Goal: Information Seeking & Learning: Learn about a topic

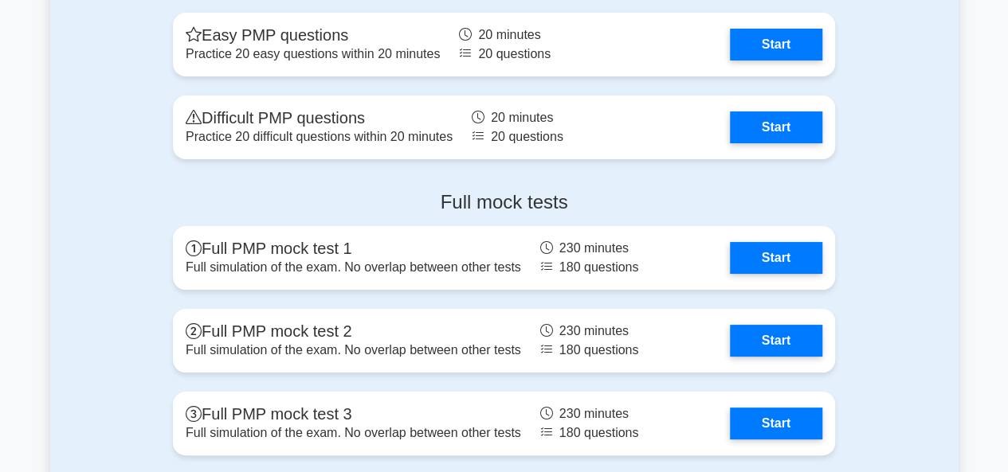
scroll to position [5980, 0]
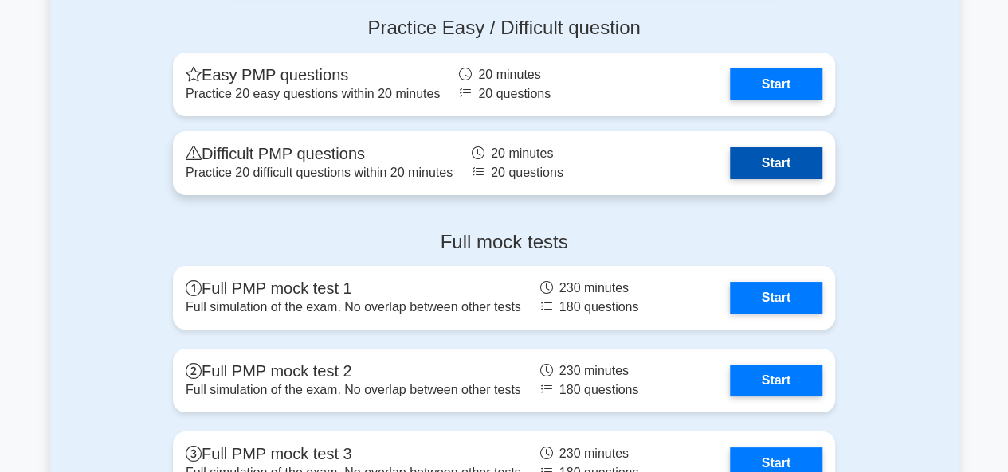
click at [764, 167] on link "Start" at bounding box center [776, 163] width 92 height 32
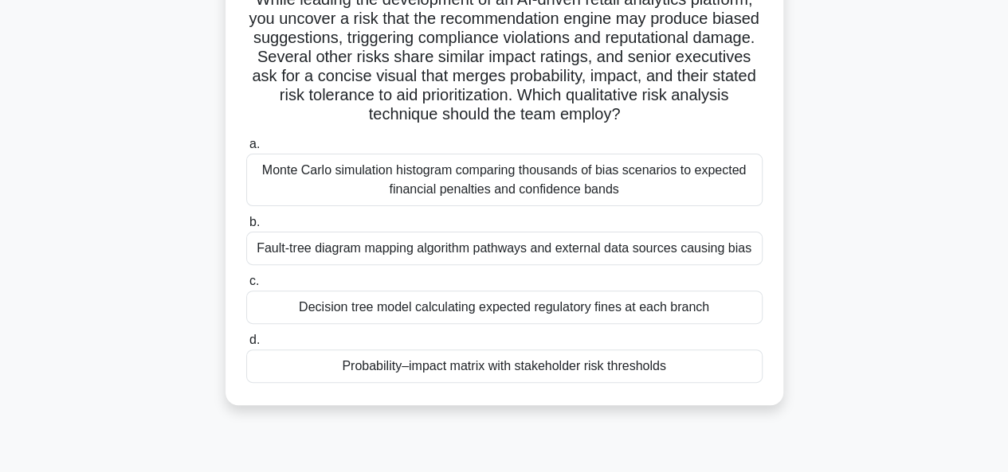
scroll to position [129, 0]
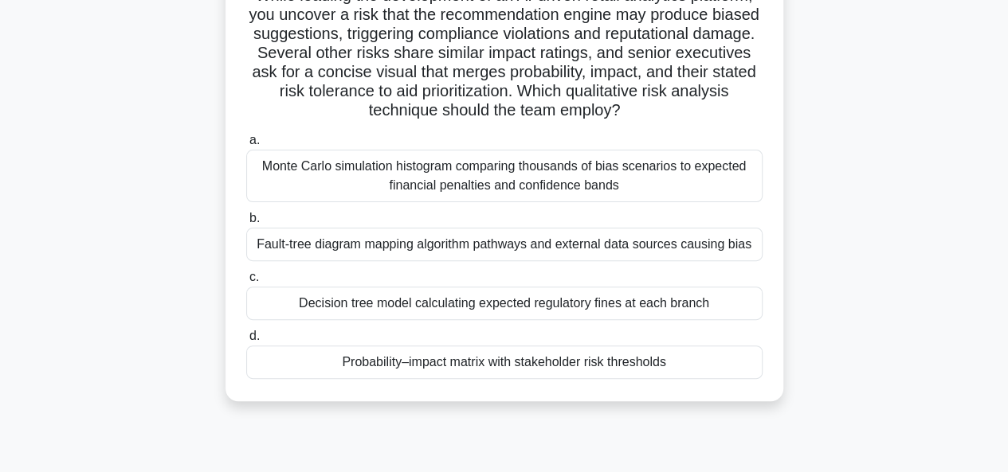
click at [525, 195] on div "Monte Carlo simulation histogram comparing thousands of bias scenarios to expec…" at bounding box center [504, 176] width 516 height 53
click at [246, 146] on input "a. Monte Carlo simulation histogram comparing thousands of bias scenarios to ex…" at bounding box center [246, 140] width 0 height 10
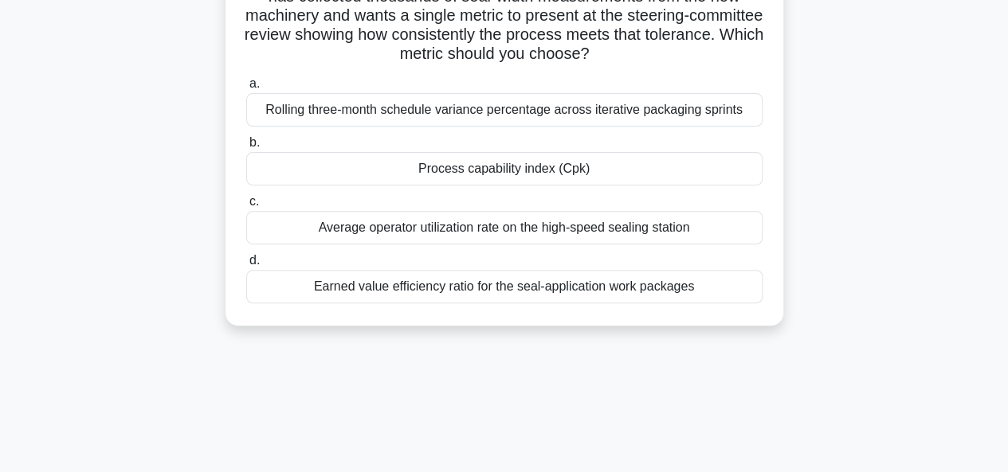
scroll to position [181, 0]
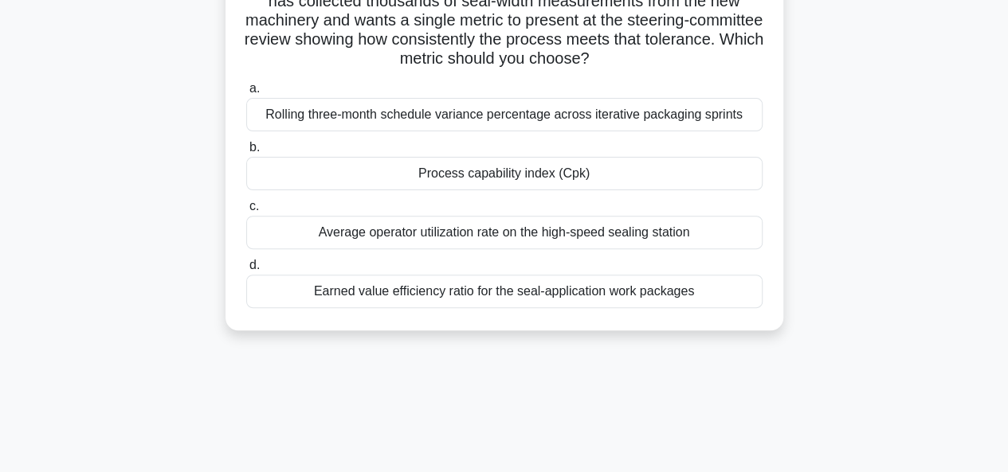
click at [516, 123] on div "Rolling three-month schedule variance percentage across iterative packaging spr…" at bounding box center [504, 114] width 516 height 33
click at [246, 94] on input "a. Rolling three-month schedule variance percentage across iterative packaging …" at bounding box center [246, 89] width 0 height 10
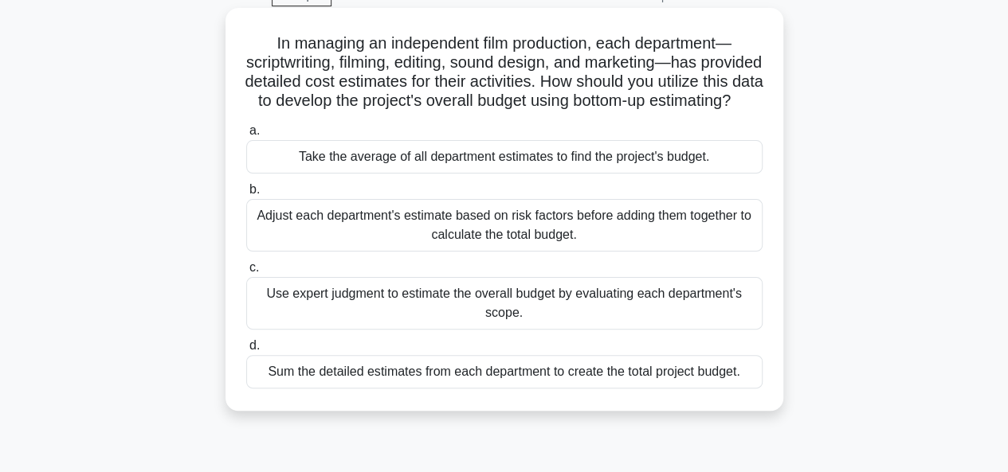
scroll to position [85, 0]
drag, startPoint x: 265, startPoint y: 38, endPoint x: 823, endPoint y: 425, distance: 678.5
click at [823, 425] on div "In managing an independent film production, each department—scriptwriting, film…" at bounding box center [504, 219] width 908 height 422
copy div "In managing an independent film production, each department—scriptwriting, film…"
click at [889, 292] on div "In managing an independent film production, each department—scriptwriting, film…" at bounding box center [504, 219] width 908 height 422
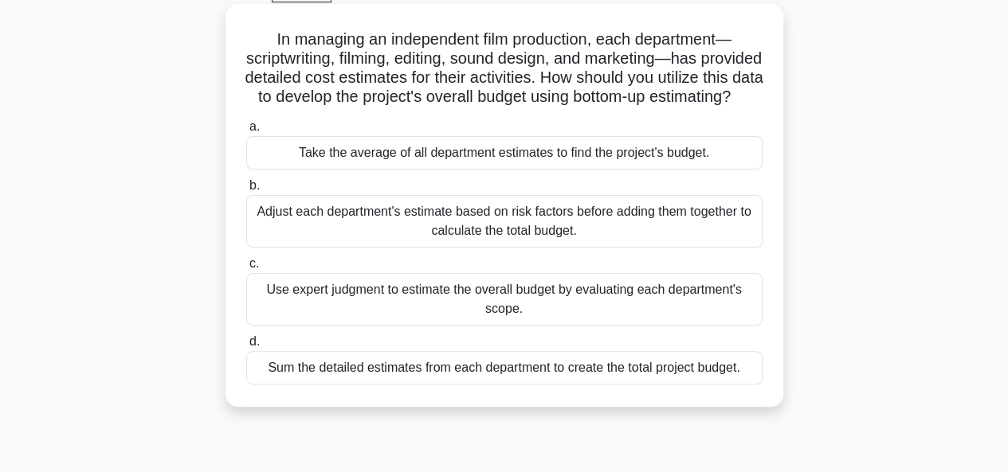
click at [429, 312] on div "Use expert judgment to estimate the overall budget by evaluating each departmen…" at bounding box center [504, 299] width 516 height 53
click at [246, 269] on input "c. Use expert judgment to estimate the overall budget by evaluating each depart…" at bounding box center [246, 264] width 0 height 10
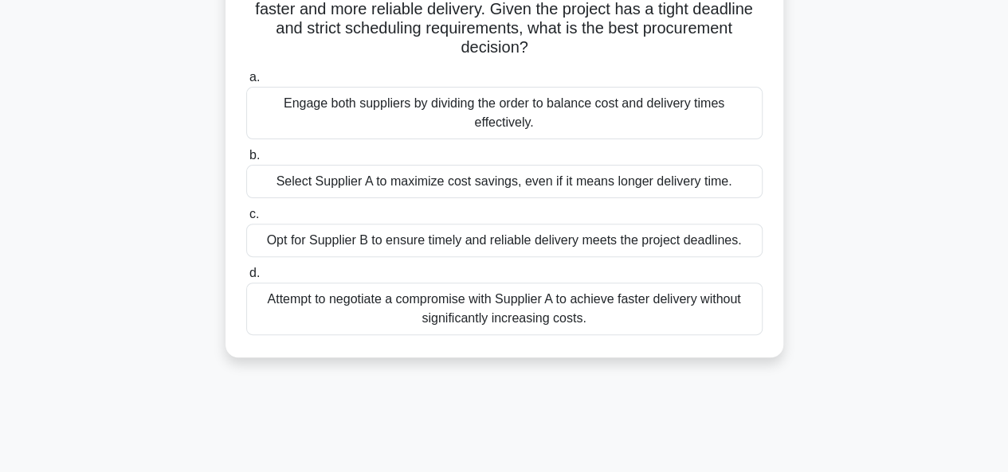
scroll to position [178, 0]
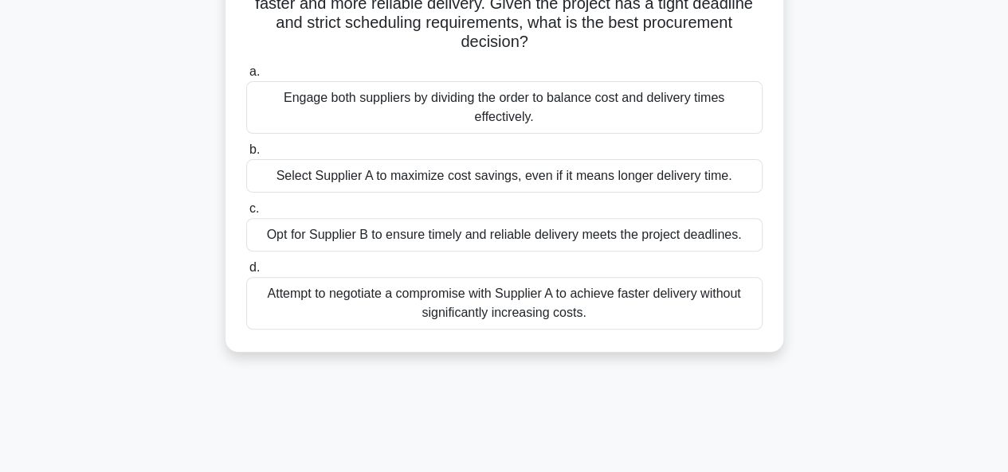
click at [508, 245] on div "Opt for Supplier B to ensure timely and reliable delivery meets the project dea…" at bounding box center [504, 234] width 516 height 33
click at [246, 214] on input "c. Opt for Supplier B to ensure timely and reliable delivery meets the project …" at bounding box center [246, 209] width 0 height 10
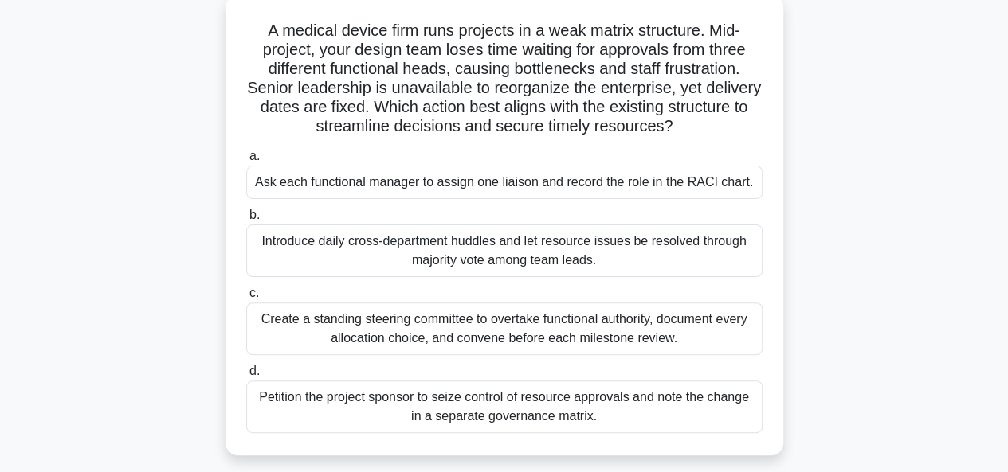
scroll to position [95, 0]
click at [506, 335] on div "Create a standing steering committee to overtake functional authority, document…" at bounding box center [504, 328] width 516 height 53
click at [246, 298] on input "c. Create a standing steering committee to overtake functional authority, docum…" at bounding box center [246, 293] width 0 height 10
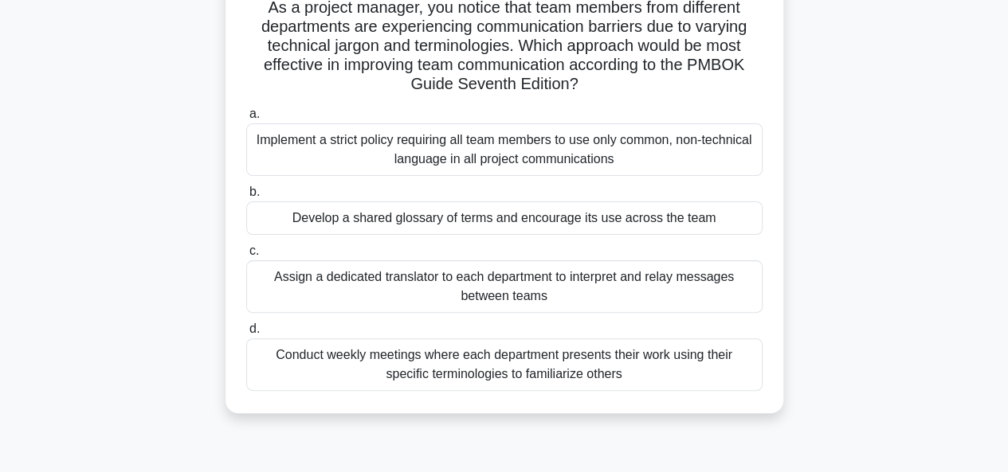
scroll to position [124, 0]
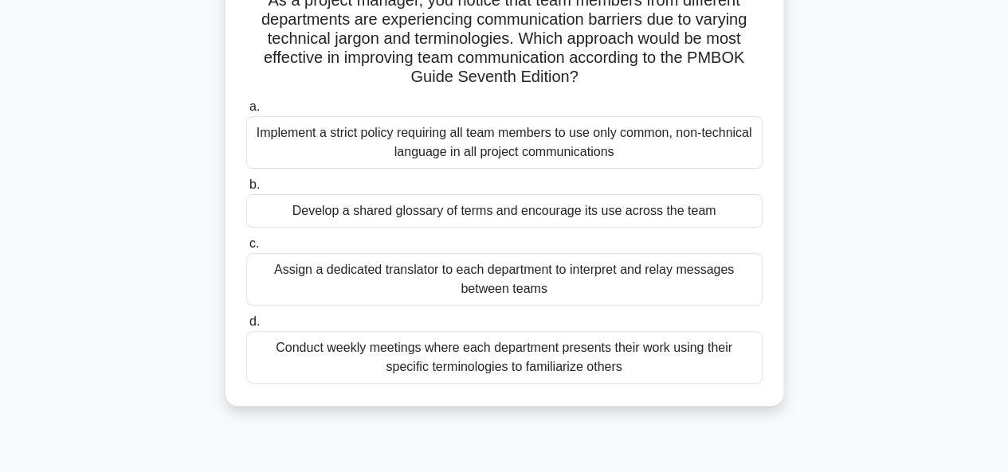
click at [460, 215] on div "Develop a shared glossary of terms and encourage its use across the team" at bounding box center [504, 210] width 516 height 33
click at [246, 190] on input "b. Develop a shared glossary of terms and encourage its use across the team" at bounding box center [246, 185] width 0 height 10
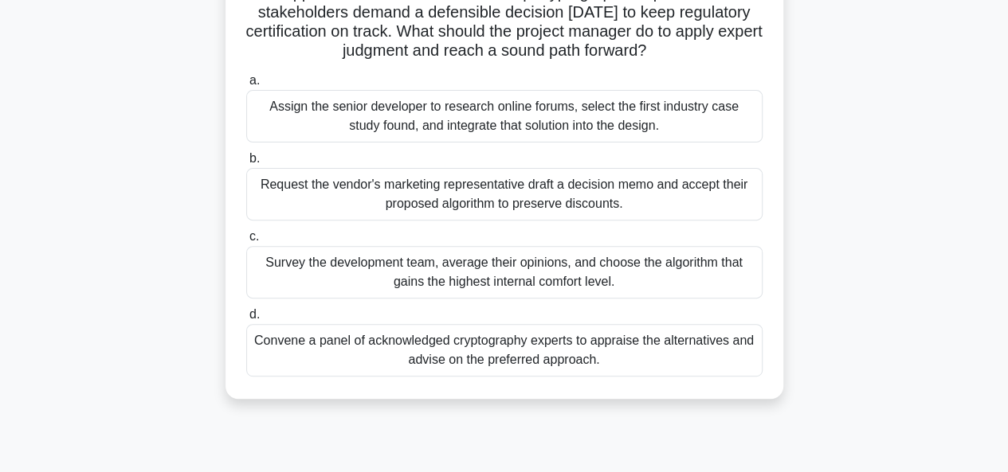
scroll to position [177, 0]
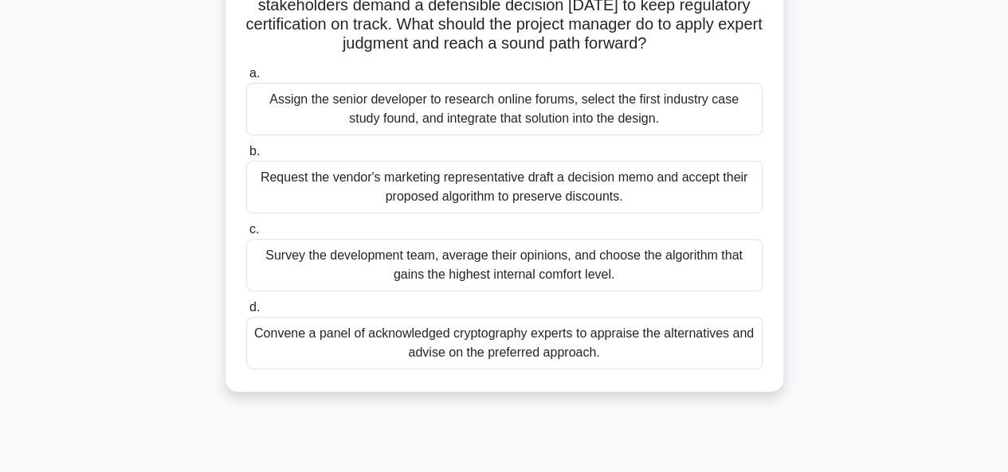
click at [461, 348] on div "Convene a panel of acknowledged cryptography experts to appraise the alternativ…" at bounding box center [504, 343] width 516 height 53
click at [246, 313] on input "d. Convene a panel of acknowledged cryptography experts to appraise the alterna…" at bounding box center [246, 308] width 0 height 10
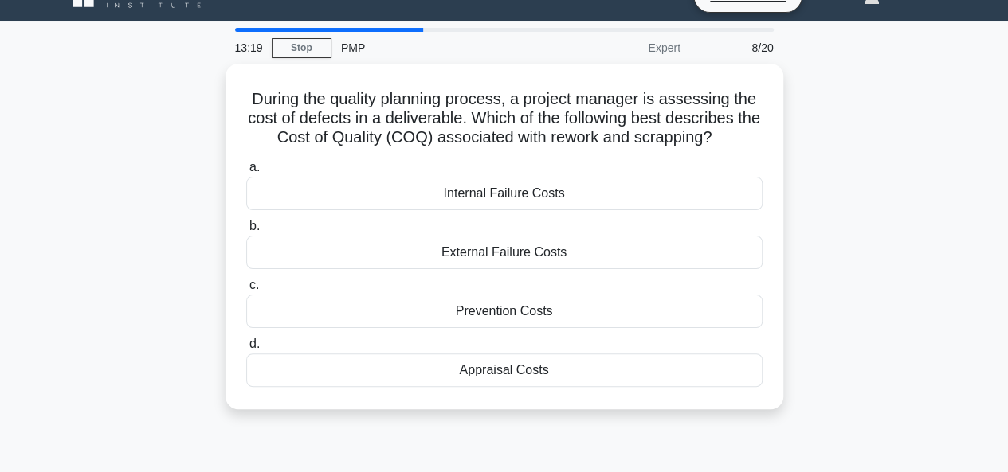
scroll to position [30, 0]
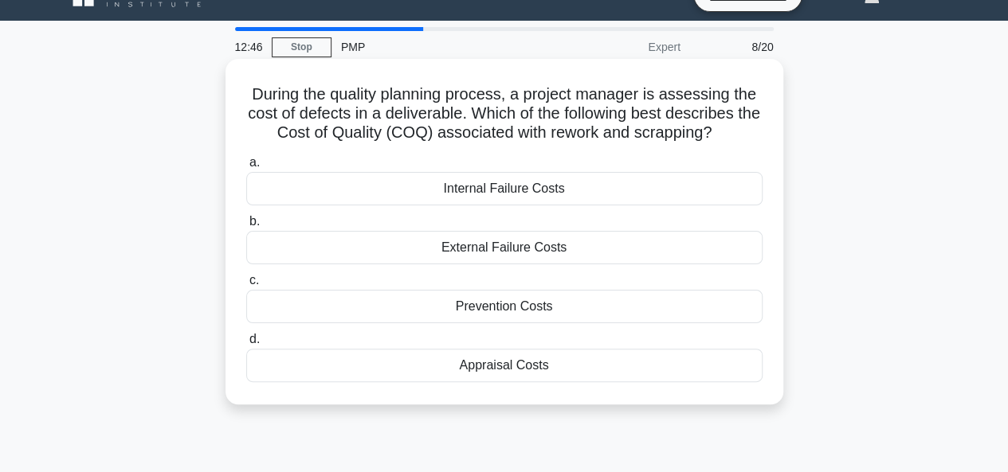
click at [521, 190] on div "Internal Failure Costs" at bounding box center [504, 188] width 516 height 33
click at [246, 168] on input "a. Internal Failure Costs" at bounding box center [246, 163] width 0 height 10
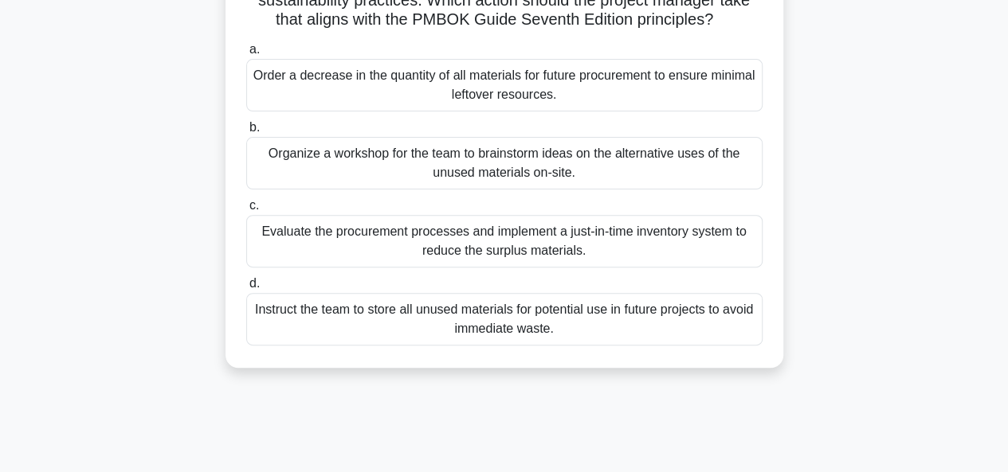
scroll to position [188, 0]
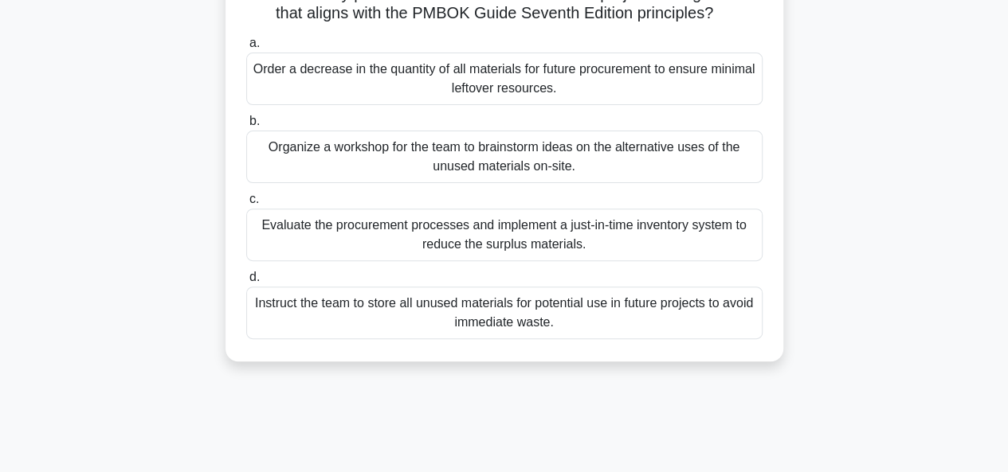
click at [375, 175] on div "Organize a workshop for the team to brainstorm ideas on the alternative uses of…" at bounding box center [504, 157] width 516 height 53
click at [246, 127] on input "b. Organize a workshop for the team to brainstorm ideas on the alternative uses…" at bounding box center [246, 121] width 0 height 10
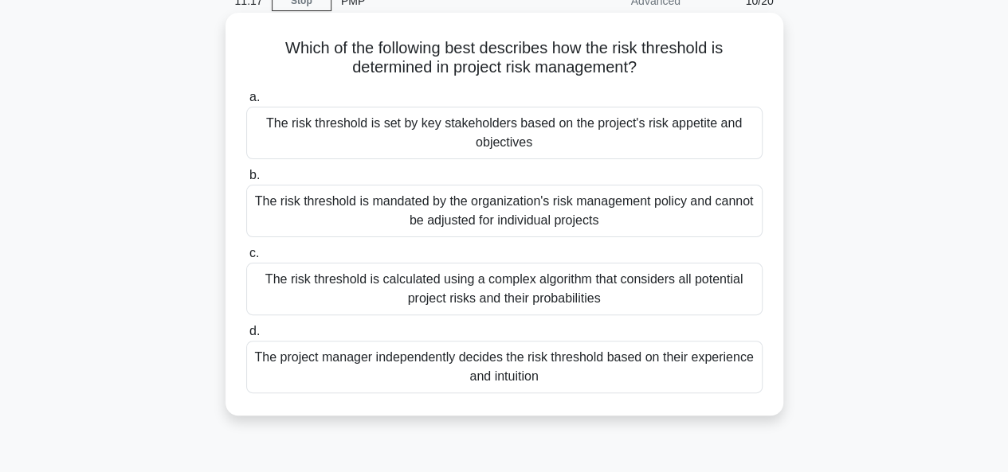
scroll to position [75, 0]
click at [446, 131] on div "The risk threshold is set by key stakeholders based on the project's risk appet…" at bounding box center [504, 134] width 516 height 53
click at [246, 104] on input "a. The risk threshold is set by key stakeholders based on the project's risk ap…" at bounding box center [246, 99] width 0 height 10
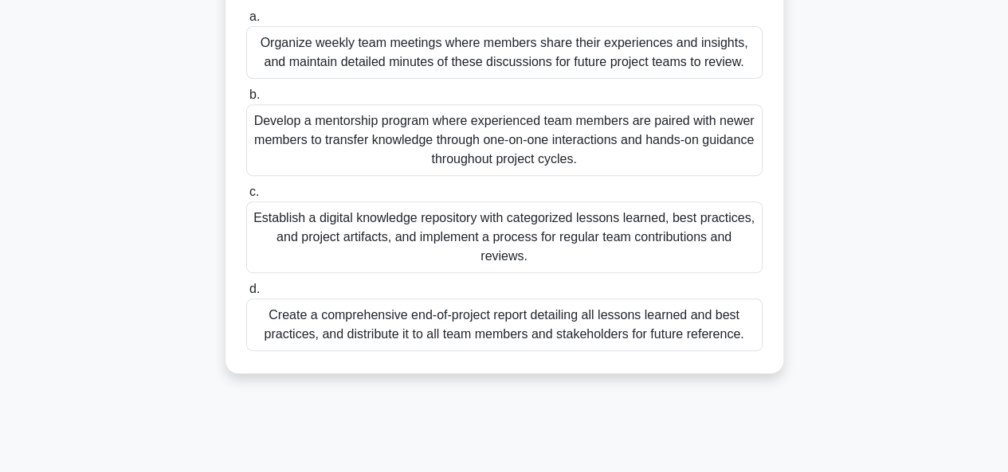
scroll to position [276, 0]
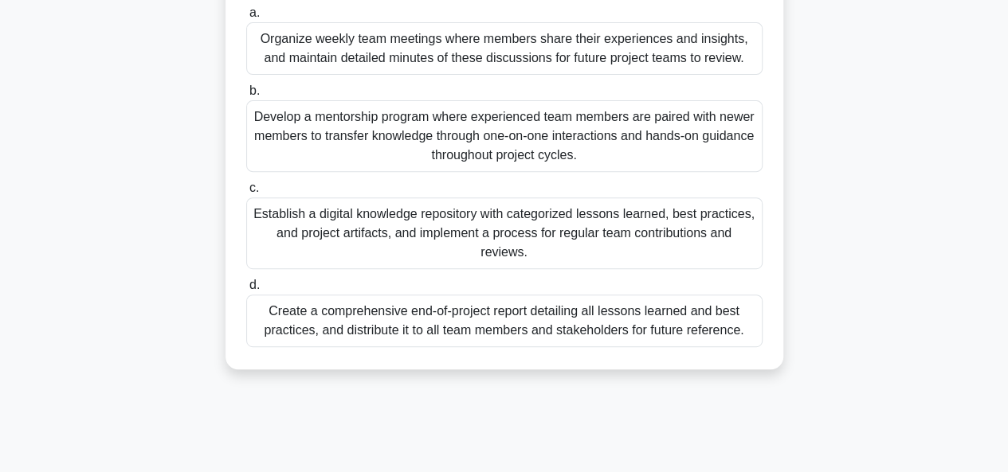
click at [446, 228] on div "Establish a digital knowledge repository with categorized lessons learned, best…" at bounding box center [504, 234] width 516 height 72
click at [246, 194] on input "c. Establish a digital knowledge repository with categorized lessons learned, b…" at bounding box center [246, 188] width 0 height 10
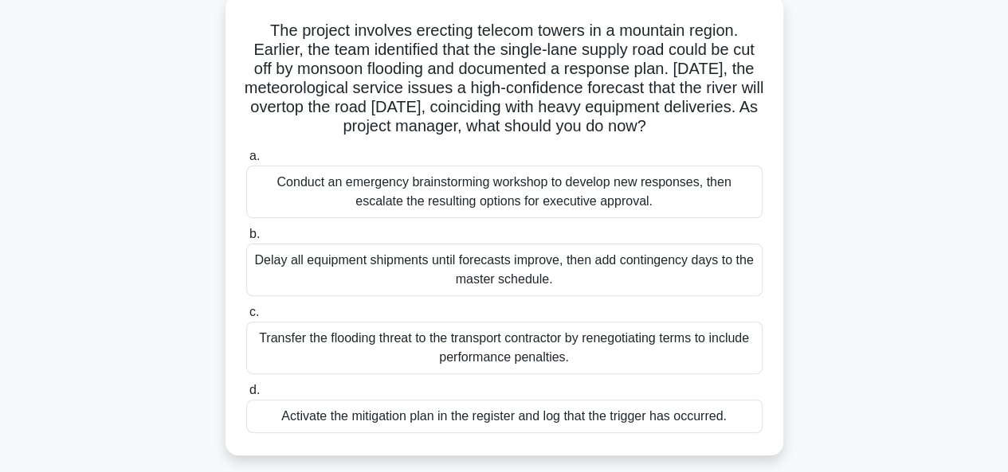
scroll to position [90, 0]
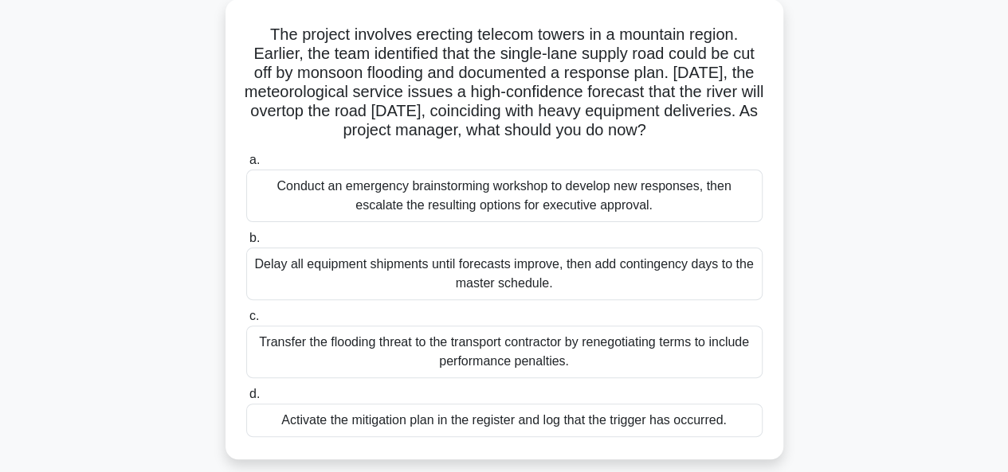
drag, startPoint x: 260, startPoint y: 33, endPoint x: 753, endPoint y: 442, distance: 640.5
click at [753, 442] on div "The project involves erecting telecom towers in a mountain region. Earlier, the…" at bounding box center [504, 230] width 545 height 448
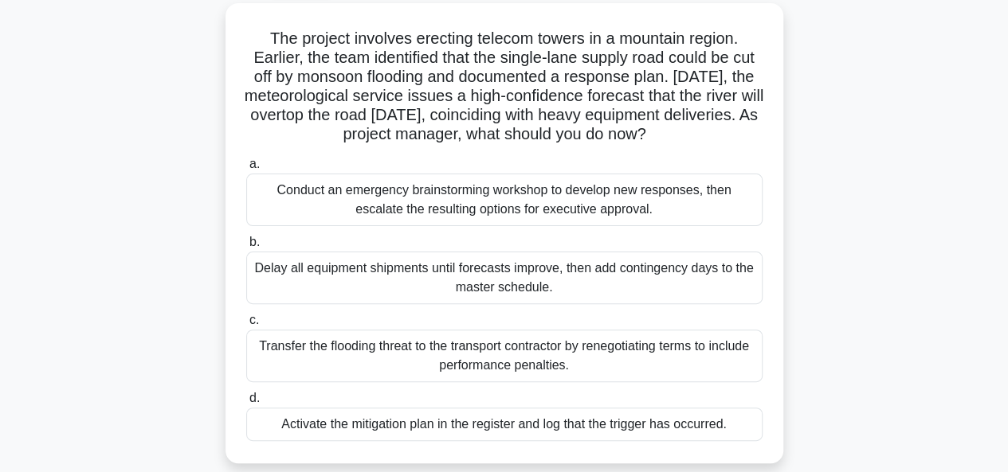
copy div "The project involves erecting telecom towers in a mountain region. Earlier, the…"
click at [963, 270] on main "8:50 Stop PMP Advanced 12/20 The project involves erecting telecom towers in a …" at bounding box center [504, 366] width 1008 height 810
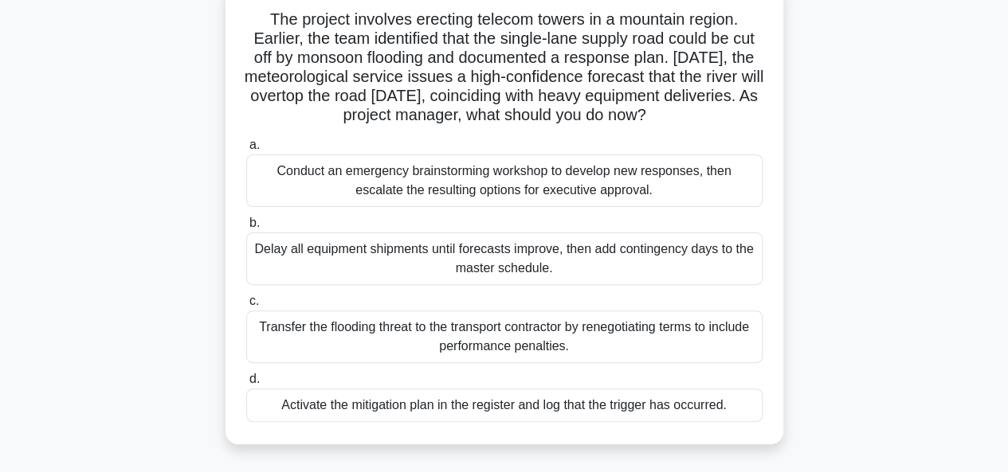
scroll to position [124, 0]
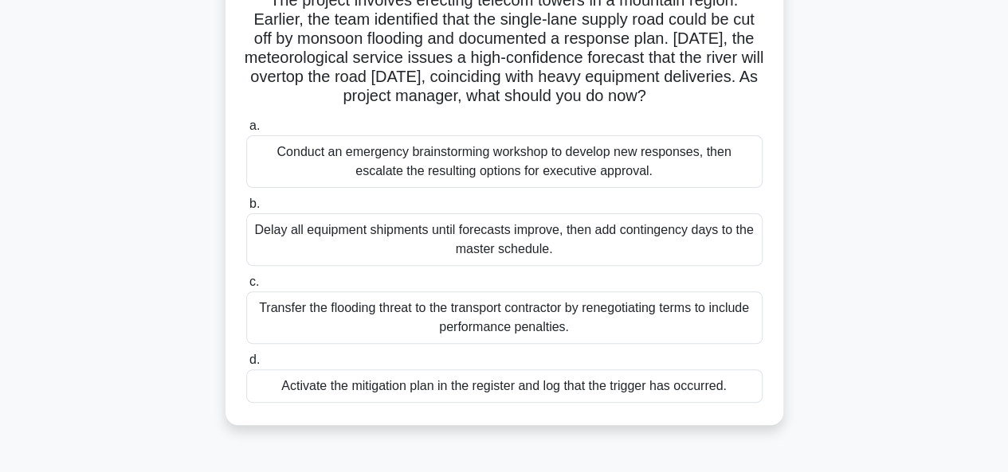
click at [454, 390] on div "Activate the mitigation plan in the register and log that the trigger has occur…" at bounding box center [504, 386] width 516 height 33
click at [246, 366] on input "d. Activate the mitigation plan in the register and log that the trigger has oc…" at bounding box center [246, 360] width 0 height 10
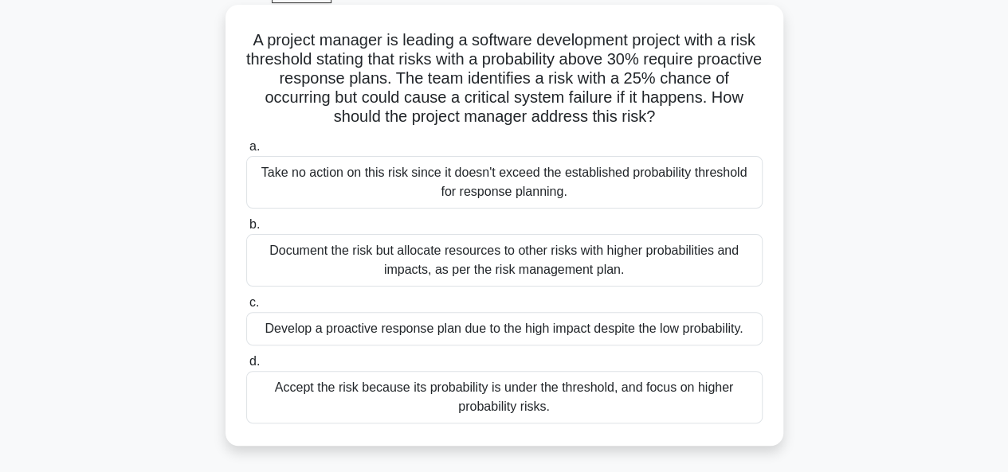
scroll to position [86, 0]
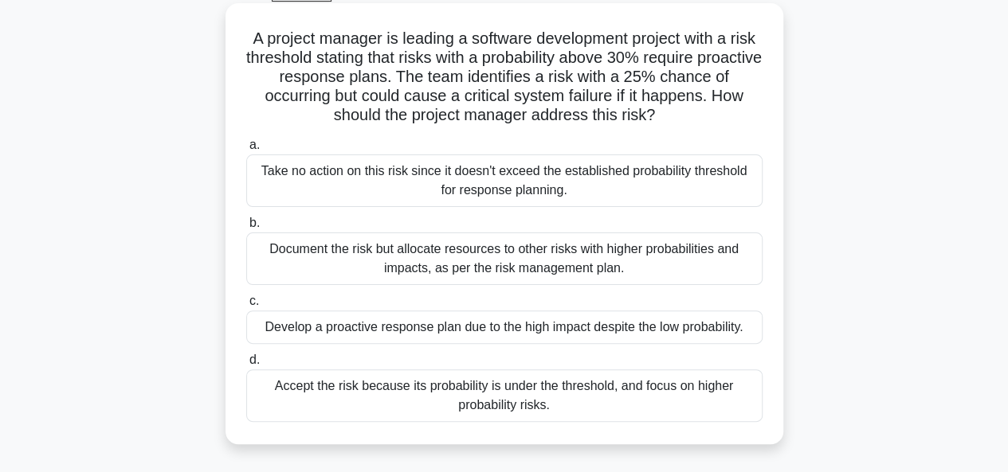
drag, startPoint x: 260, startPoint y: 37, endPoint x: 661, endPoint y: 429, distance: 560.6
click at [661, 429] on div "A project manager is leading a software development project with a risk thresho…" at bounding box center [504, 224] width 545 height 429
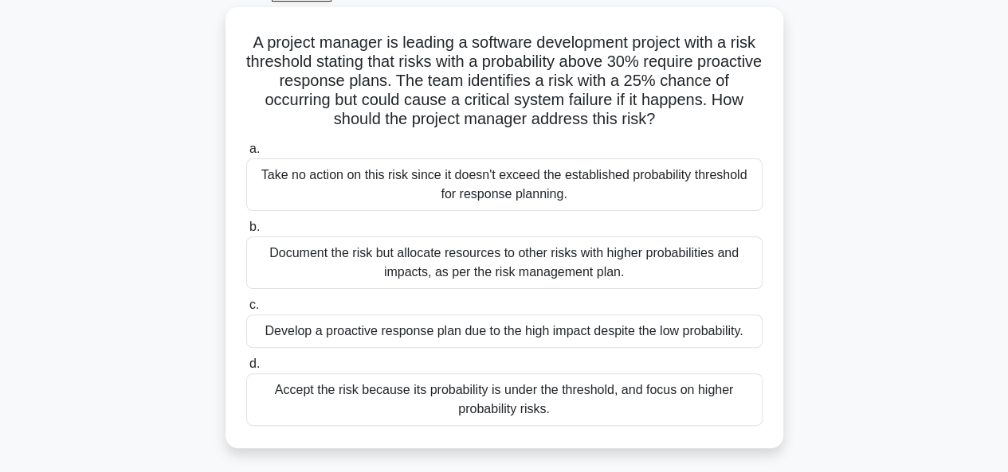
copy div "A project manager is leading a software development project with a risk thresho…"
click at [955, 263] on div "A project manager is leading a software development project with a risk thresho…" at bounding box center [504, 237] width 908 height 461
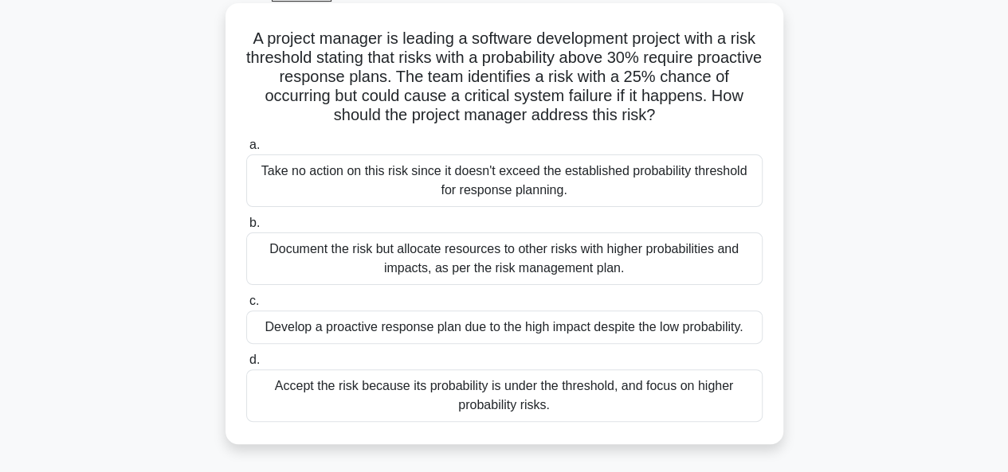
click at [457, 262] on div "Document the risk but allocate resources to other risks with higher probabiliti…" at bounding box center [504, 259] width 516 height 53
click at [246, 229] on input "b. Document the risk but allocate resources to other risks with higher probabil…" at bounding box center [246, 223] width 0 height 10
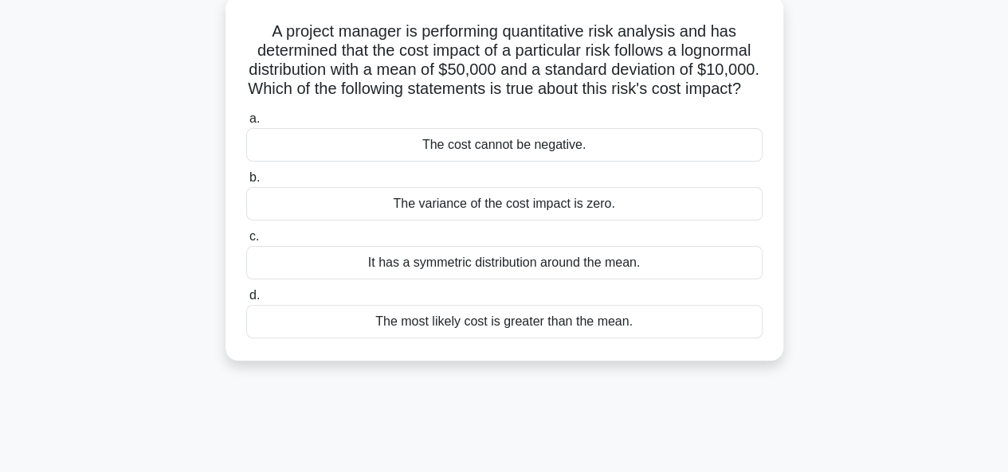
scroll to position [97, 0]
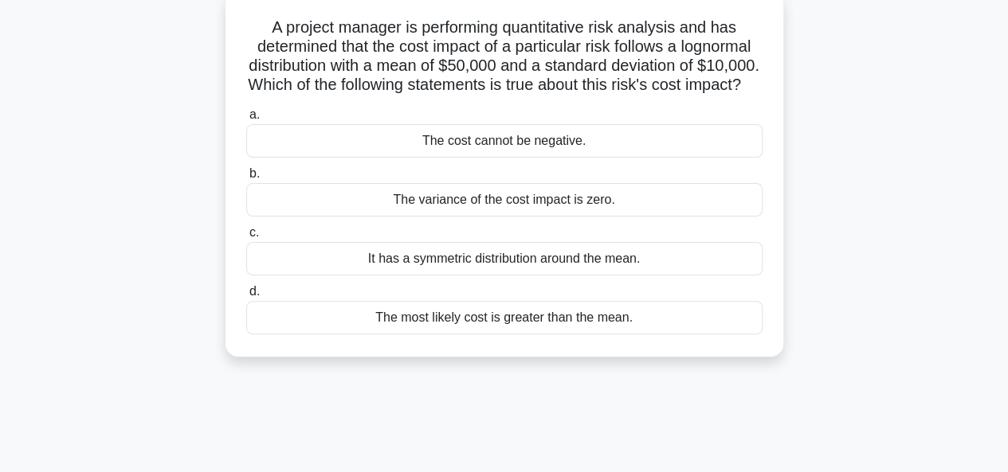
click at [433, 276] on div "It has a symmetric distribution around the mean." at bounding box center [504, 258] width 516 height 33
click at [246, 238] on input "c. It has a symmetric distribution around the mean." at bounding box center [246, 233] width 0 height 10
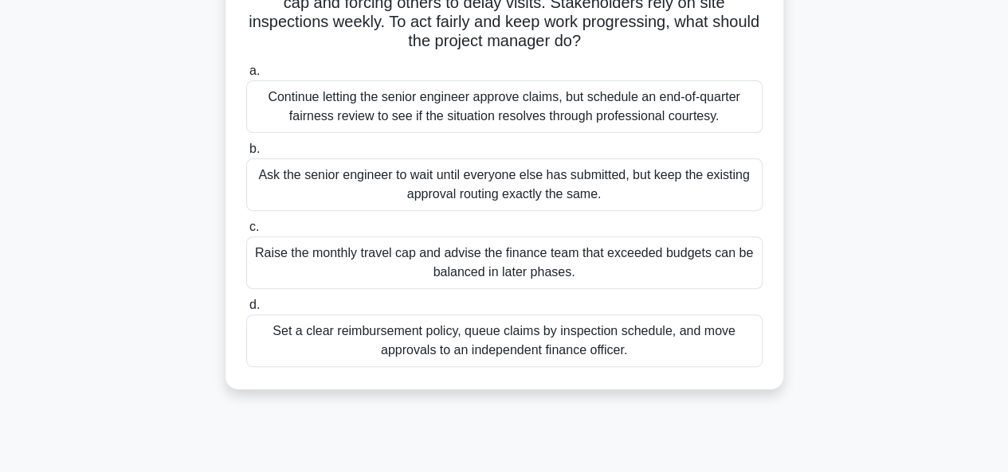
scroll to position [182, 0]
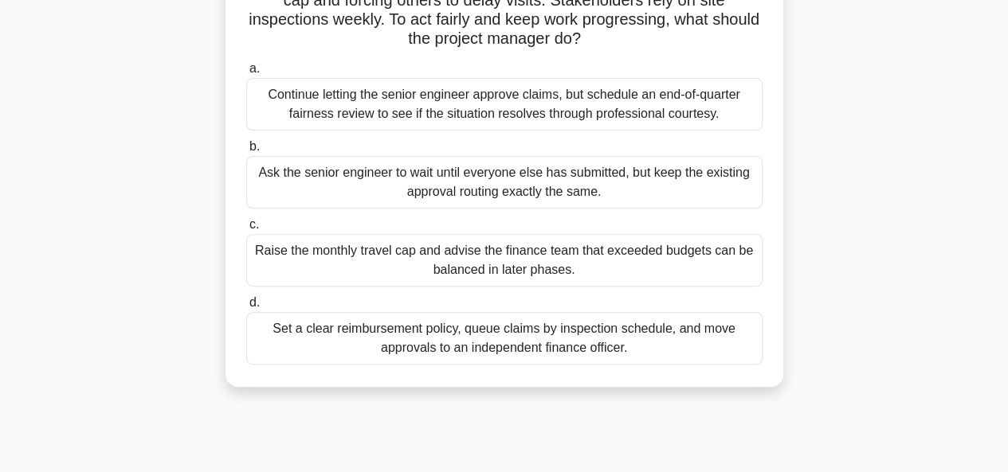
click at [466, 340] on div "Set a clear reimbursement policy, queue claims by inspection schedule, and move…" at bounding box center [504, 338] width 516 height 53
click at [246, 308] on input "d. Set a clear reimbursement policy, queue claims by inspection schedule, and m…" at bounding box center [246, 303] width 0 height 10
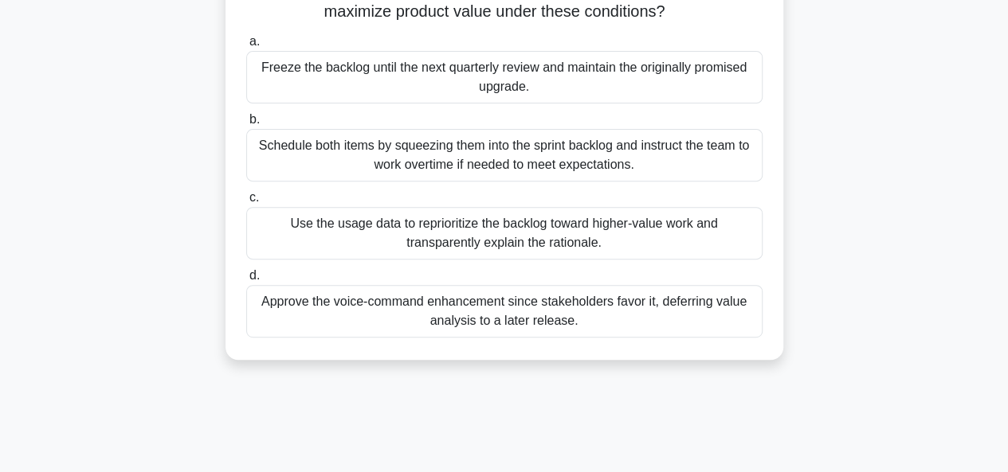
scroll to position [214, 0]
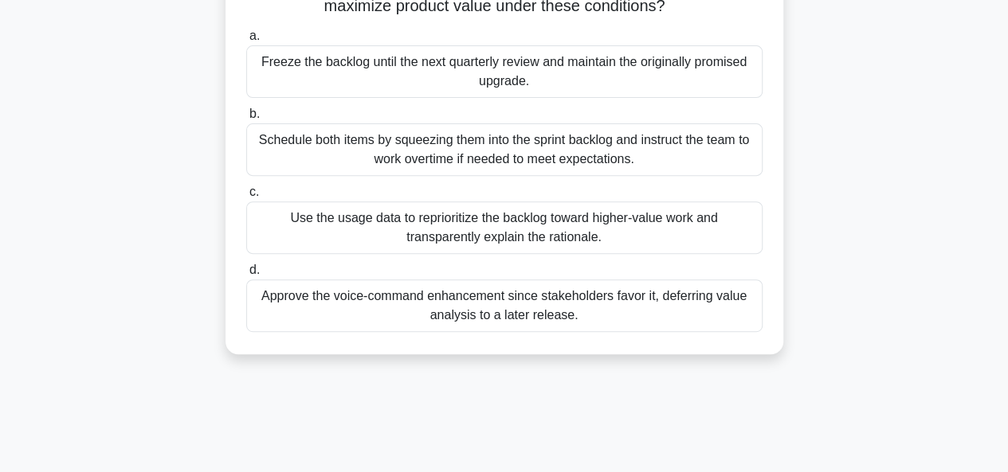
click at [389, 224] on div "Use the usage data to reprioritize the backlog toward higher-value work and tra…" at bounding box center [504, 228] width 516 height 53
click at [246, 198] on input "c. Use the usage data to reprioritize the backlog toward higher-value work and …" at bounding box center [246, 192] width 0 height 10
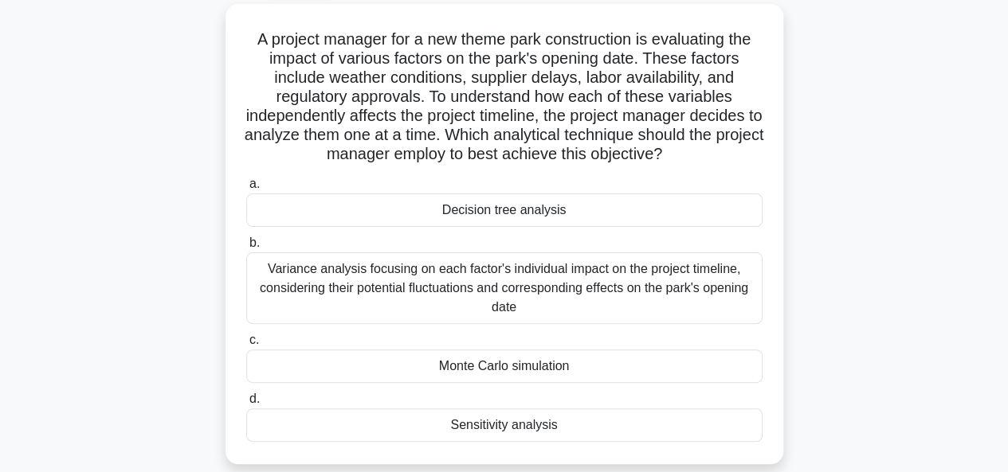
scroll to position [87, 0]
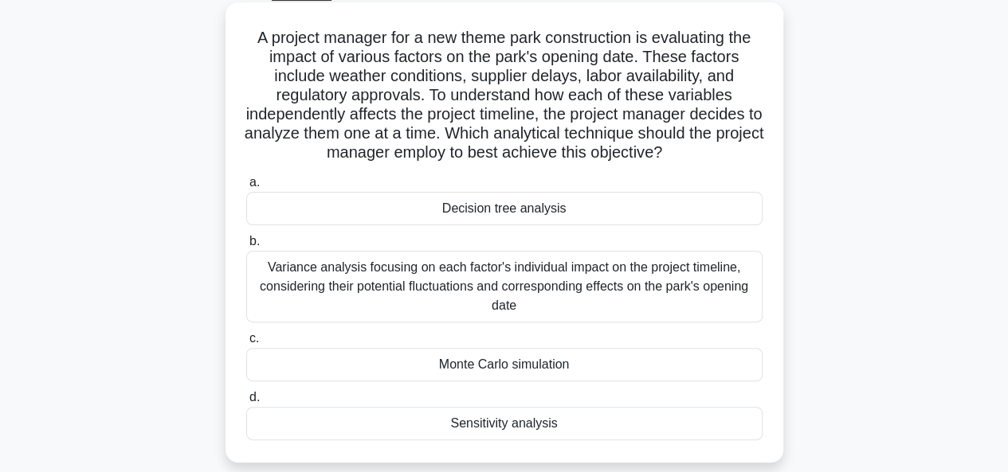
drag, startPoint x: 249, startPoint y: 39, endPoint x: 601, endPoint y: 441, distance: 534.1
click at [601, 441] on div "A project manager for a new theme park construction is evaluating the impact of…" at bounding box center [504, 233] width 545 height 448
click at [601, 441] on div "a. Decision tree analysis b. c. d." at bounding box center [504, 307] width 535 height 274
drag, startPoint x: 251, startPoint y: 36, endPoint x: 633, endPoint y: 439, distance: 555.1
click at [633, 439] on div "A project manager for a new theme park construction is evaluating the impact of…" at bounding box center [504, 233] width 545 height 448
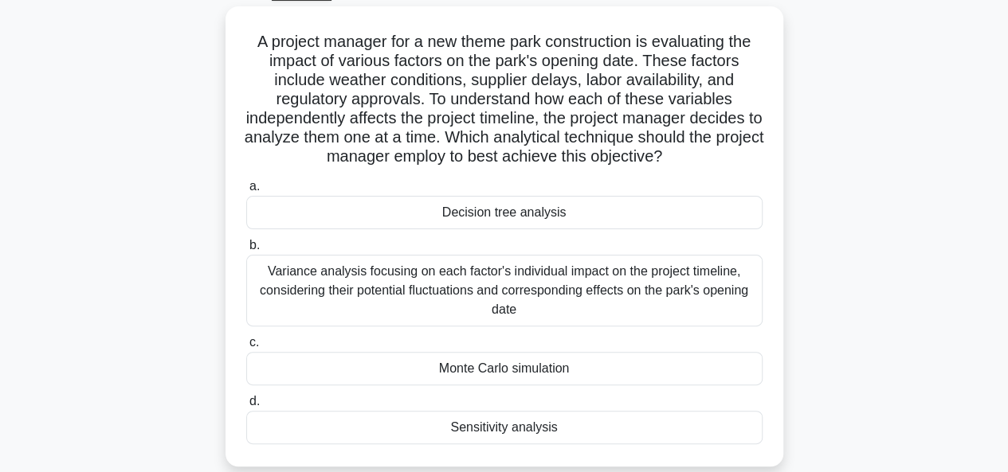
click at [902, 335] on div "A project manager for a new theme park construction is evaluating the impact of…" at bounding box center [504, 246] width 908 height 480
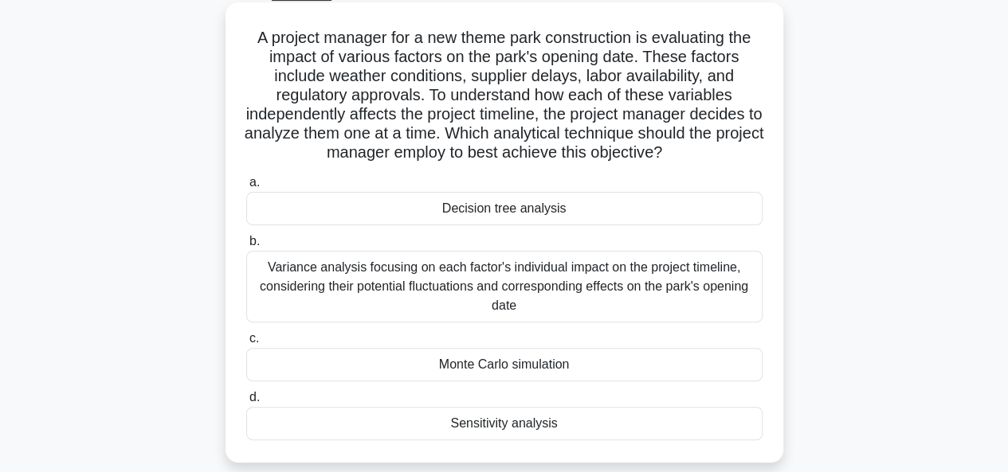
click at [431, 283] on div "Variance analysis focusing on each factor's individual impact on the project ti…" at bounding box center [504, 287] width 516 height 72
click at [246, 247] on input "b. Variance analysis focusing on each factor's individual impact on the project…" at bounding box center [246, 242] width 0 height 10
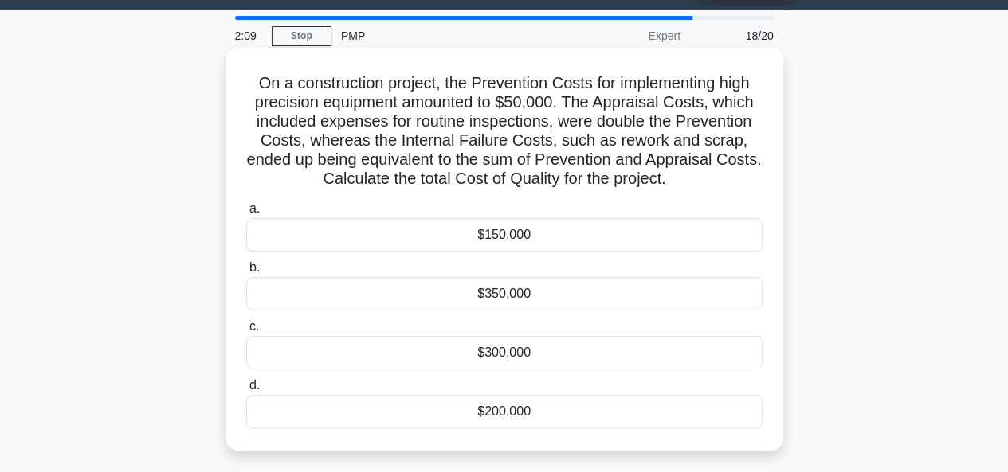
scroll to position [40, 0]
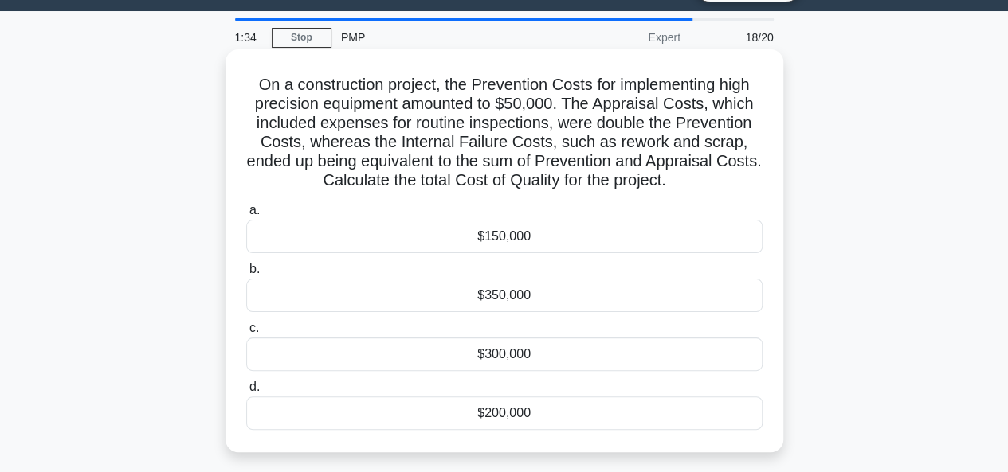
click at [484, 347] on div "$300,000" at bounding box center [504, 354] width 516 height 33
click at [246, 334] on input "c. $300,000" at bounding box center [246, 328] width 0 height 10
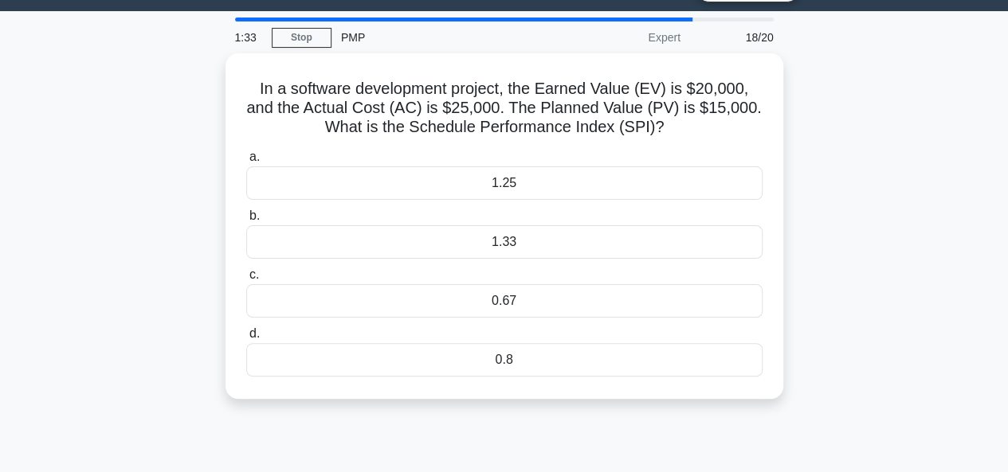
scroll to position [0, 0]
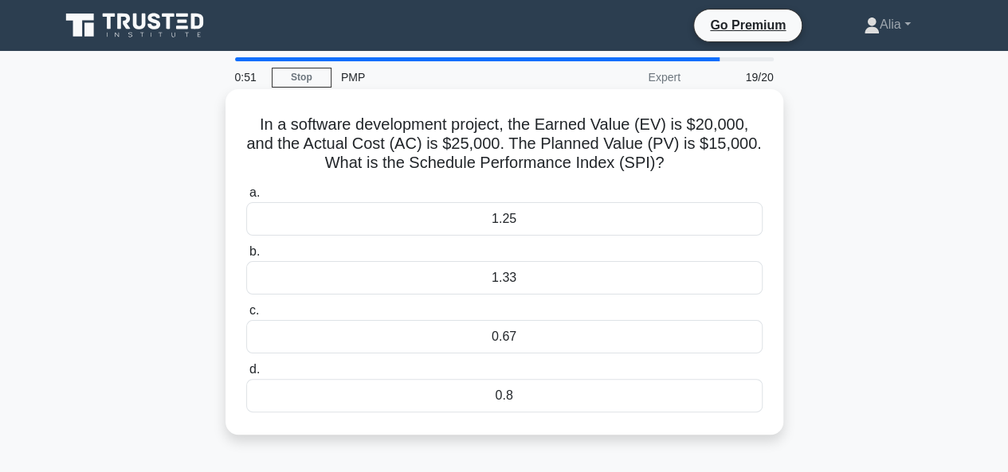
click at [410, 286] on div "1.33" at bounding box center [504, 277] width 516 height 33
click at [246, 257] on input "b. 1.33" at bounding box center [246, 252] width 0 height 10
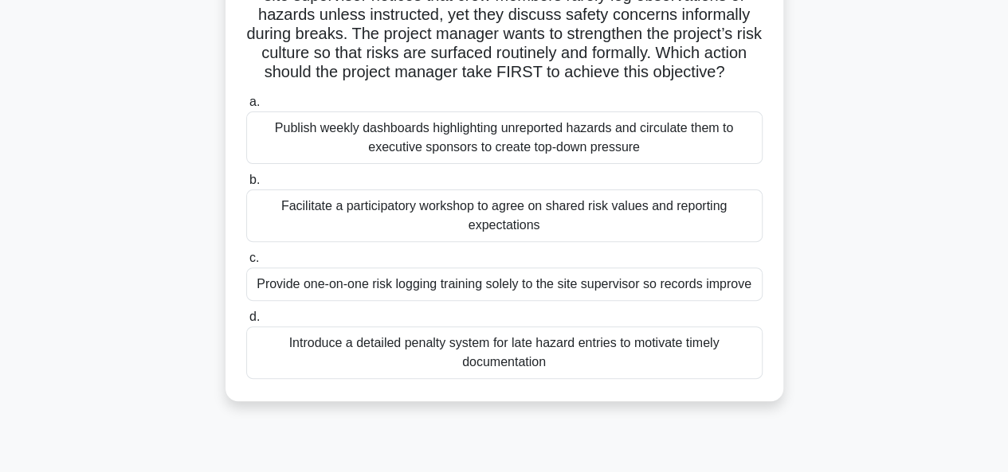
scroll to position [145, 0]
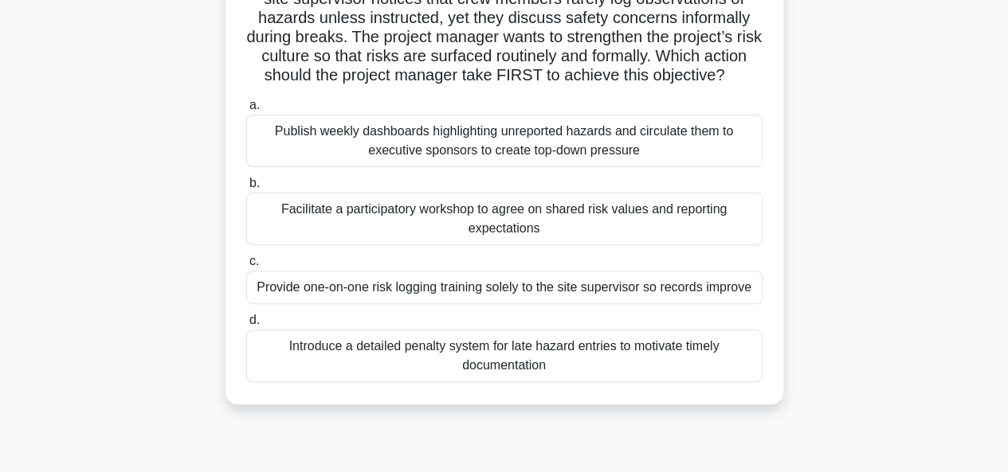
click at [387, 233] on div "Facilitate a participatory workshop to agree on shared risk values and reportin…" at bounding box center [504, 219] width 516 height 53
click at [246, 189] on input "b. Facilitate a participatory workshop to agree on shared risk values and repor…" at bounding box center [246, 183] width 0 height 10
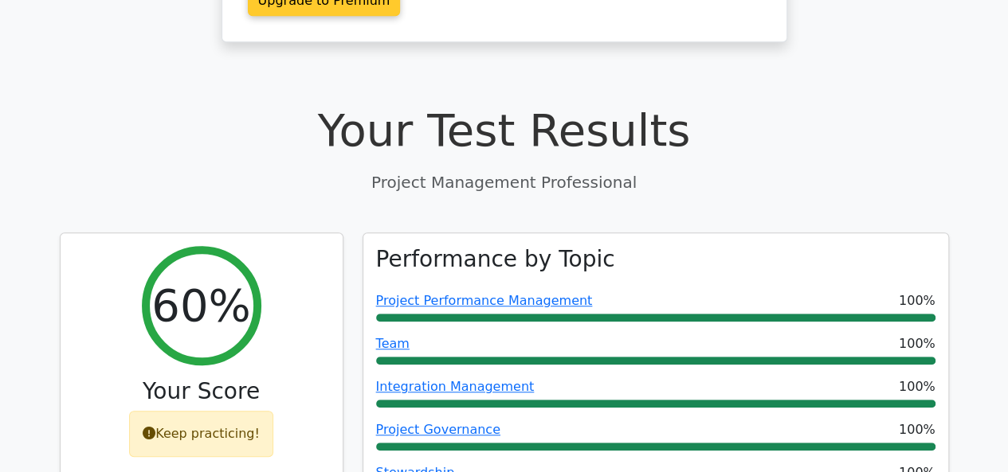
scroll to position [437, 0]
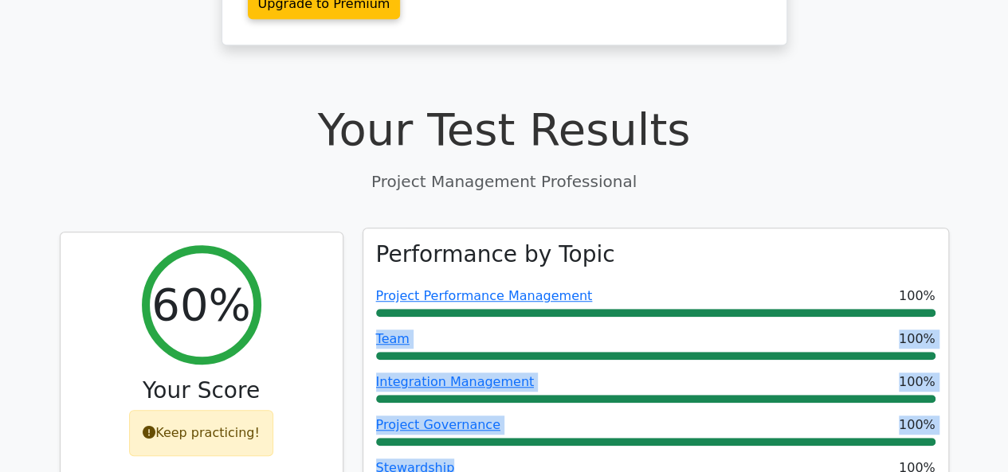
drag, startPoint x: 492, startPoint y: 418, endPoint x: 498, endPoint y: 262, distance: 156.3
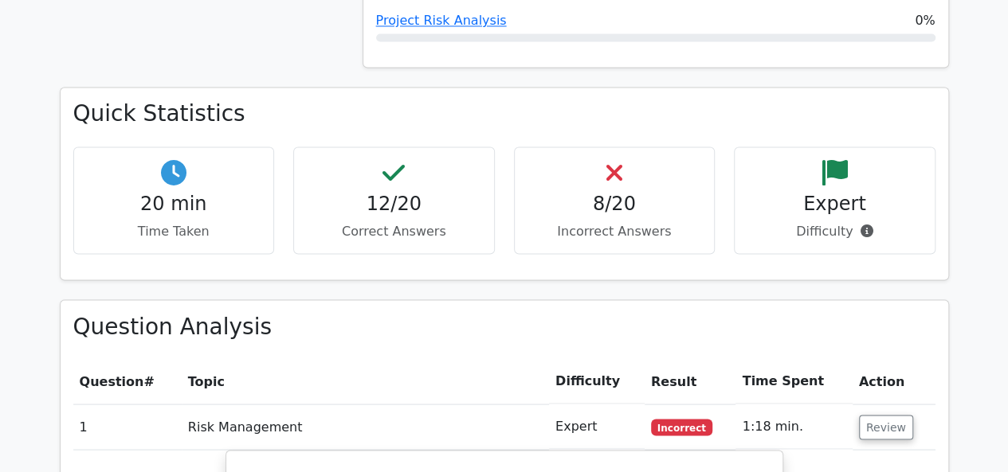
scroll to position [1335, 0]
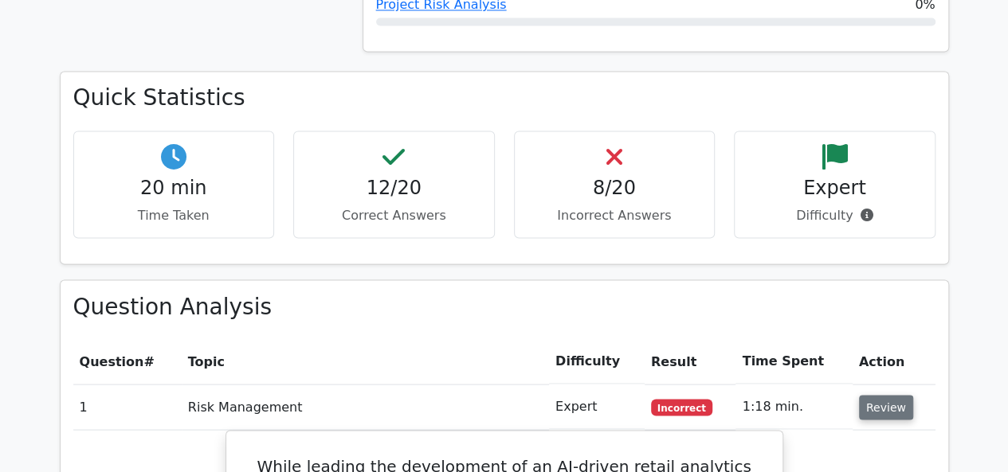
click at [883, 395] on button "Review" at bounding box center [886, 407] width 54 height 25
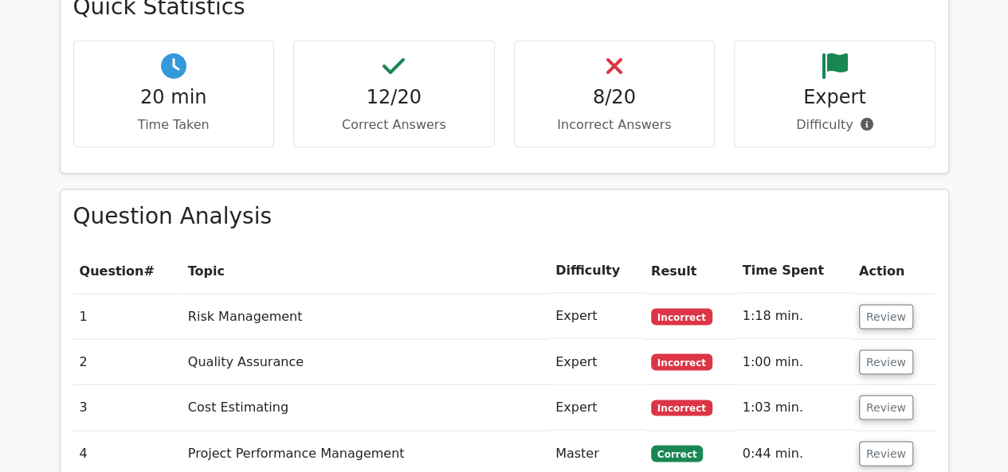
scroll to position [1424, 0]
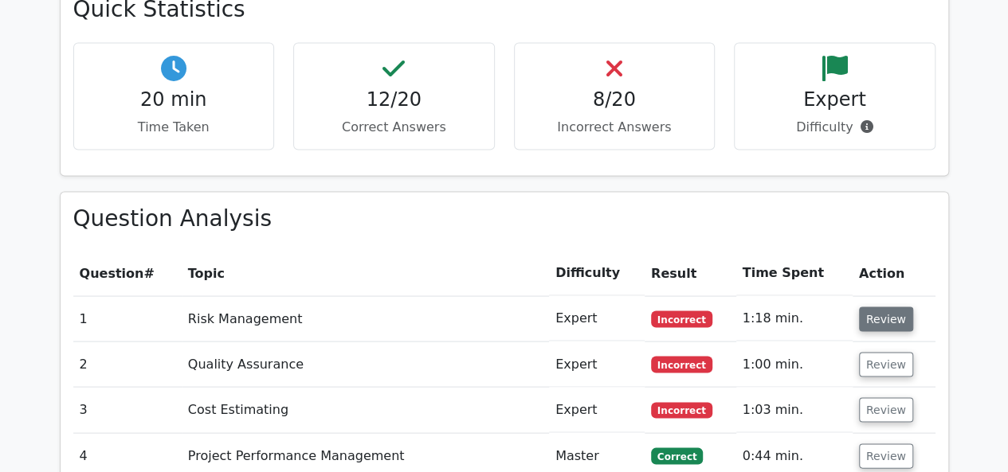
click at [876, 307] on button "Review" at bounding box center [886, 319] width 54 height 25
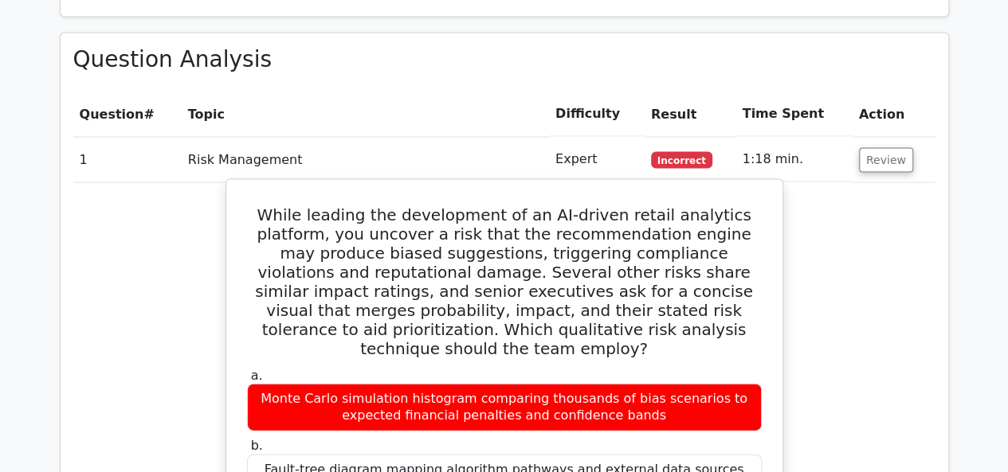
scroll to position [1514, 0]
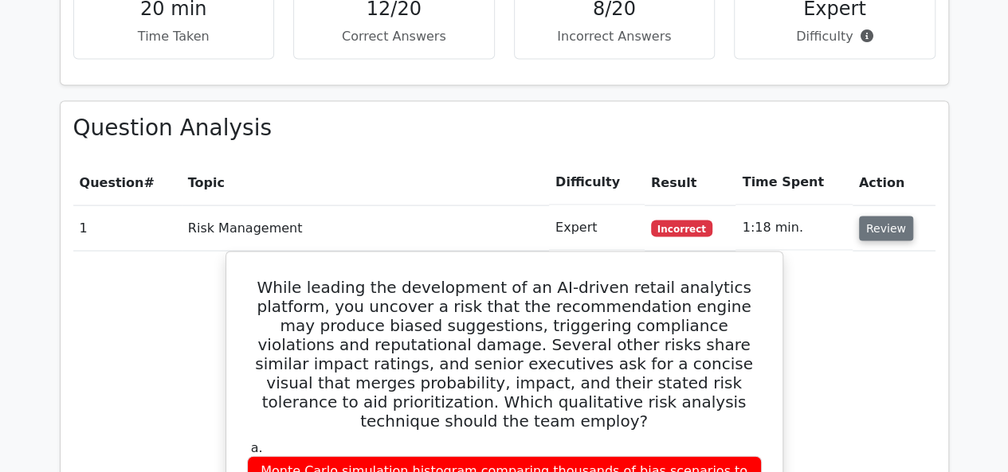
click at [879, 217] on button "Review" at bounding box center [886, 229] width 54 height 25
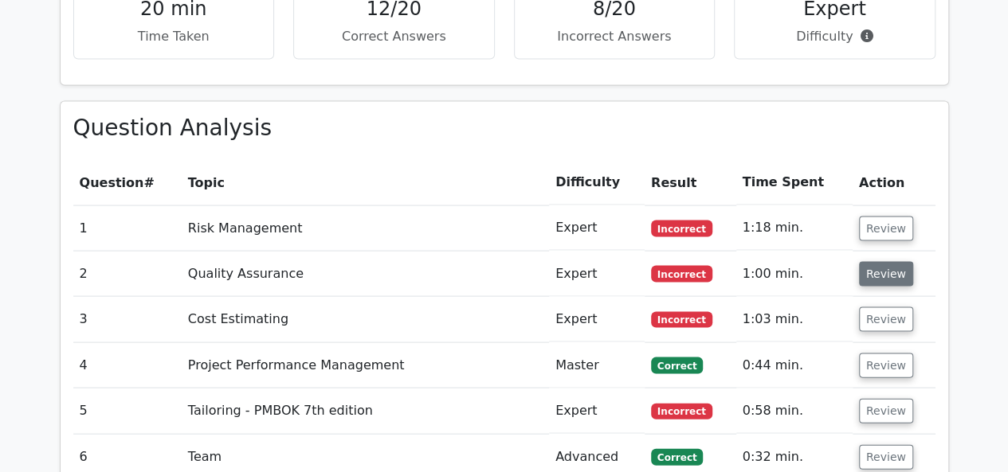
click at [890, 262] on button "Review" at bounding box center [886, 274] width 54 height 25
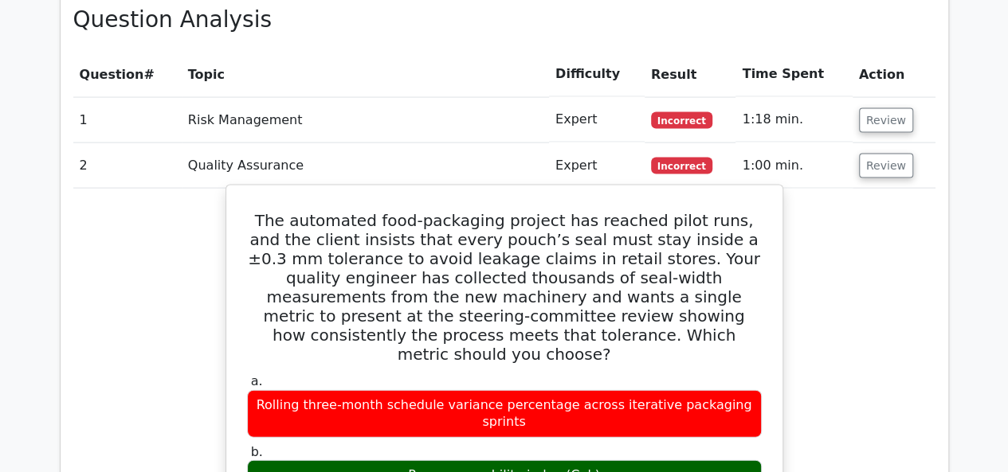
scroll to position [1620, 0]
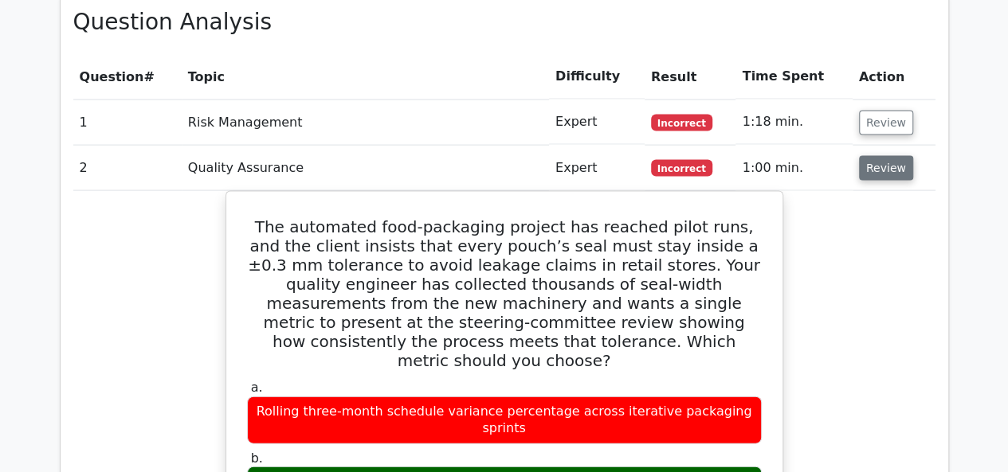
click at [883, 156] on button "Review" at bounding box center [886, 168] width 54 height 25
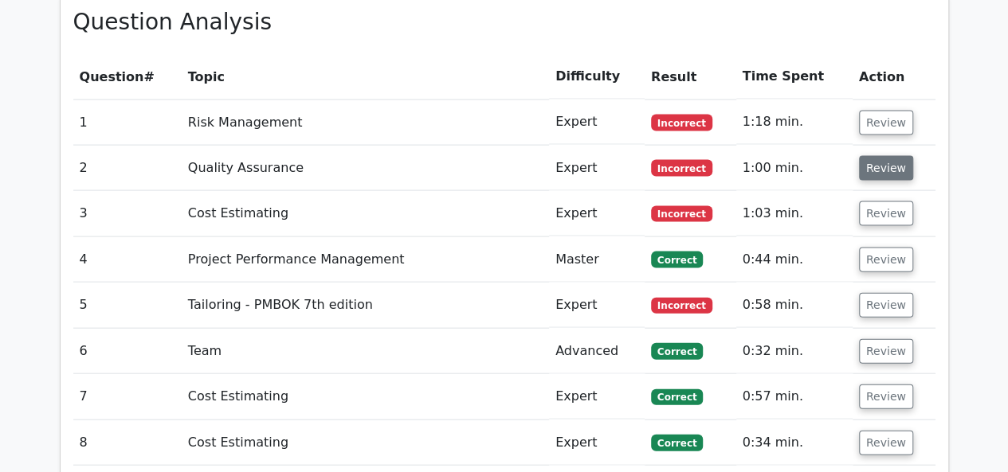
click at [880, 156] on button "Review" at bounding box center [886, 168] width 54 height 25
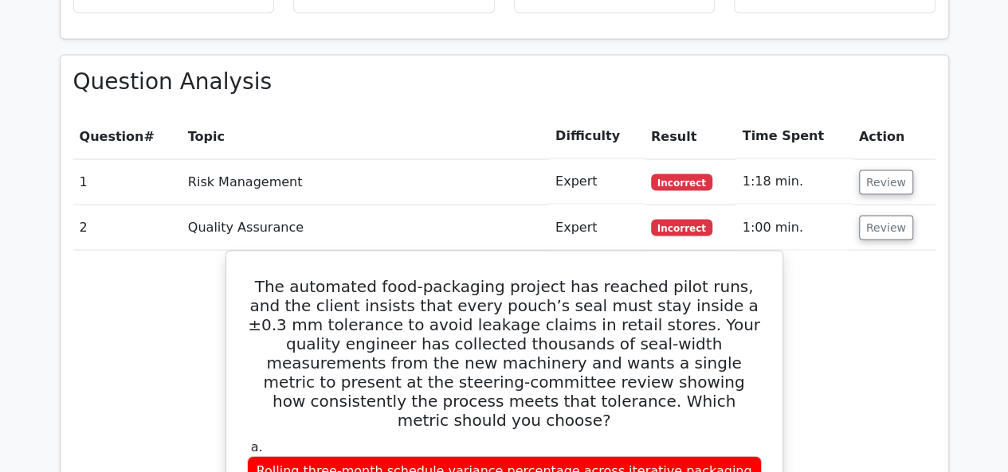
scroll to position [1547, 0]
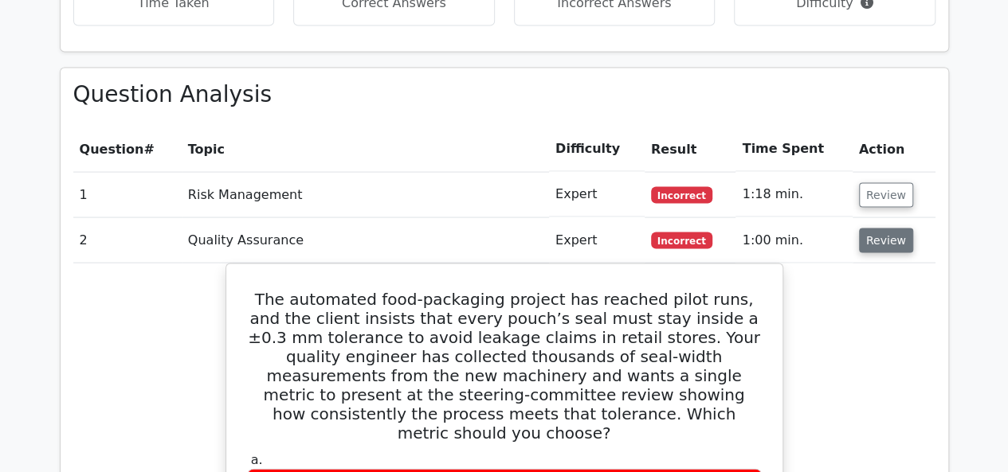
click at [875, 229] on button "Review" at bounding box center [886, 241] width 54 height 25
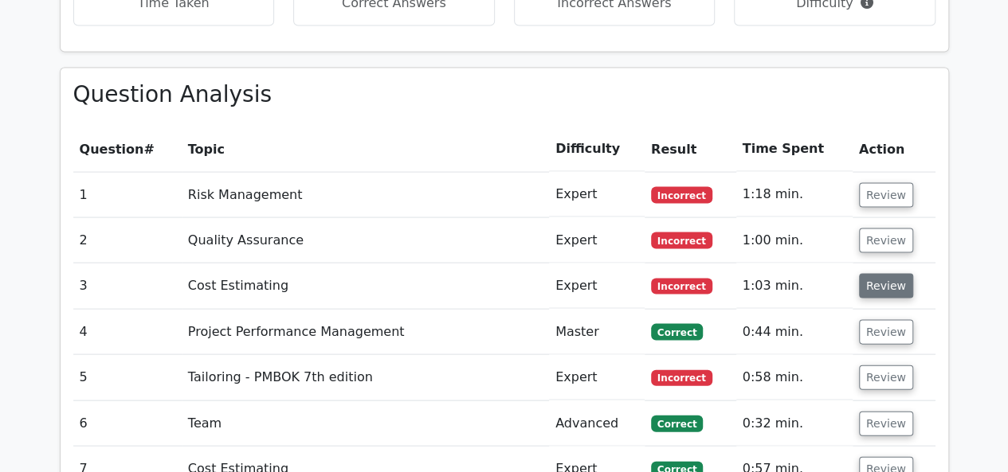
click at [885, 274] on button "Review" at bounding box center [886, 286] width 54 height 25
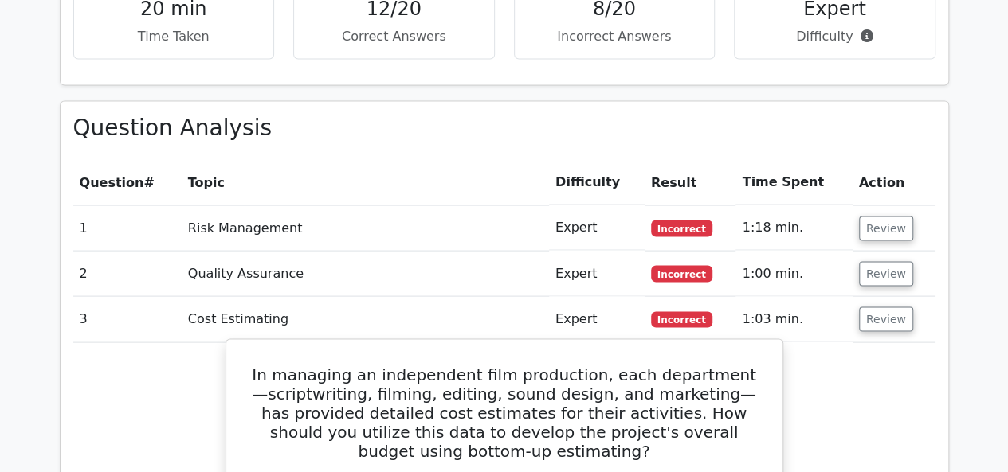
scroll to position [1511, 0]
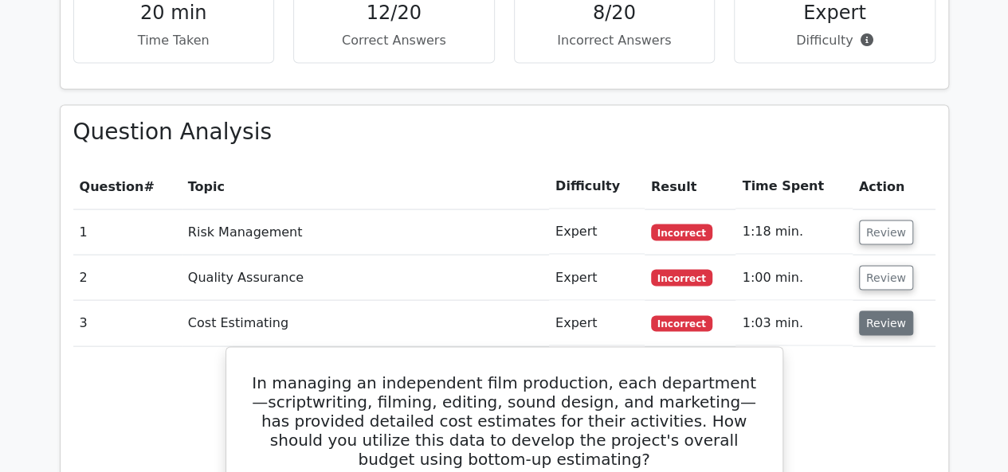
click at [897, 311] on button "Review" at bounding box center [886, 323] width 54 height 25
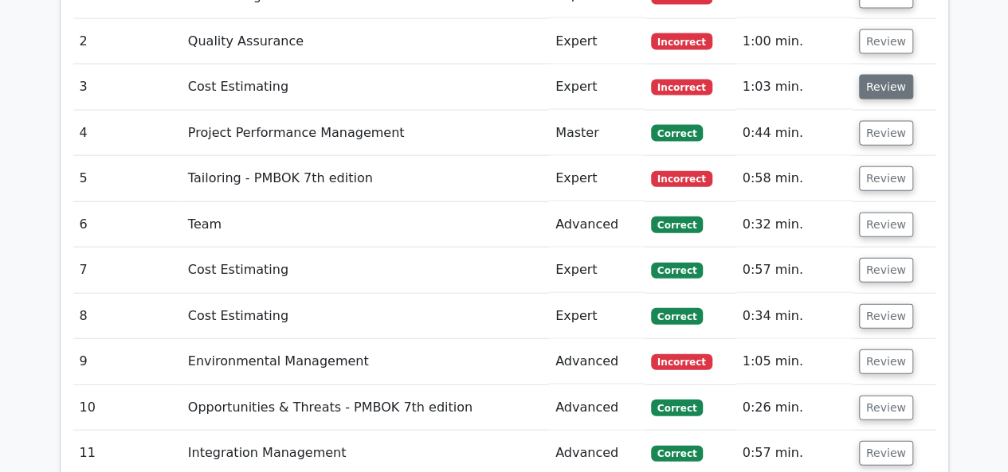
scroll to position [1753, 0]
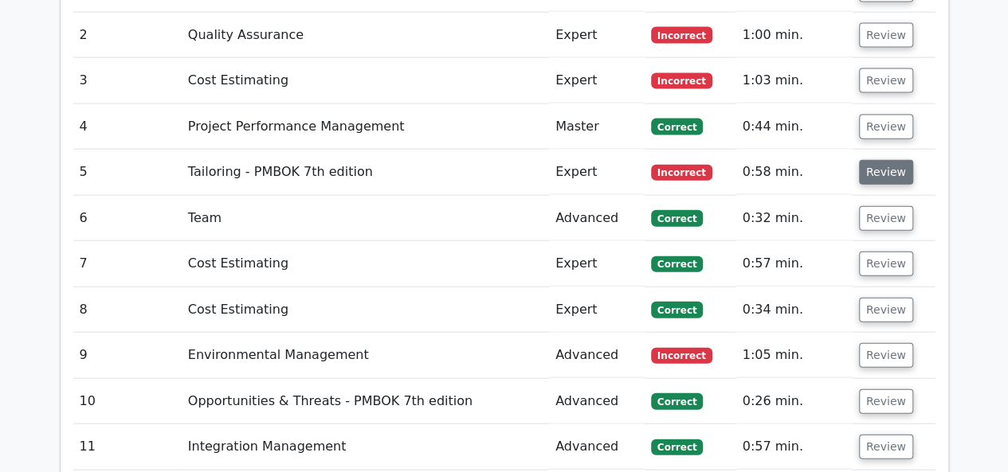
click at [876, 160] on button "Review" at bounding box center [886, 172] width 54 height 25
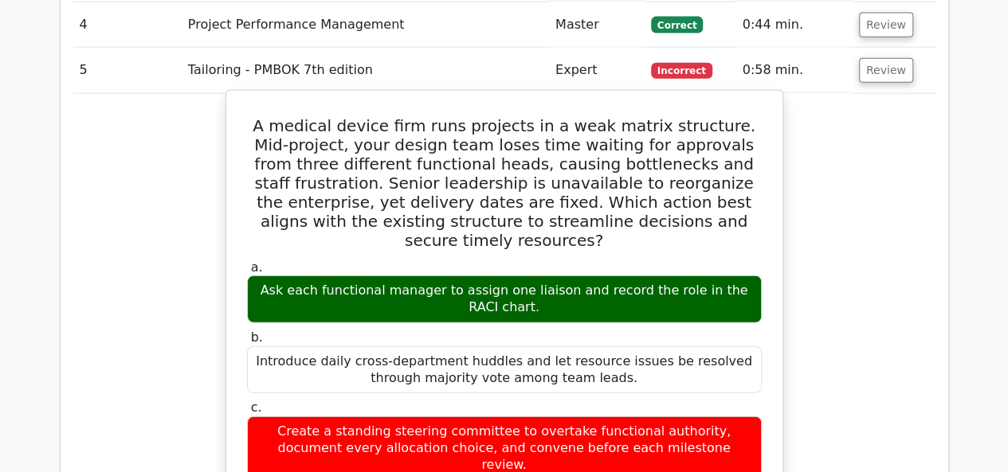
scroll to position [1713, 0]
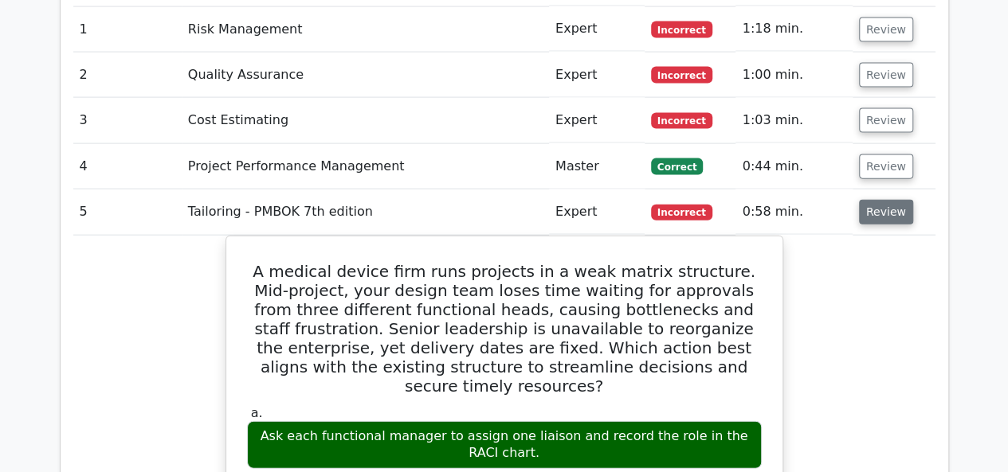
click at [891, 200] on button "Review" at bounding box center [886, 212] width 54 height 25
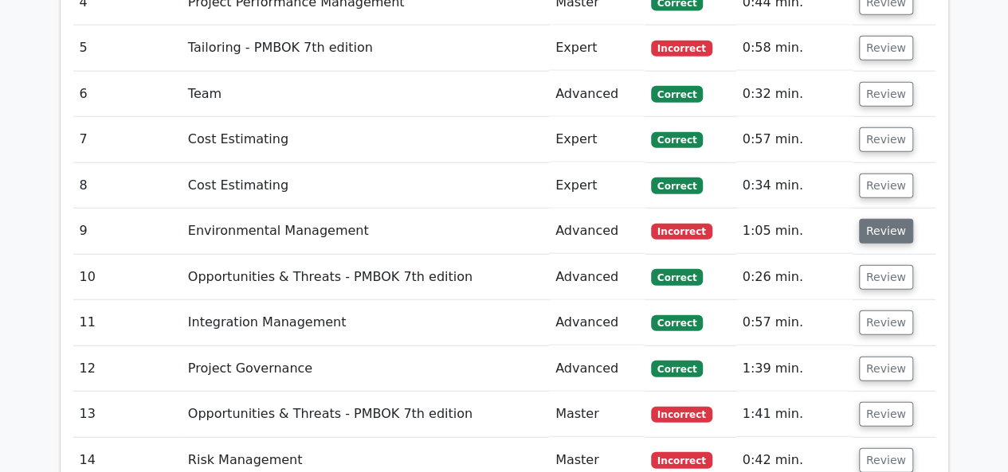
scroll to position [1879, 0]
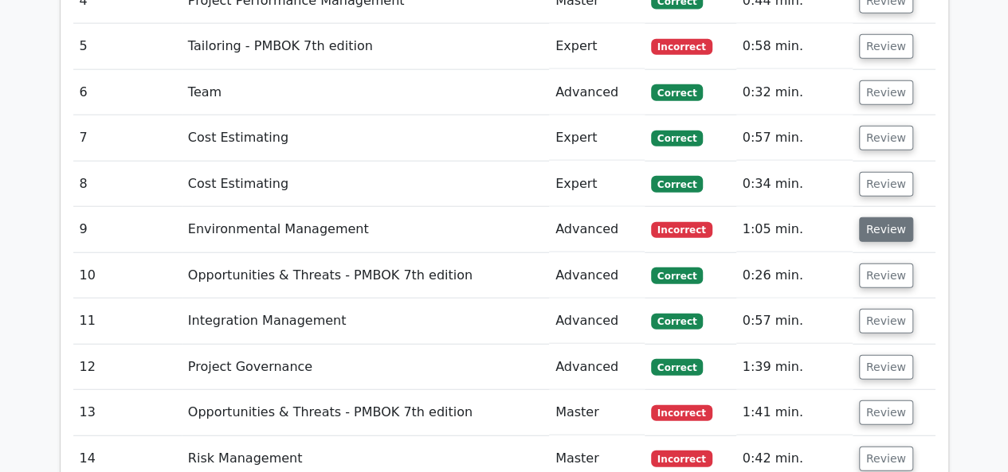
click at [884, 218] on button "Review" at bounding box center [886, 230] width 54 height 25
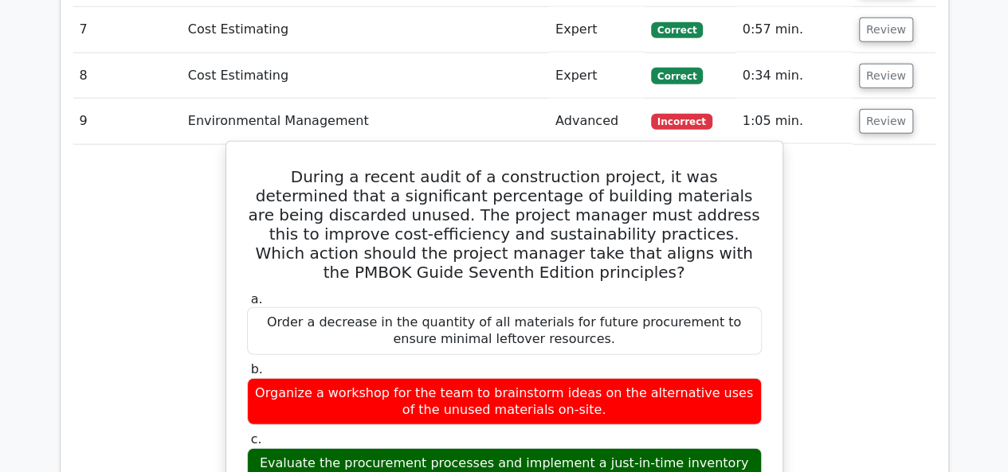
scroll to position [1986, 0]
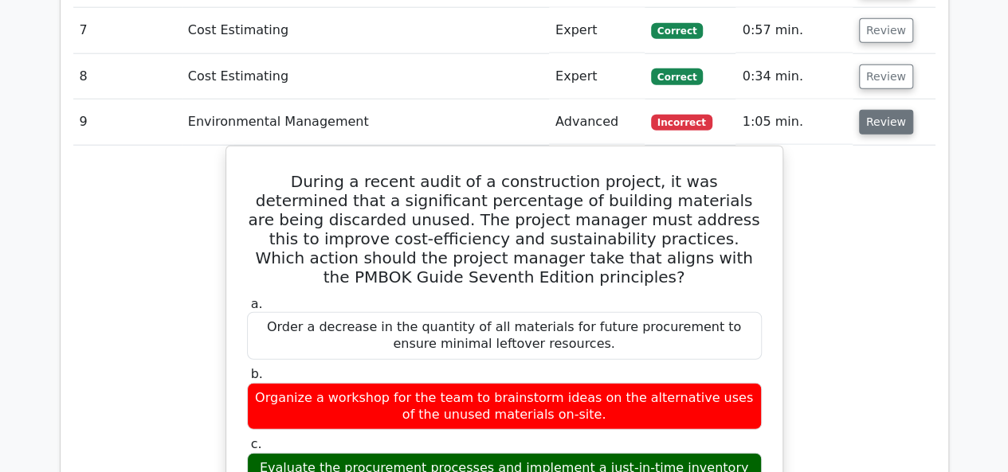
click at [879, 110] on button "Review" at bounding box center [886, 122] width 54 height 25
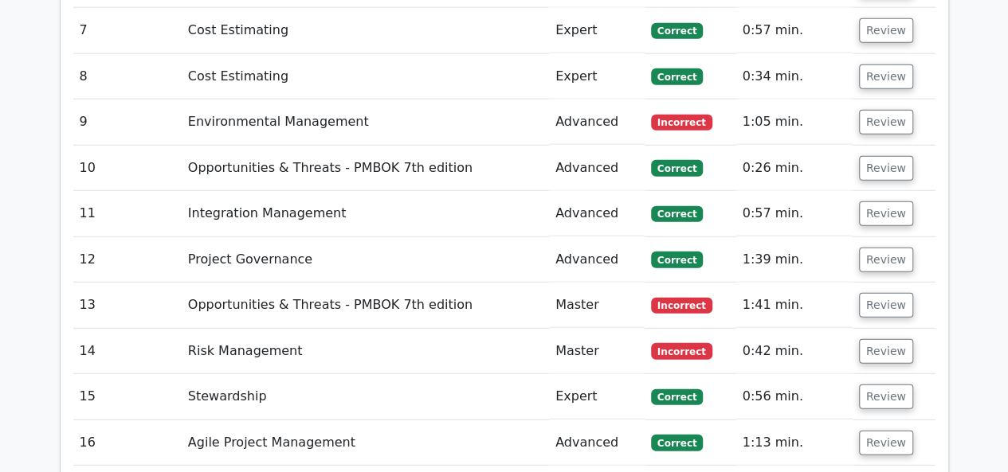
click at [888, 283] on td "Review" at bounding box center [894, 305] width 83 height 45
click at [886, 293] on button "Review" at bounding box center [886, 305] width 54 height 25
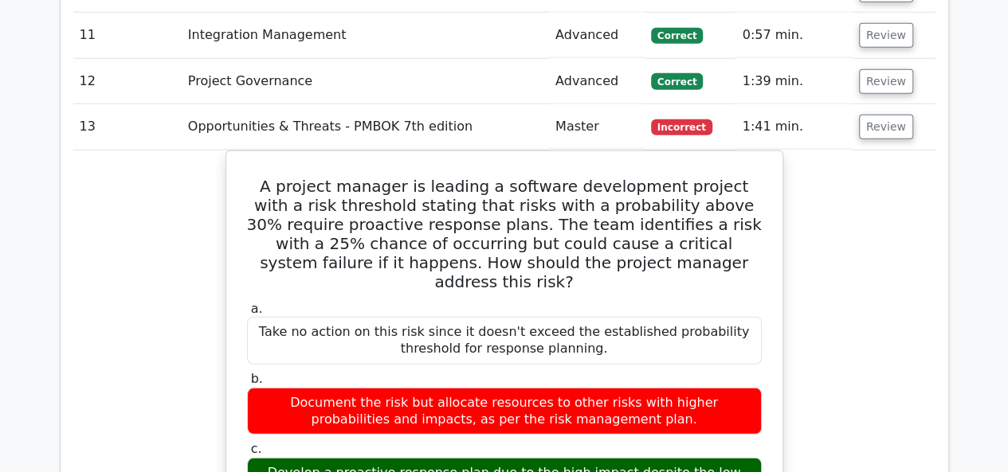
scroll to position [2161, 0]
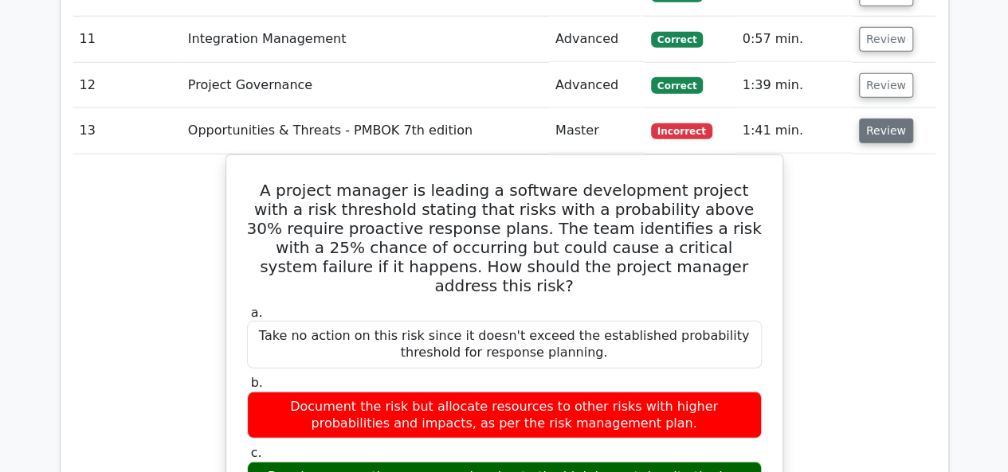
click at [892, 119] on button "Review" at bounding box center [886, 131] width 54 height 25
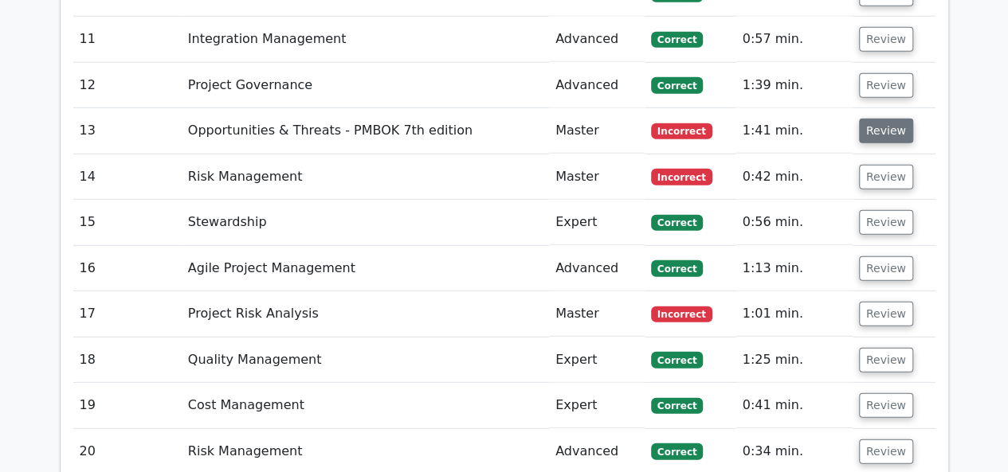
click at [888, 119] on button "Review" at bounding box center [886, 131] width 54 height 25
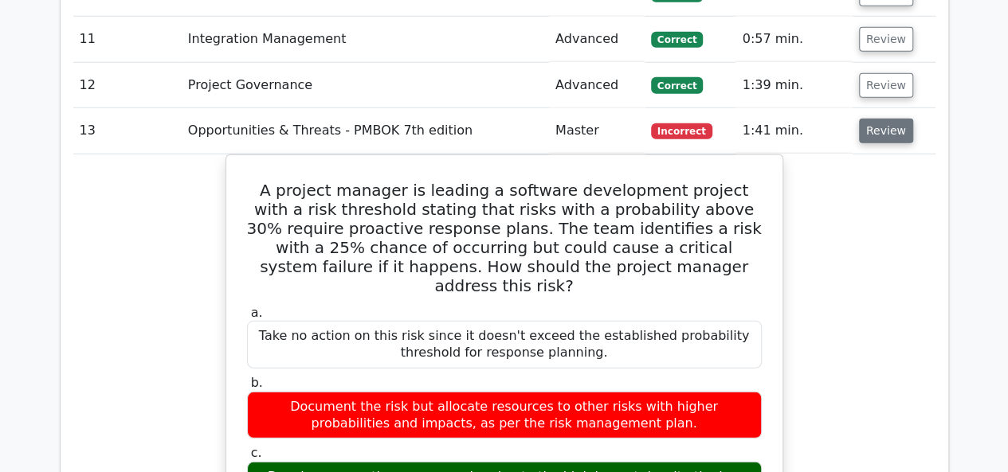
click at [888, 119] on button "Review" at bounding box center [886, 131] width 54 height 25
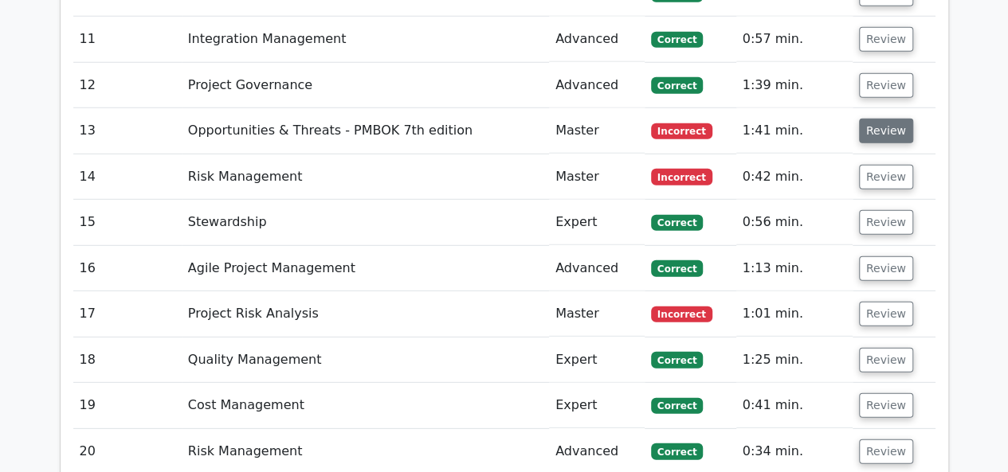
click at [888, 119] on button "Review" at bounding box center [886, 131] width 54 height 25
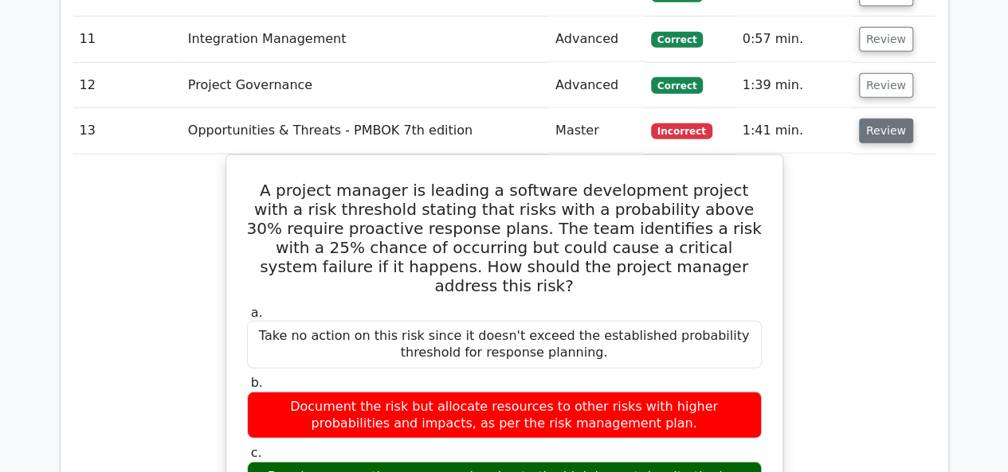
click at [888, 119] on button "Review" at bounding box center [886, 131] width 54 height 25
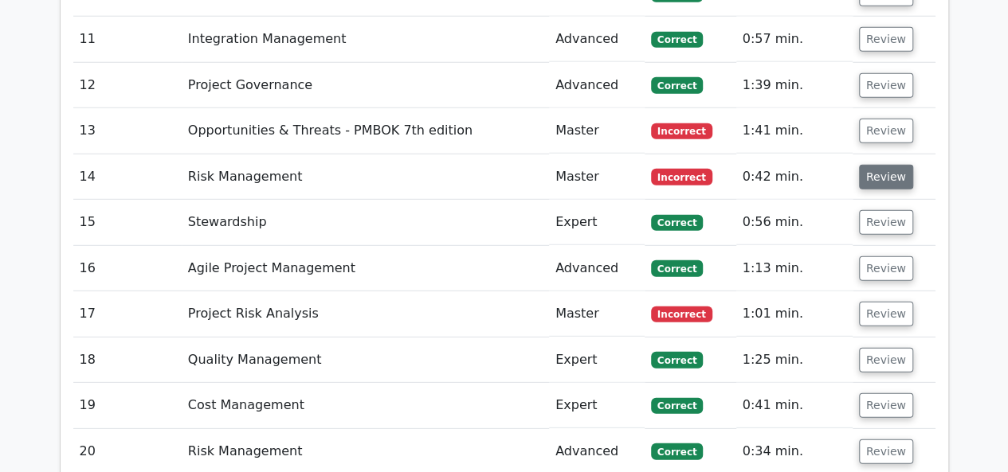
click at [889, 165] on button "Review" at bounding box center [886, 177] width 54 height 25
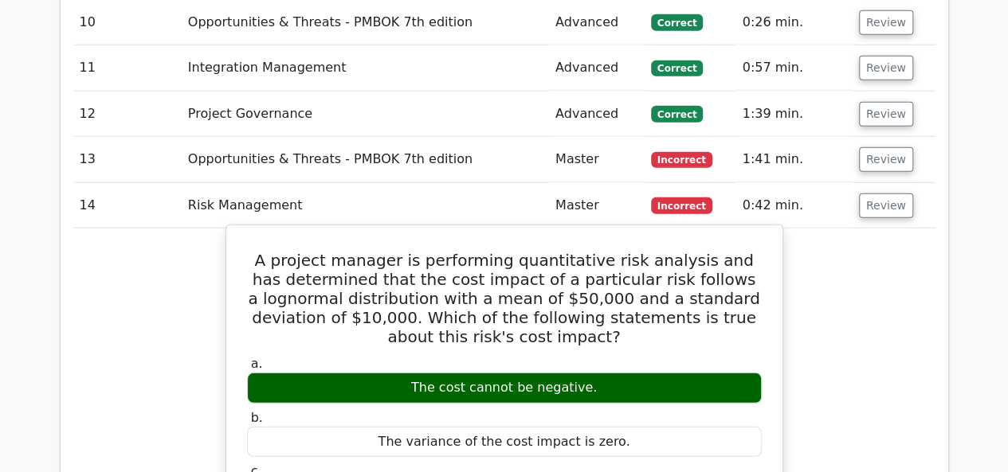
scroll to position [2127, 0]
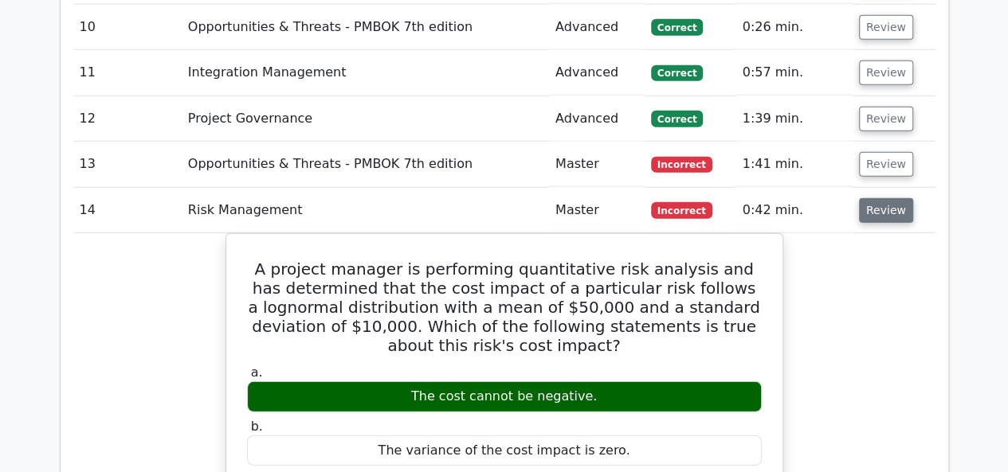
click at [868, 198] on button "Review" at bounding box center [886, 210] width 54 height 25
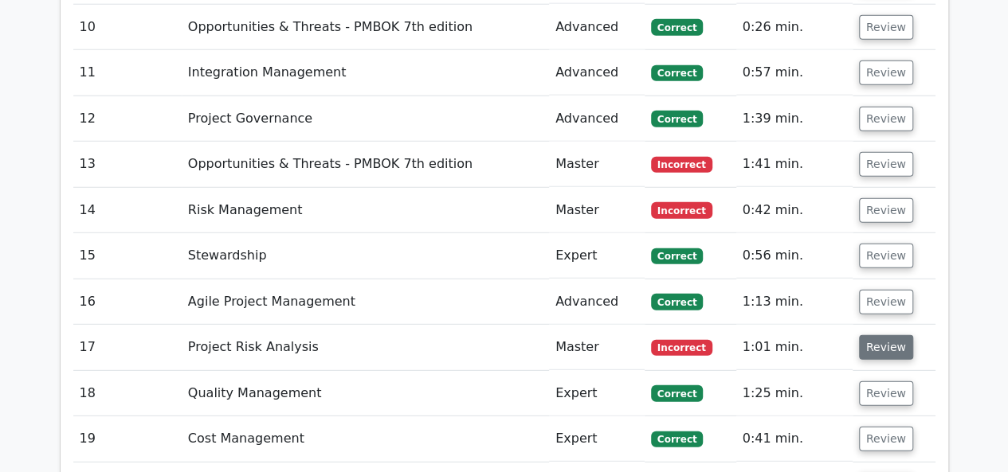
click at [891, 335] on button "Review" at bounding box center [886, 347] width 54 height 25
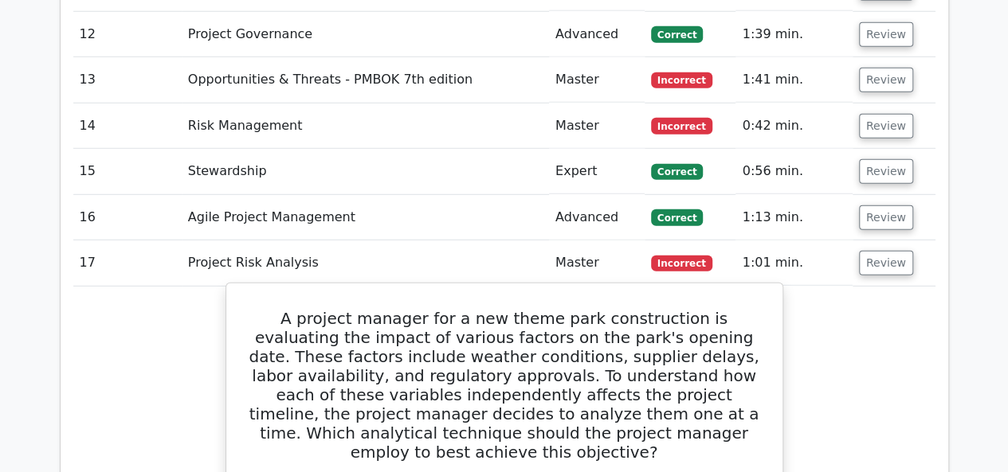
scroll to position [2283, 0]
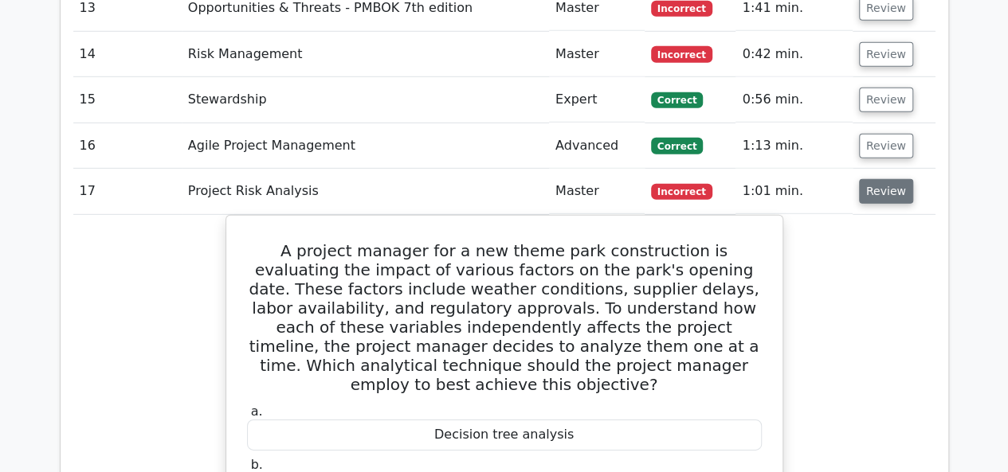
click at [891, 179] on button "Review" at bounding box center [886, 191] width 54 height 25
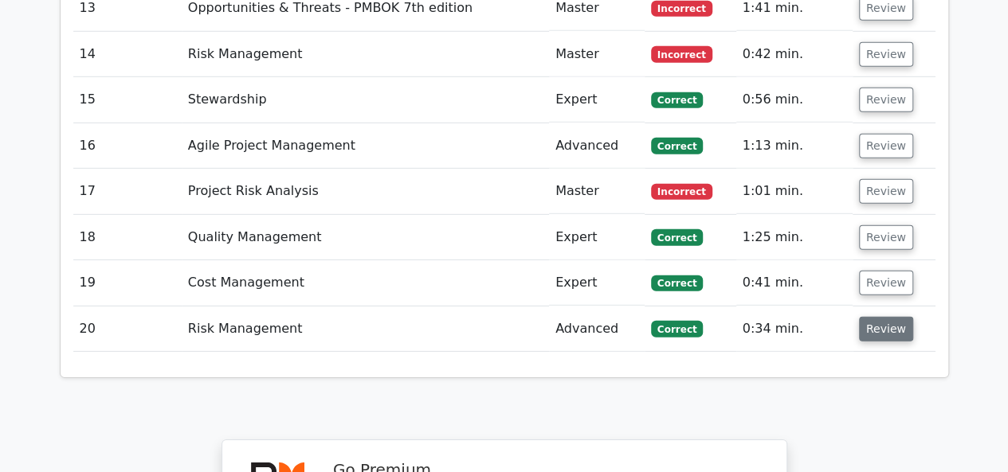
click at [872, 317] on button "Review" at bounding box center [886, 329] width 54 height 25
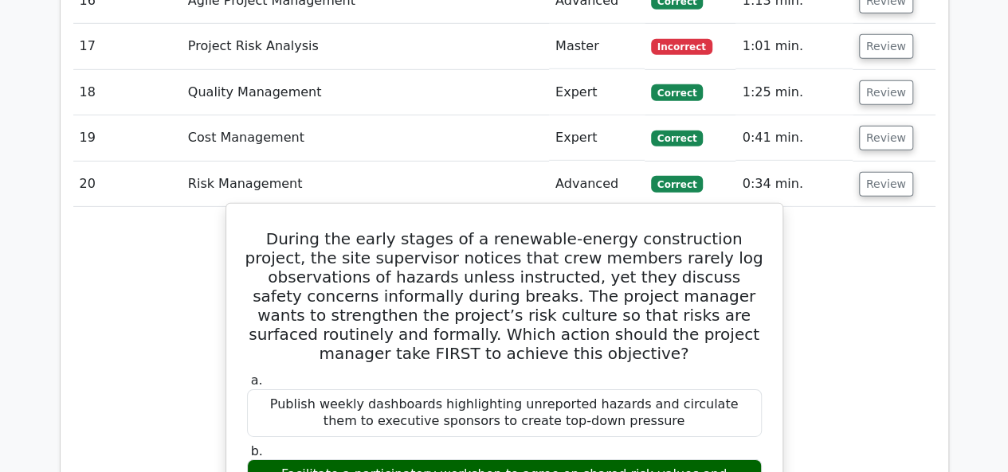
scroll to position [2452, 0]
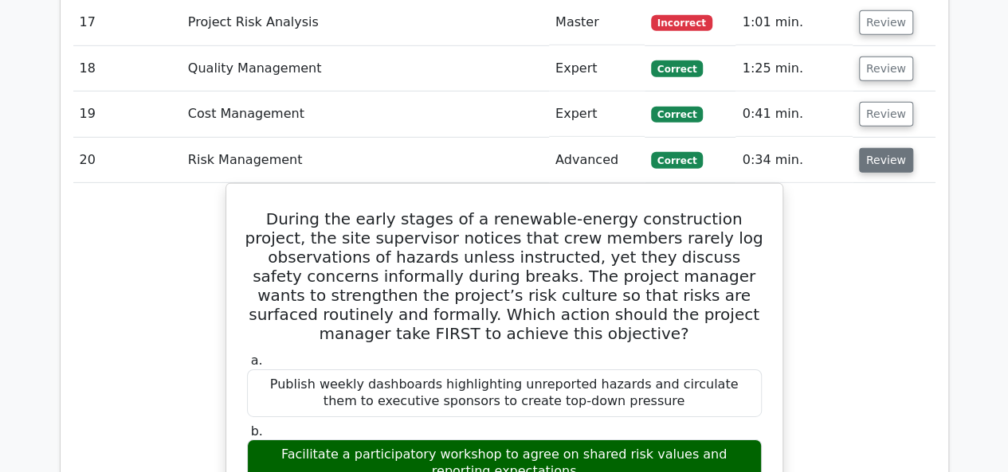
click at [883, 148] on button "Review" at bounding box center [886, 160] width 54 height 25
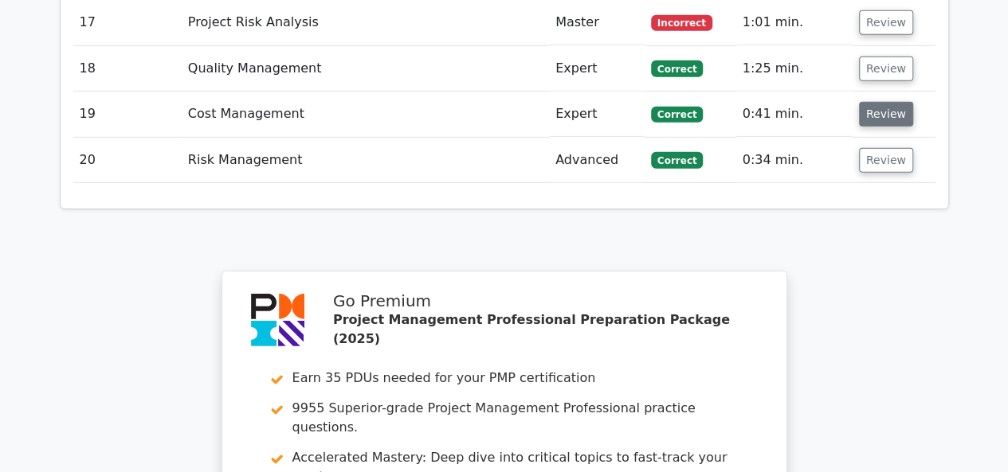
click at [879, 102] on button "Review" at bounding box center [886, 114] width 54 height 25
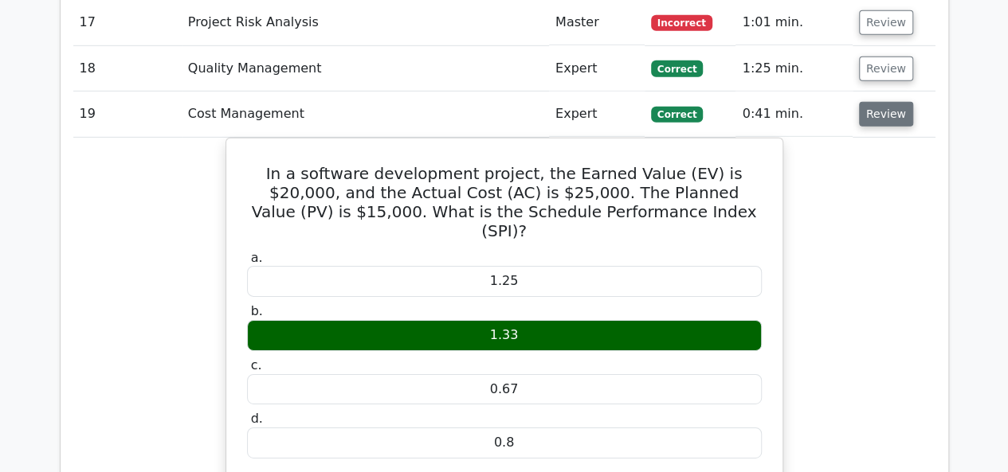
click at [888, 102] on button "Review" at bounding box center [886, 114] width 54 height 25
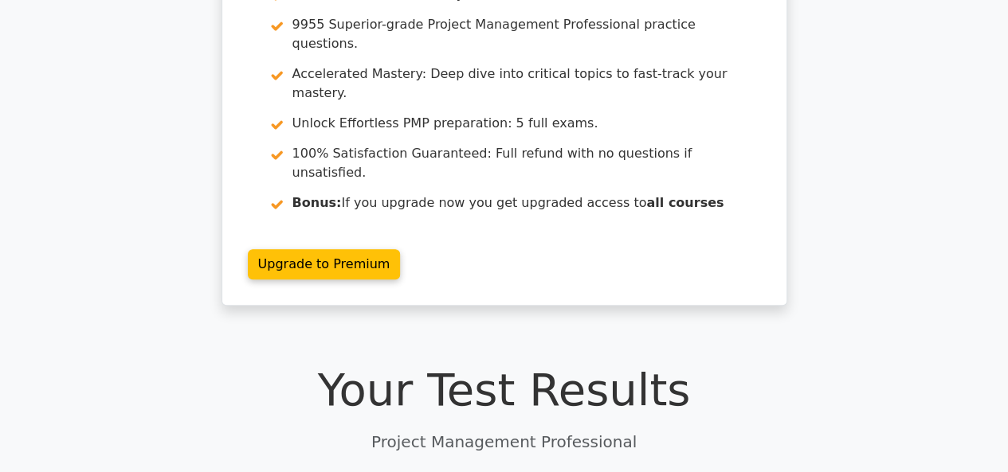
scroll to position [0, 0]
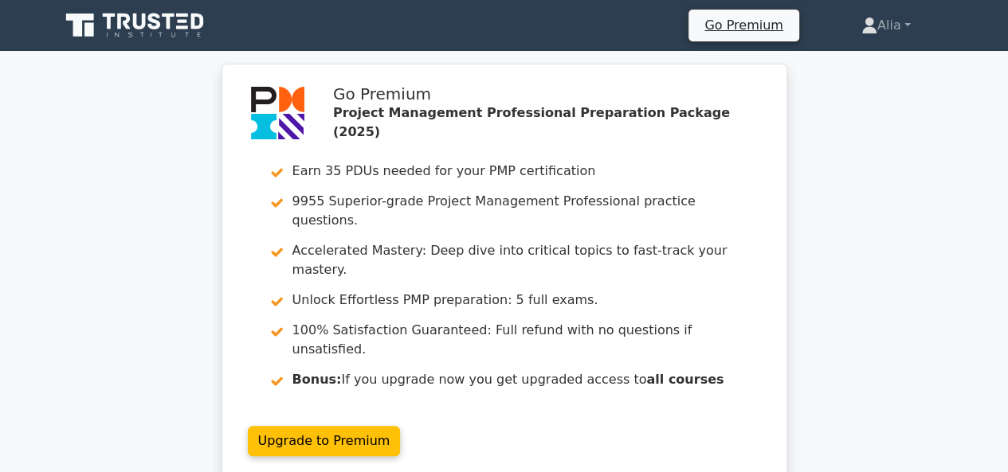
click at [92, 33] on icon at bounding box center [89, 30] width 10 height 14
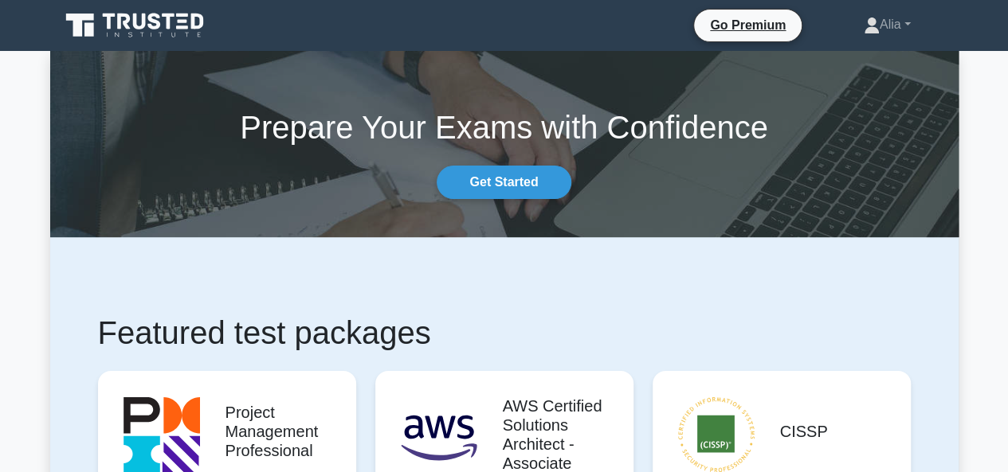
scroll to position [186, 0]
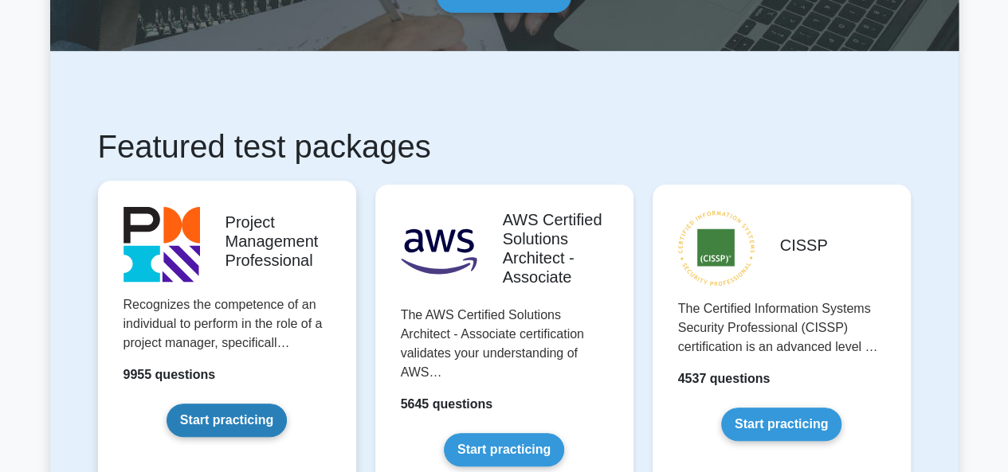
click at [210, 404] on link "Start practicing" at bounding box center [227, 420] width 120 height 33
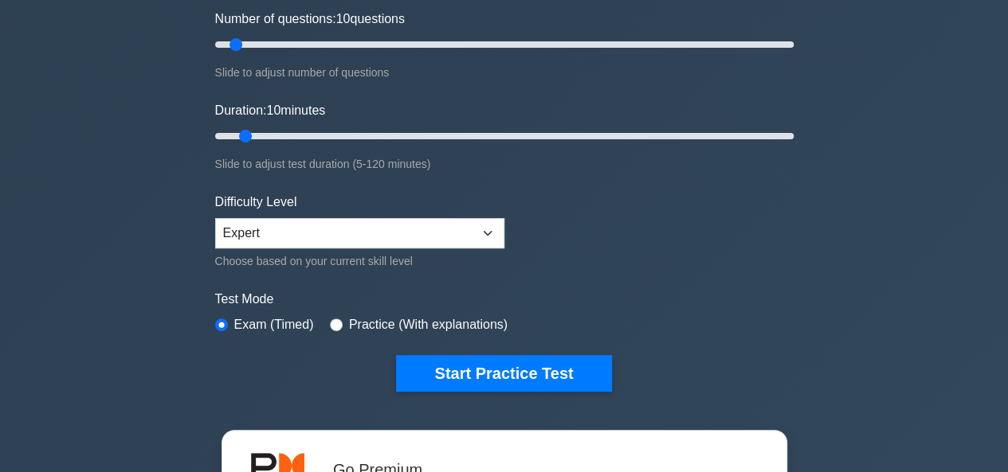
scroll to position [155, 0]
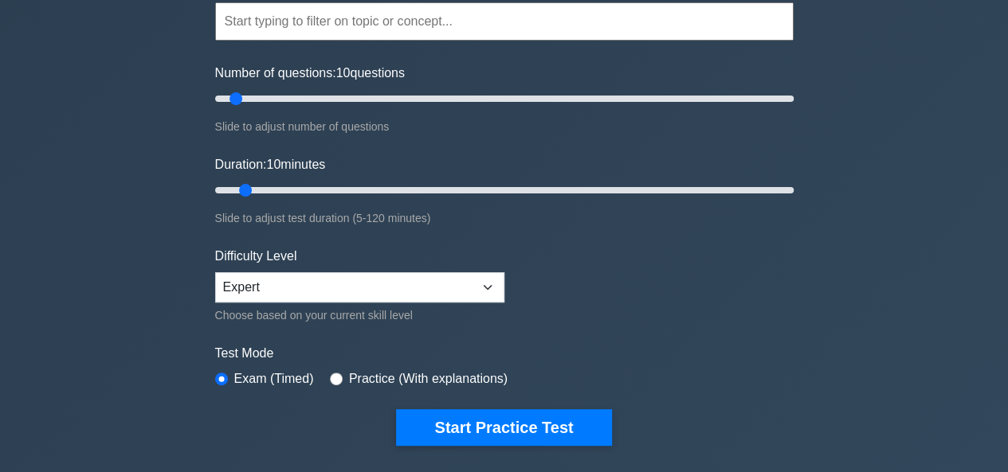
click at [321, 29] on input "text" at bounding box center [504, 21] width 578 height 38
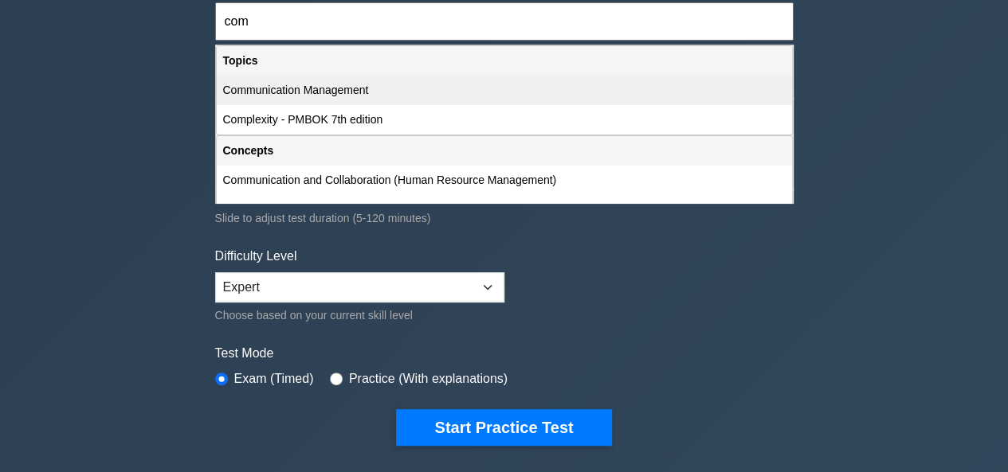
click at [310, 93] on div "Communication Management" at bounding box center [504, 90] width 575 height 29
type input "Communication Management"
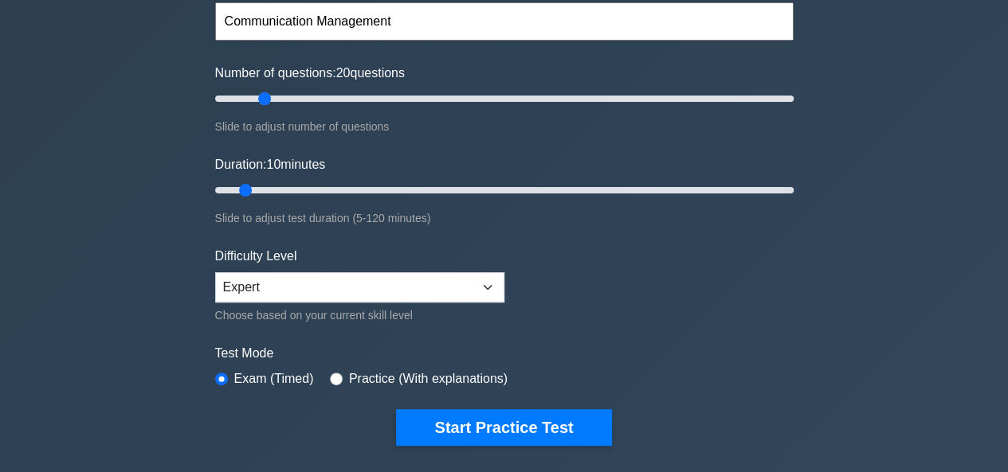
drag, startPoint x: 238, startPoint y: 98, endPoint x: 268, endPoint y: 98, distance: 29.5
type input "20"
click at [268, 98] on input "Number of questions: 20 questions" at bounding box center [504, 98] width 578 height 19
drag, startPoint x: 246, startPoint y: 187, endPoint x: 287, endPoint y: 189, distance: 40.7
type input "20"
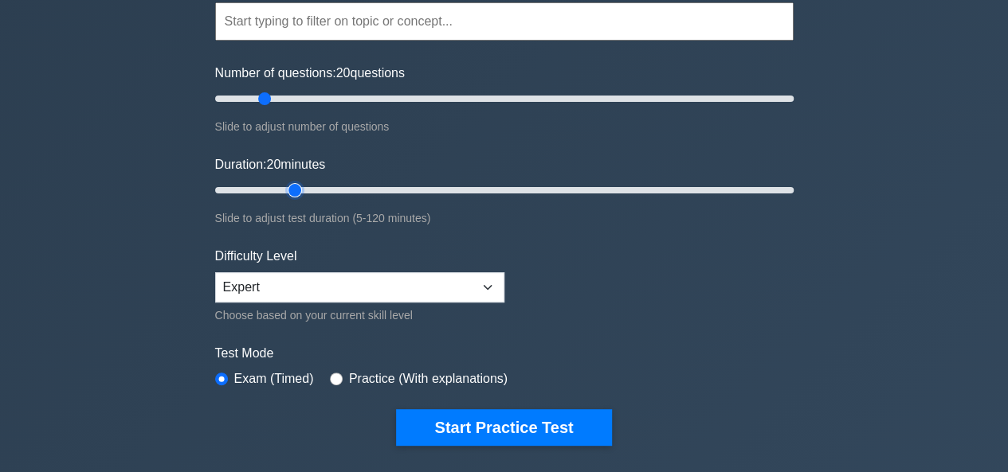
click at [287, 189] on input "Duration: 20 minutes" at bounding box center [504, 190] width 578 height 19
click at [271, 284] on select "Beginner Intermediate Expert" at bounding box center [359, 287] width 289 height 30
click at [215, 272] on select "Beginner Intermediate Expert" at bounding box center [359, 287] width 289 height 30
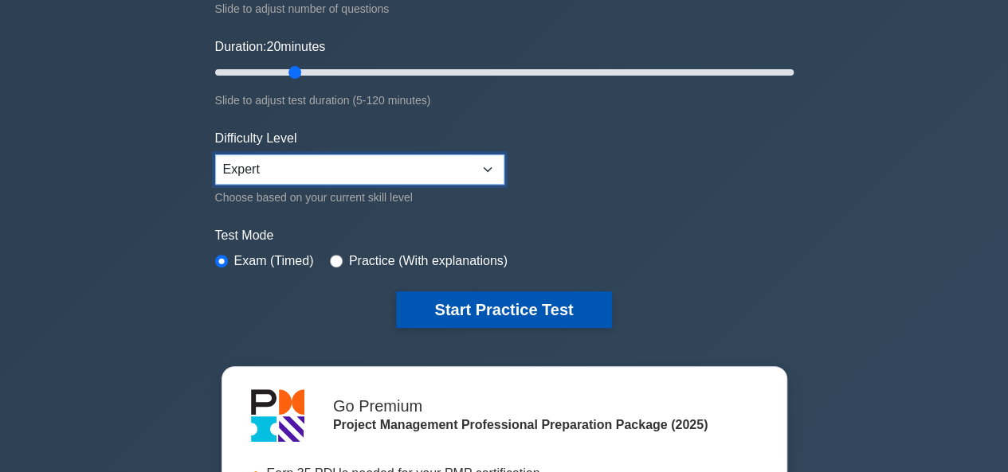
scroll to position [266, 0]
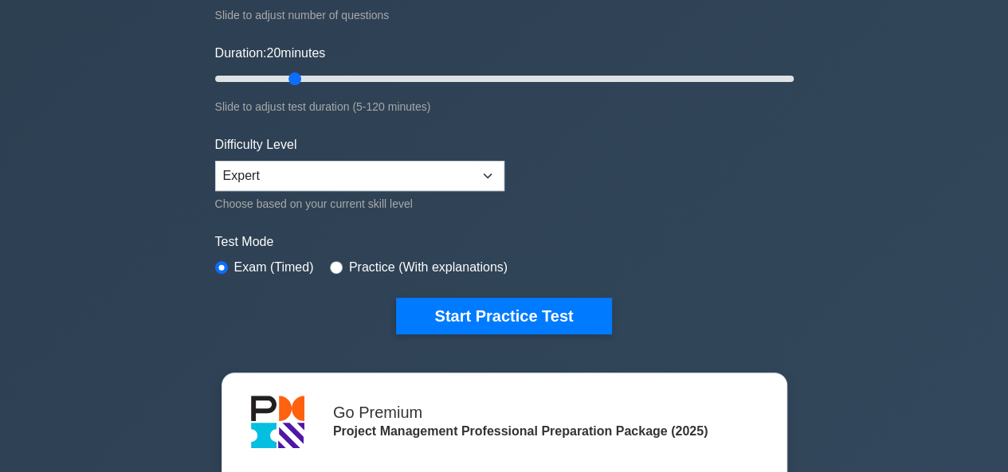
click at [624, 161] on form "Topics Scope Management Time Management Cost Management Quality Management Risk…" at bounding box center [504, 88] width 578 height 492
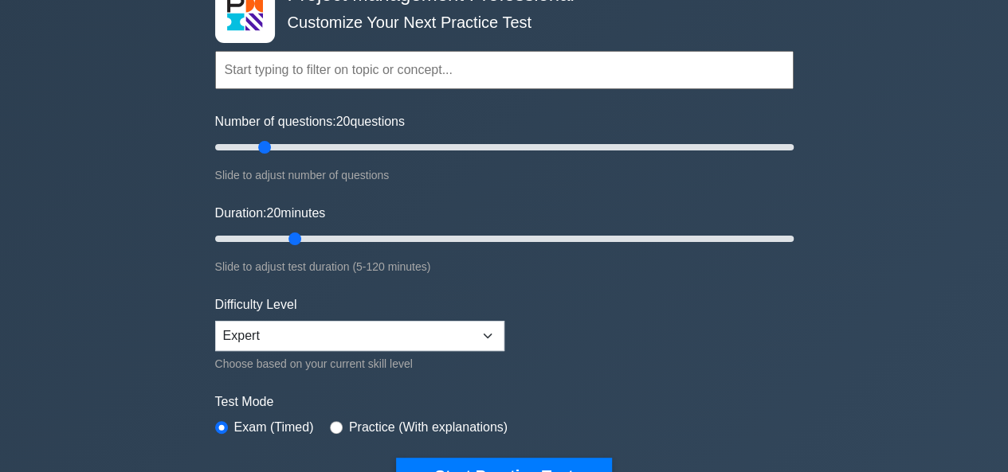
scroll to position [103, 0]
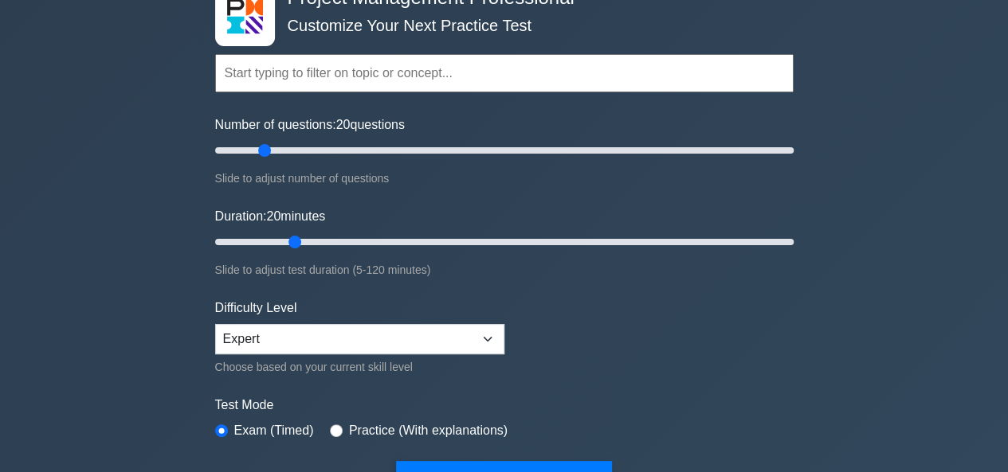
click at [302, 77] on input "text" at bounding box center [504, 73] width 578 height 38
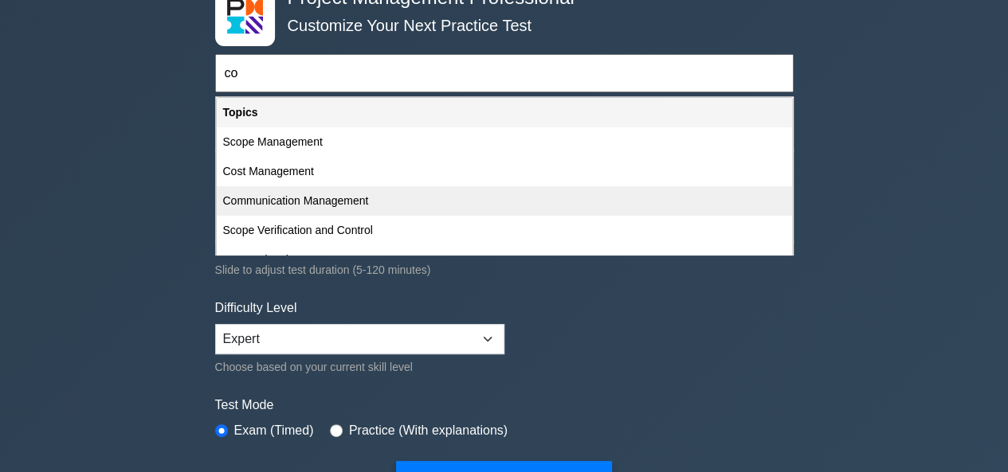
click at [295, 206] on div "Communication Management" at bounding box center [504, 200] width 575 height 29
type input "Communication Management"
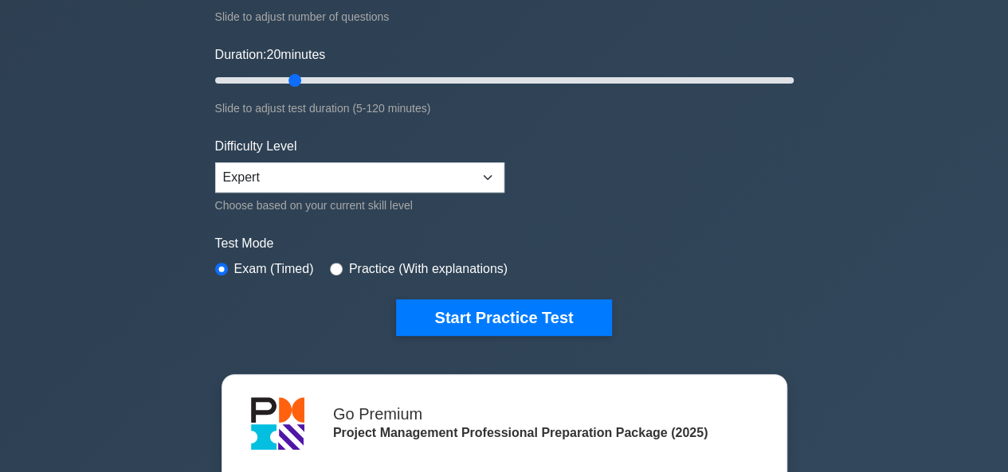
scroll to position [266, 0]
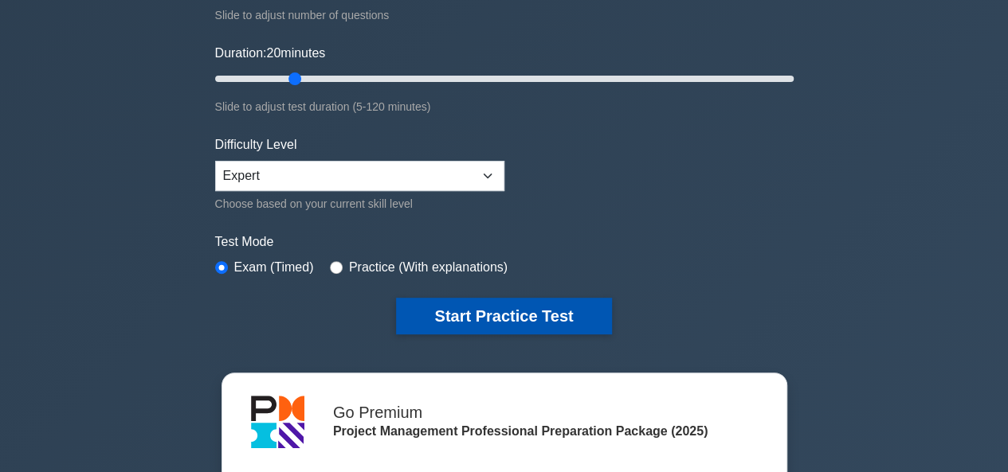
click at [494, 316] on button "Start Practice Test" at bounding box center [503, 316] width 215 height 37
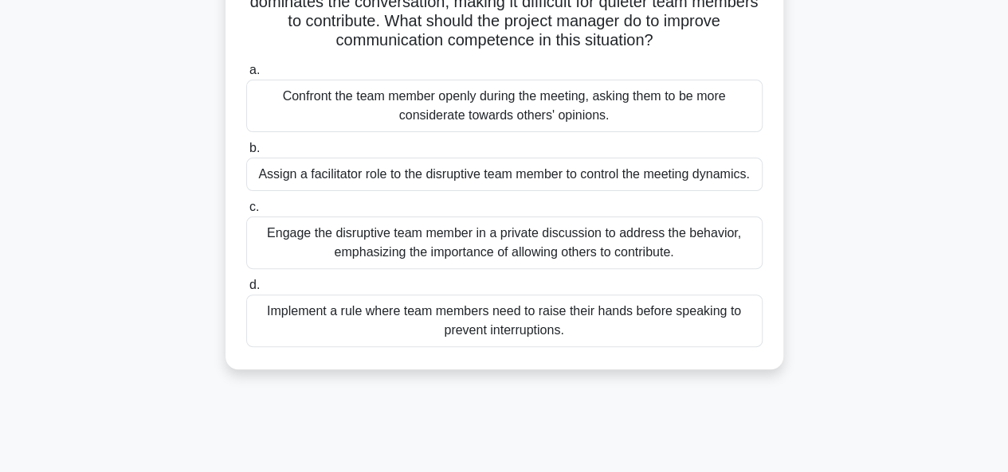
scroll to position [164, 0]
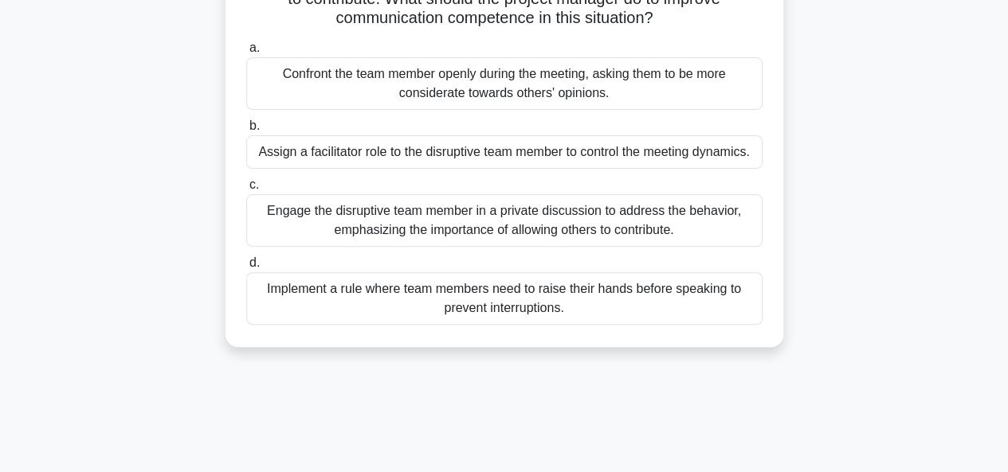
click at [368, 225] on div "Engage the disruptive team member in a private discussion to address the behavi…" at bounding box center [504, 220] width 516 height 53
click at [246, 190] on input "c. Engage the disruptive team member in a private discussion to address the beh…" at bounding box center [246, 185] width 0 height 10
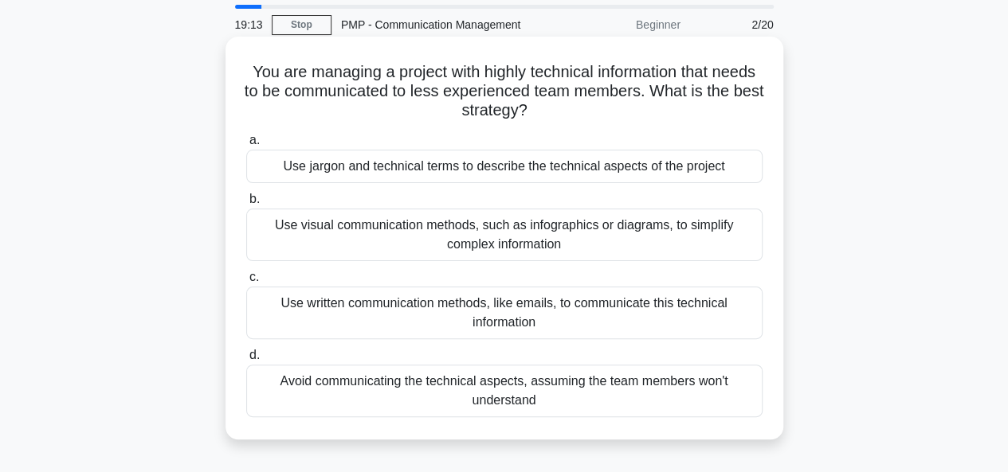
scroll to position [0, 0]
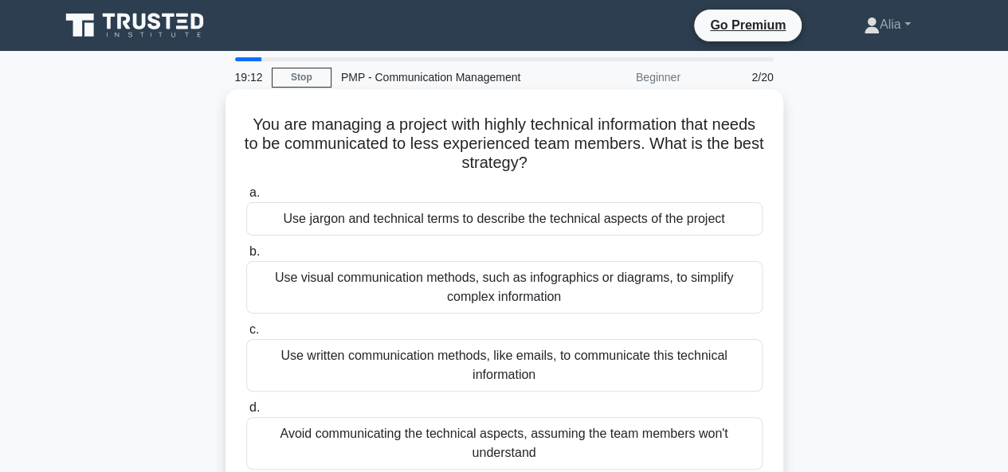
click at [407, 286] on div "Use visual communication methods, such as infographics or diagrams, to simplify…" at bounding box center [504, 287] width 516 height 53
click at [246, 257] on input "b. Use visual communication methods, such as infographics or diagrams, to simpl…" at bounding box center [246, 252] width 0 height 10
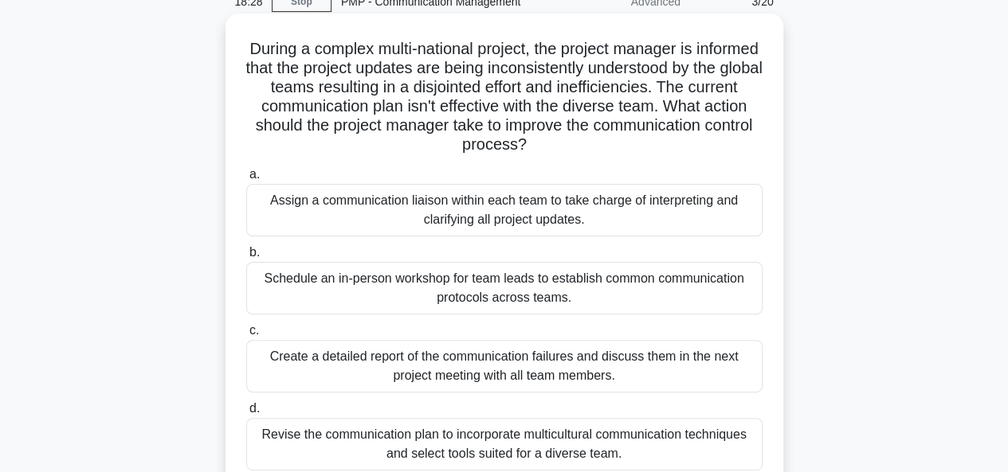
scroll to position [46, 0]
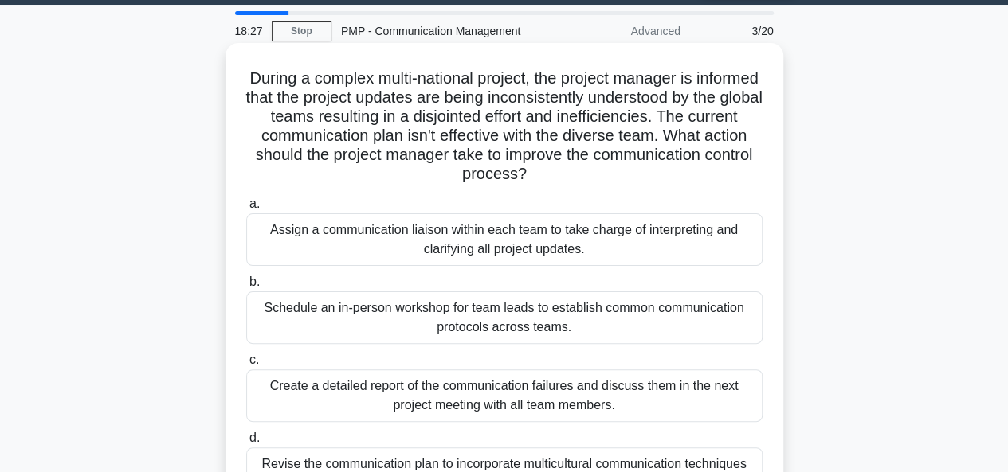
click at [563, 320] on div "Schedule an in-person workshop for team leads to establish common communication…" at bounding box center [504, 318] width 516 height 53
click at [246, 288] on input "b. Schedule an in-person workshop for team leads to establish common communicat…" at bounding box center [246, 282] width 0 height 10
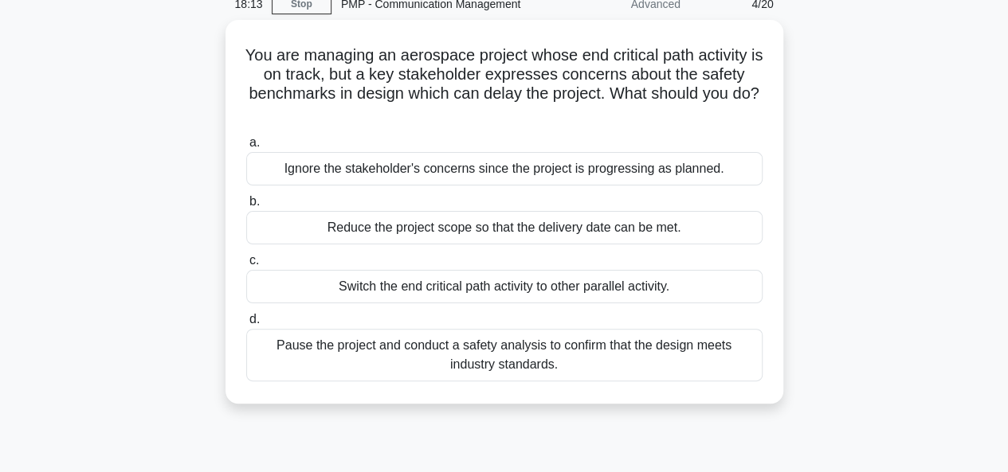
scroll to position [74, 0]
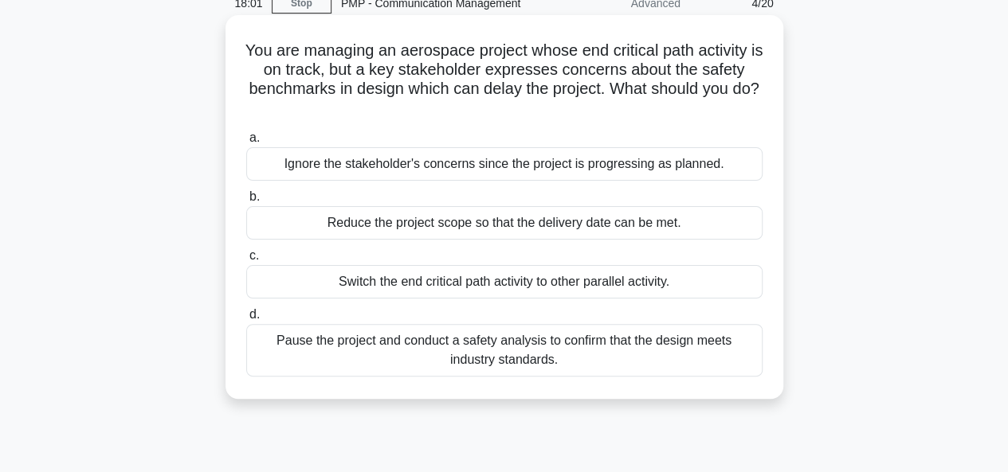
click at [480, 351] on div "Pause the project and conduct a safety analysis to confirm that the design meet…" at bounding box center [504, 350] width 516 height 53
click at [246, 320] on input "d. Pause the project and conduct a safety analysis to confirm that the design m…" at bounding box center [246, 315] width 0 height 10
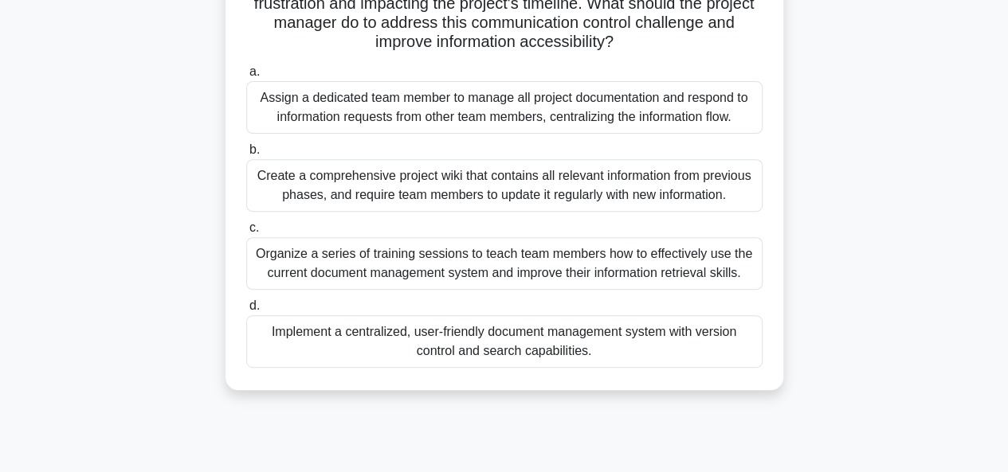
scroll to position [233, 0]
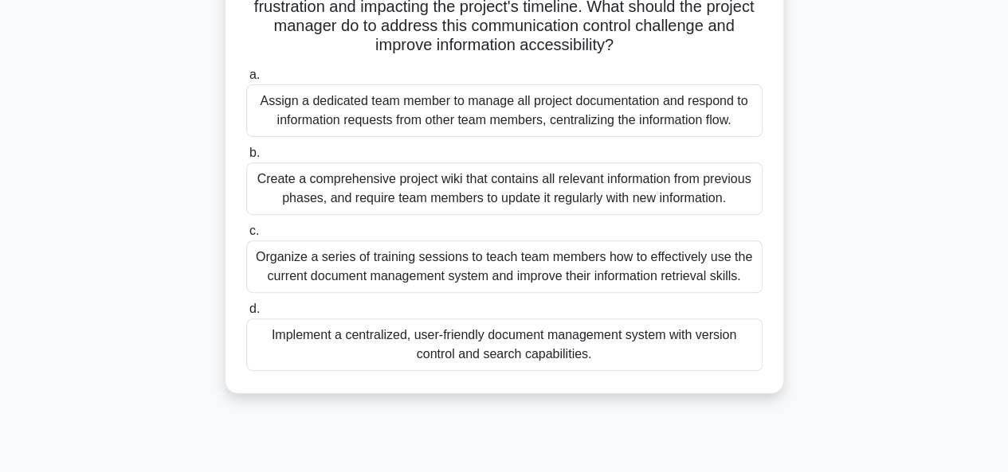
click at [396, 350] on div "Implement a centralized, user-friendly document management system with version …" at bounding box center [504, 345] width 516 height 53
click at [246, 315] on input "d. Implement a centralized, user-friendly document management system with versi…" at bounding box center [246, 309] width 0 height 10
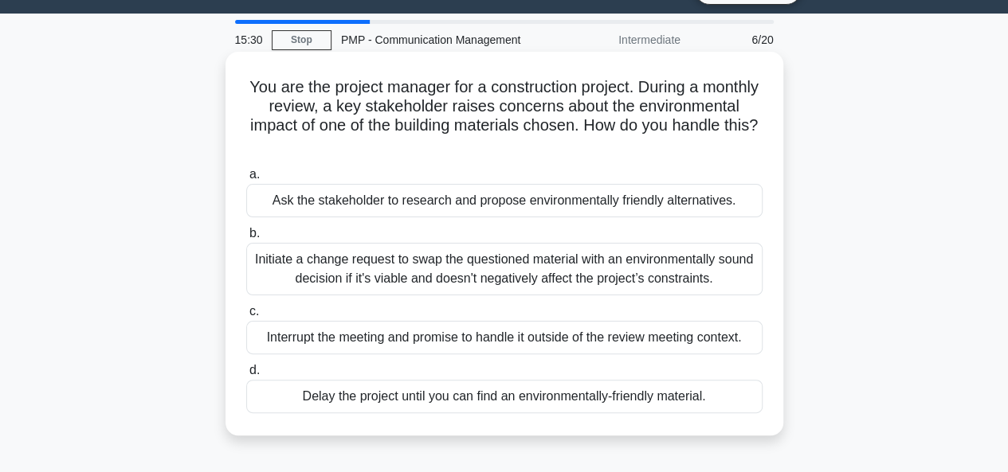
scroll to position [37, 0]
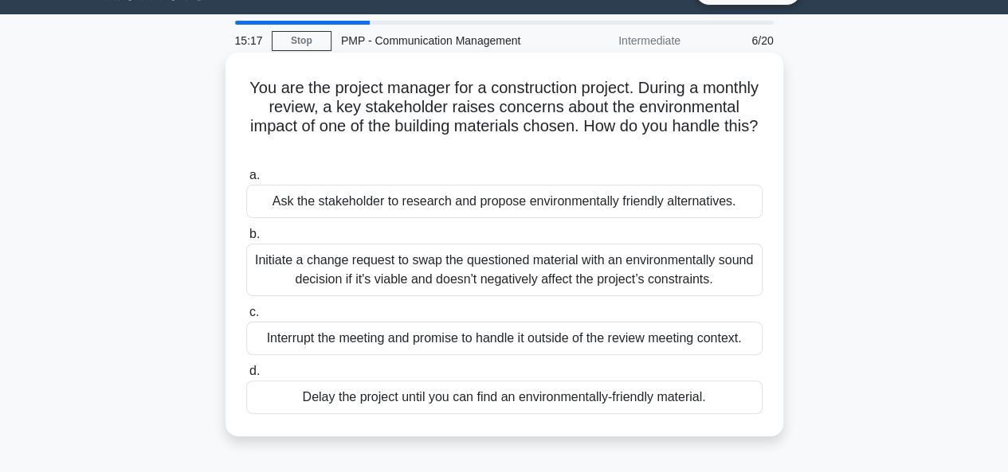
click at [406, 283] on div "Initiate a change request to swap the questioned material with an environmental…" at bounding box center [504, 270] width 516 height 53
click at [246, 240] on input "b. Initiate a change request to swap the questioned material with an environmen…" at bounding box center [246, 234] width 0 height 10
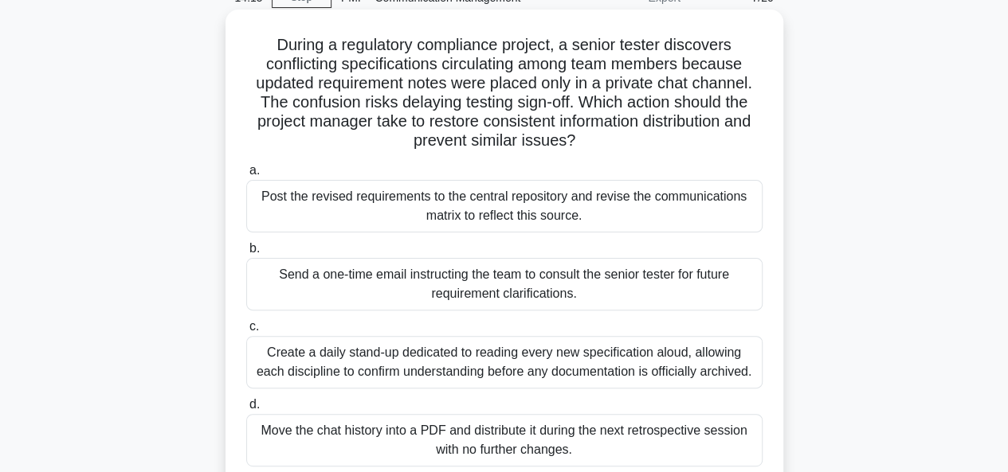
scroll to position [79, 0]
click at [395, 203] on div "Post the revised requirements to the central repository and revise the communic…" at bounding box center [504, 207] width 516 height 53
click at [246, 177] on input "a. Post the revised requirements to the central repository and revise the commu…" at bounding box center [246, 172] width 0 height 10
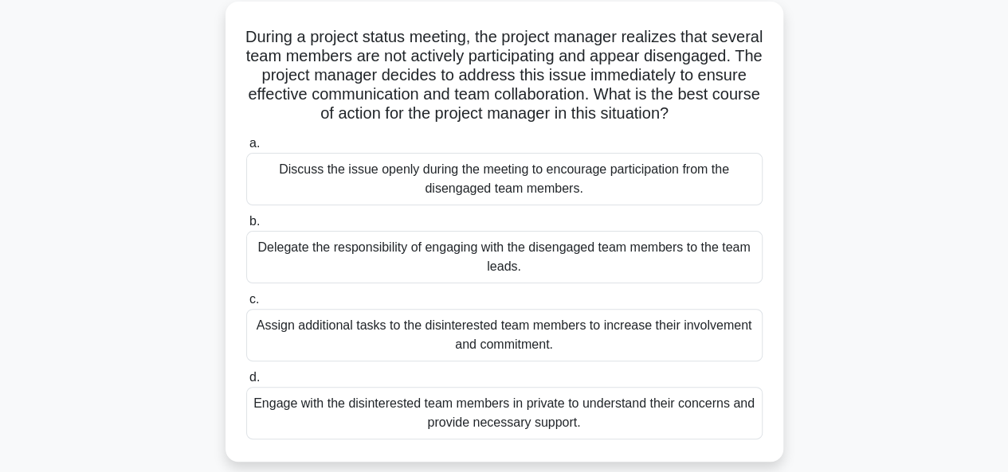
scroll to position [92, 0]
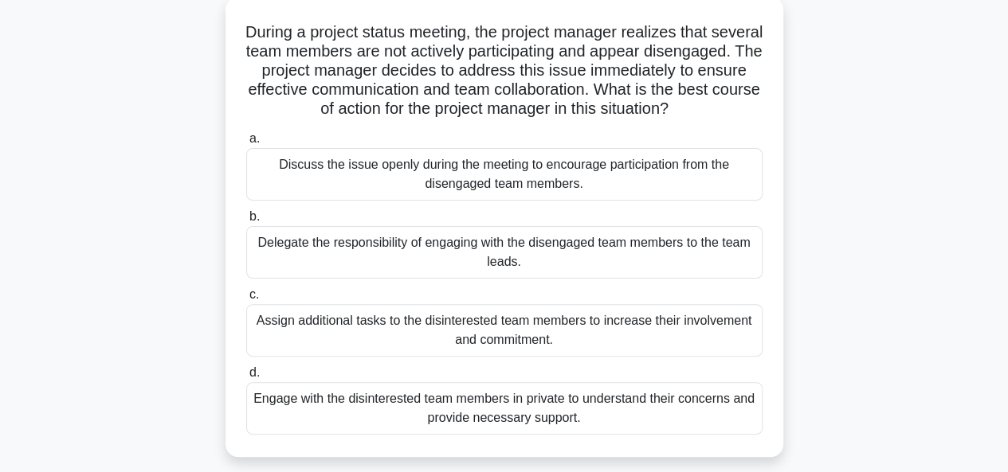
click at [508, 433] on div "Engage with the disinterested team members in private to understand their conce…" at bounding box center [504, 408] width 516 height 53
click at [246, 378] on input "d. Engage with the disinterested team members in private to understand their co…" at bounding box center [246, 373] width 0 height 10
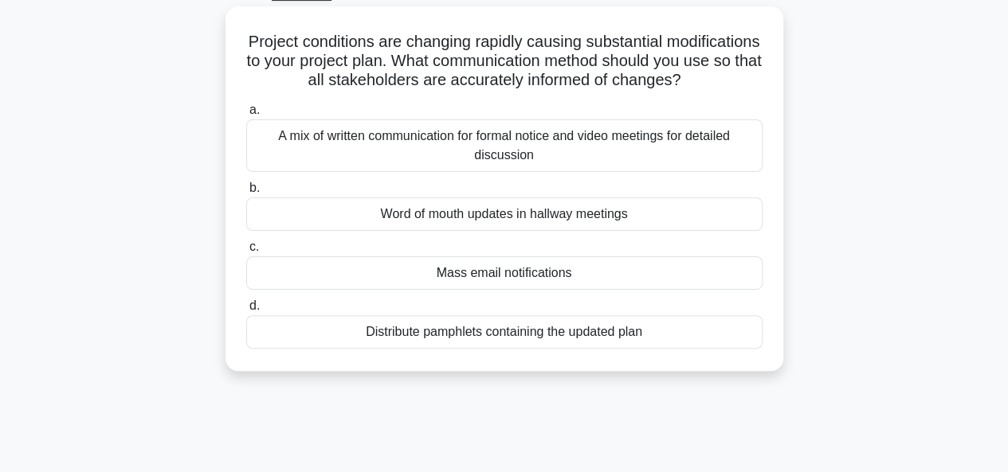
scroll to position [56, 0]
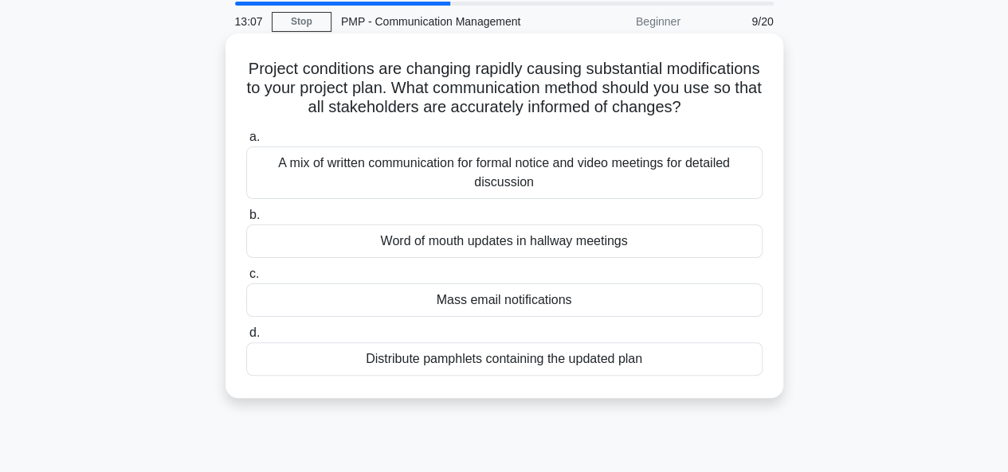
click at [451, 190] on div "A mix of written communication for formal notice and video meetings for detaile…" at bounding box center [504, 173] width 516 height 53
click at [246, 143] on input "a. A mix of written communication for formal notice and video meetings for deta…" at bounding box center [246, 137] width 0 height 10
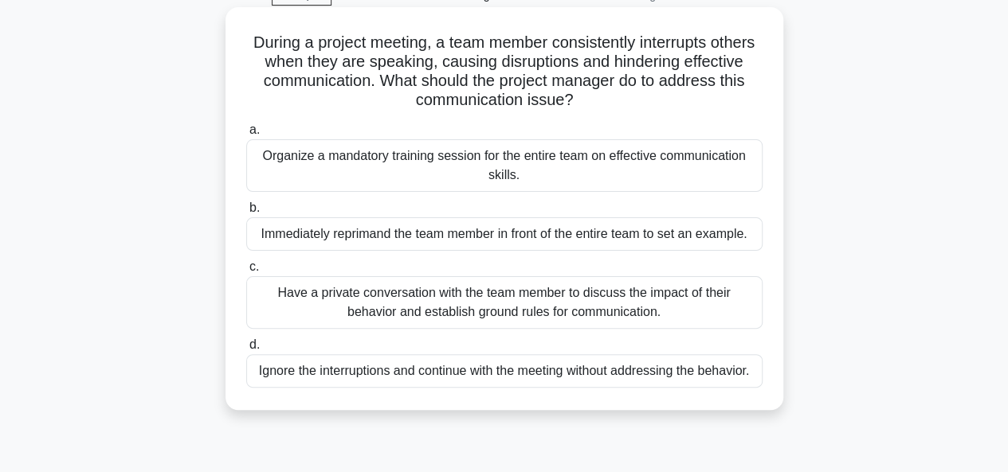
scroll to position [98, 0]
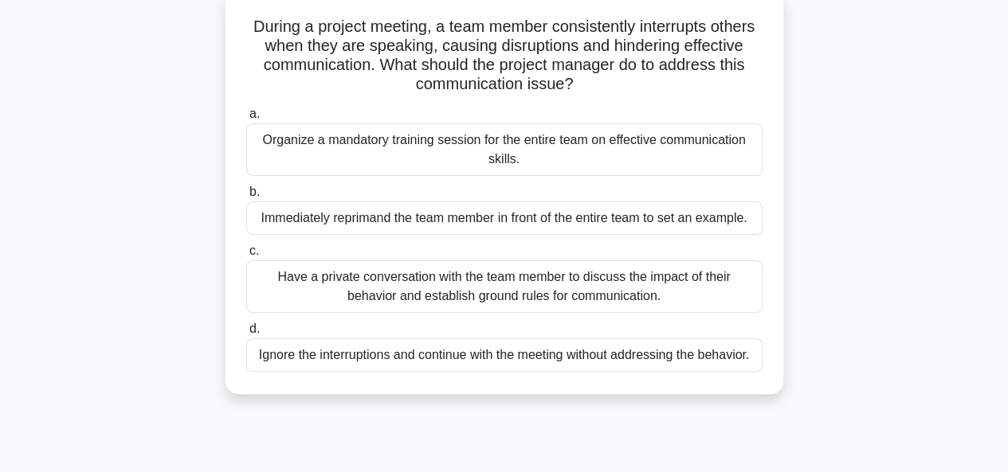
click at [519, 291] on div "Have a private conversation with the team member to discuss the impact of their…" at bounding box center [504, 287] width 516 height 53
click at [246, 257] on input "c. Have a private conversation with the team member to discuss the impact of th…" at bounding box center [246, 251] width 0 height 10
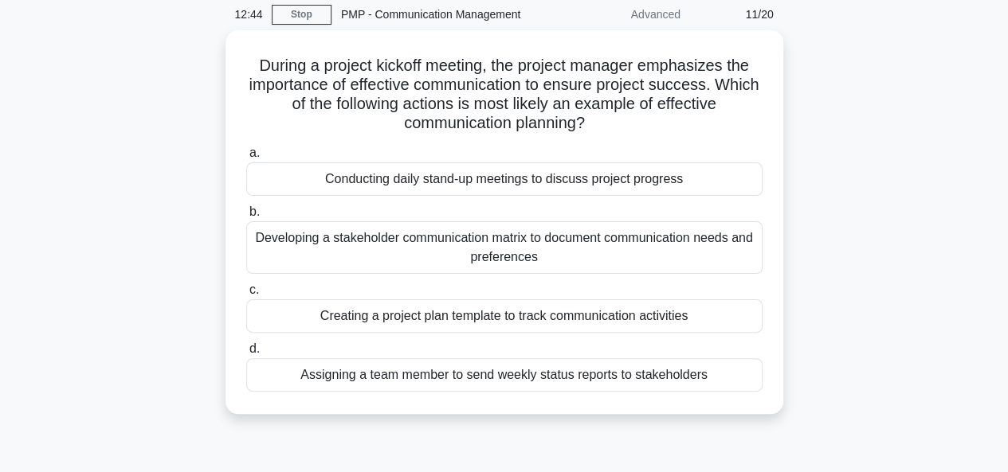
scroll to position [65, 0]
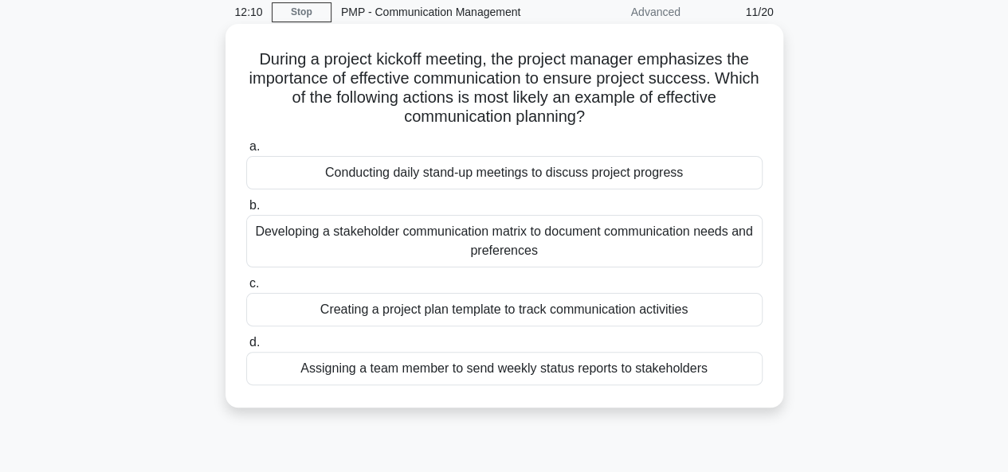
click at [410, 244] on div "Developing a stakeholder communication matrix to document communication needs a…" at bounding box center [504, 241] width 516 height 53
click at [246, 211] on input "b. Developing a stakeholder communication matrix to document communication need…" at bounding box center [246, 206] width 0 height 10
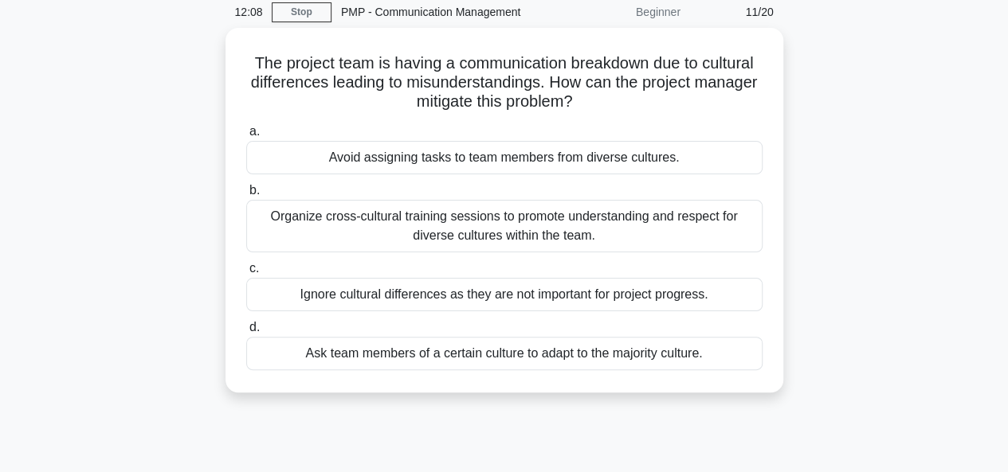
scroll to position [0, 0]
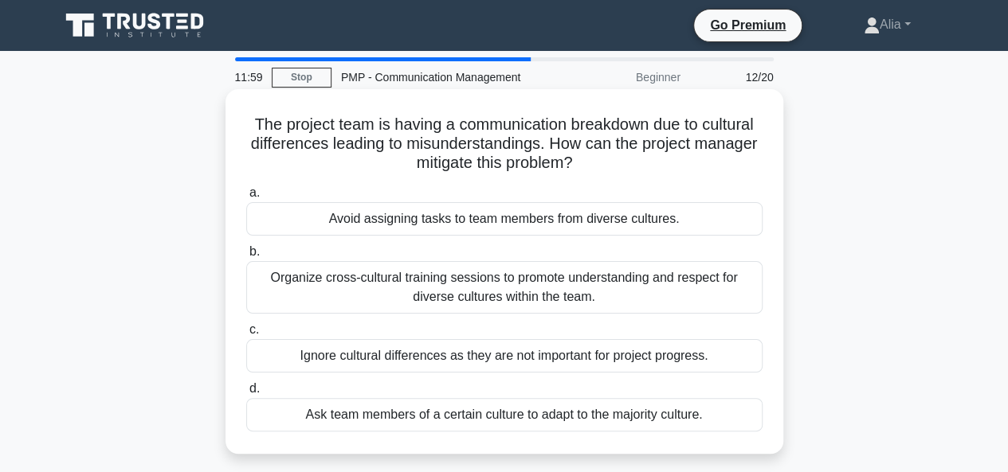
click at [425, 288] on div "Organize cross-cultural training sessions to promote understanding and respect …" at bounding box center [504, 287] width 516 height 53
click at [246, 257] on input "b. Organize cross-cultural training sessions to promote understanding and respe…" at bounding box center [246, 252] width 0 height 10
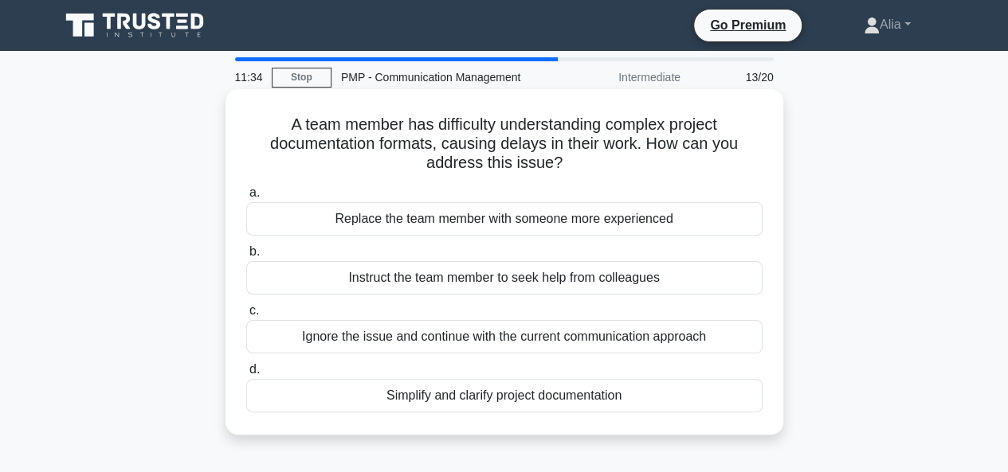
click at [472, 401] on div "Simplify and clarify project documentation" at bounding box center [504, 395] width 516 height 33
click at [246, 375] on input "d. Simplify and clarify project documentation" at bounding box center [246, 370] width 0 height 10
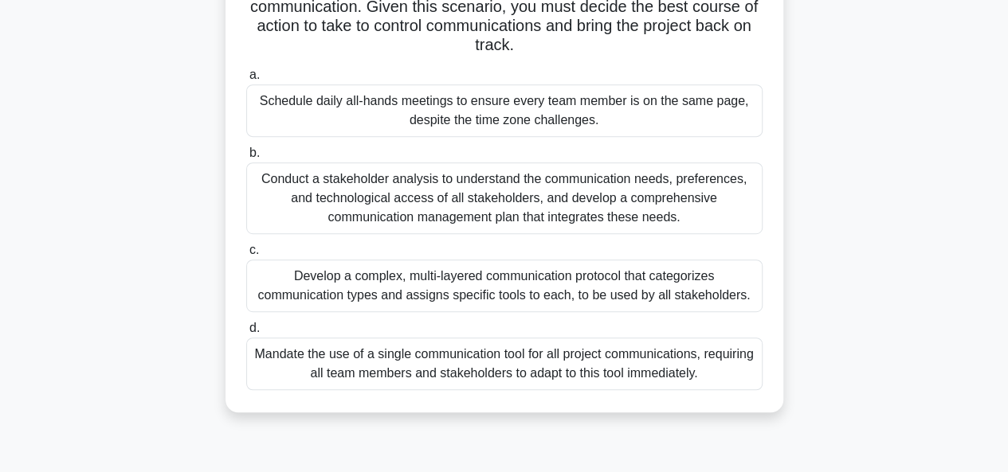
scroll to position [328, 0]
click at [472, 204] on div "Conduct a stakeholder analysis to understand the communication needs, preferenc…" at bounding box center [504, 199] width 516 height 72
click at [246, 159] on input "b. Conduct a stakeholder analysis to understand the communication needs, prefer…" at bounding box center [246, 153] width 0 height 10
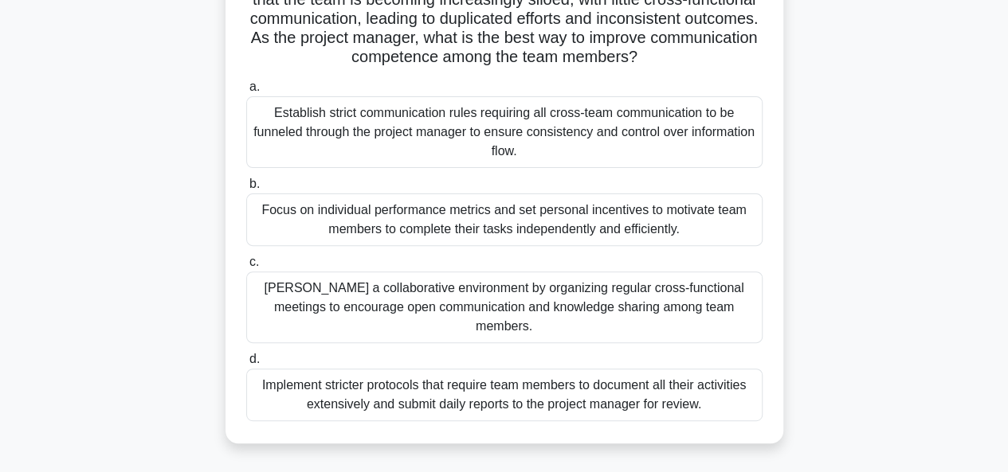
scroll to position [161, 0]
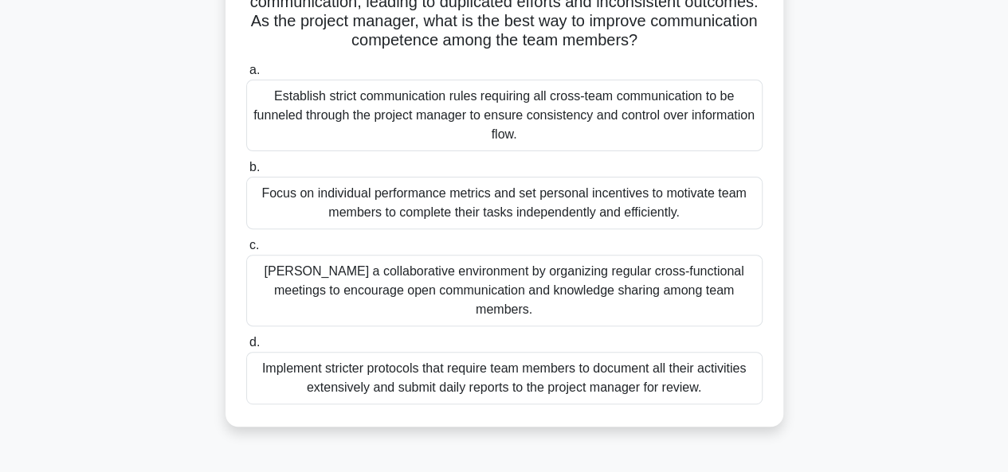
click at [464, 273] on div "[PERSON_NAME] a collaborative environment by organizing regular cross-functiona…" at bounding box center [504, 291] width 516 height 72
click at [246, 251] on input "[PERSON_NAME] a collaborative environment by organizing regular cross-functiona…" at bounding box center [246, 246] width 0 height 10
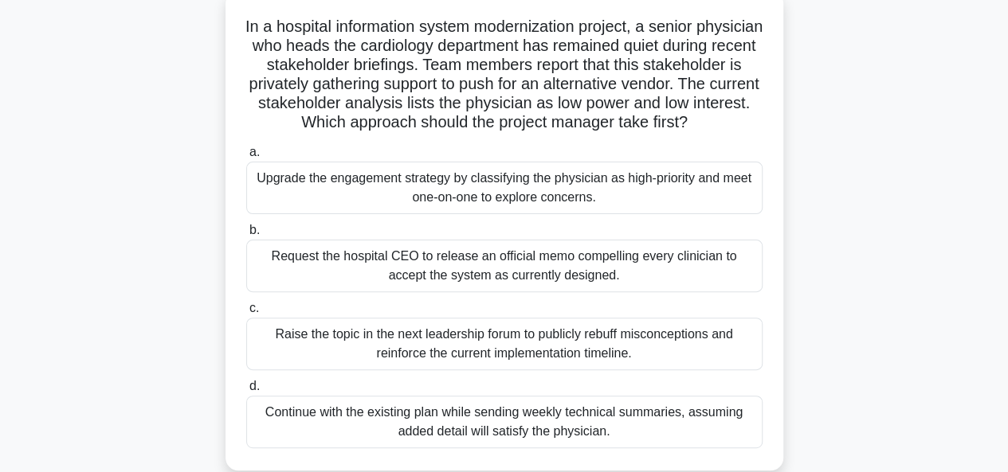
scroll to position [99, 0]
click at [315, 214] on div "Upgrade the engagement strategy by classifying the physician as high-priority a…" at bounding box center [504, 187] width 516 height 53
click at [246, 157] on input "a. Upgrade the engagement strategy by classifying the physician as high-priorit…" at bounding box center [246, 152] width 0 height 10
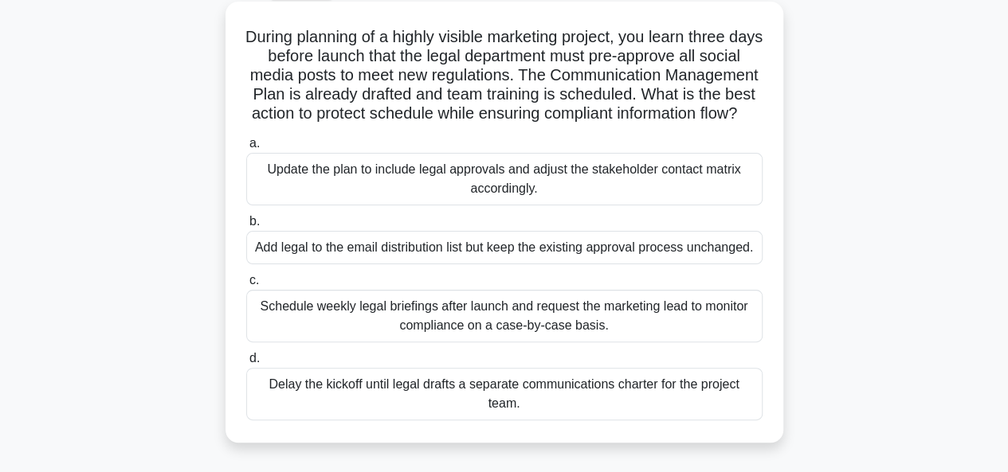
scroll to position [93, 0]
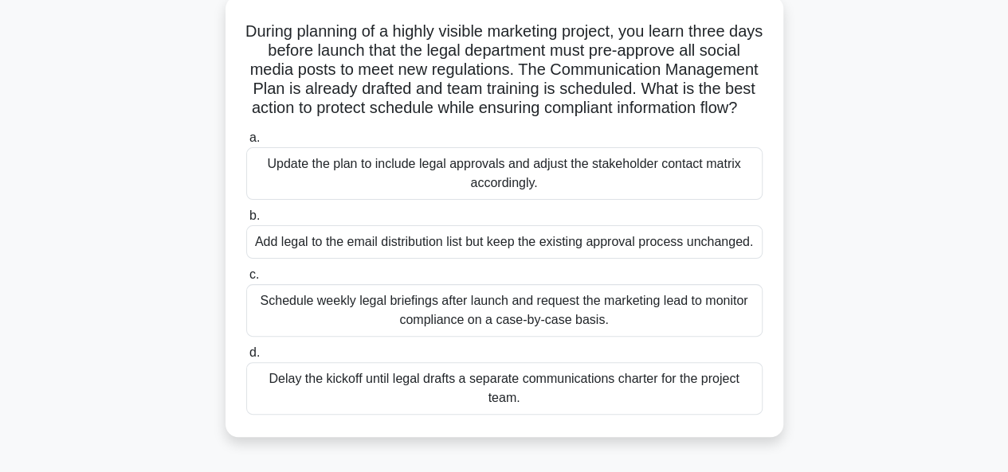
click at [481, 337] on div "Schedule weekly legal briefings after launch and request the marketing lead to …" at bounding box center [504, 310] width 516 height 53
click at [246, 280] on input "c. Schedule weekly legal briefings after launch and request the marketing lead …" at bounding box center [246, 275] width 0 height 10
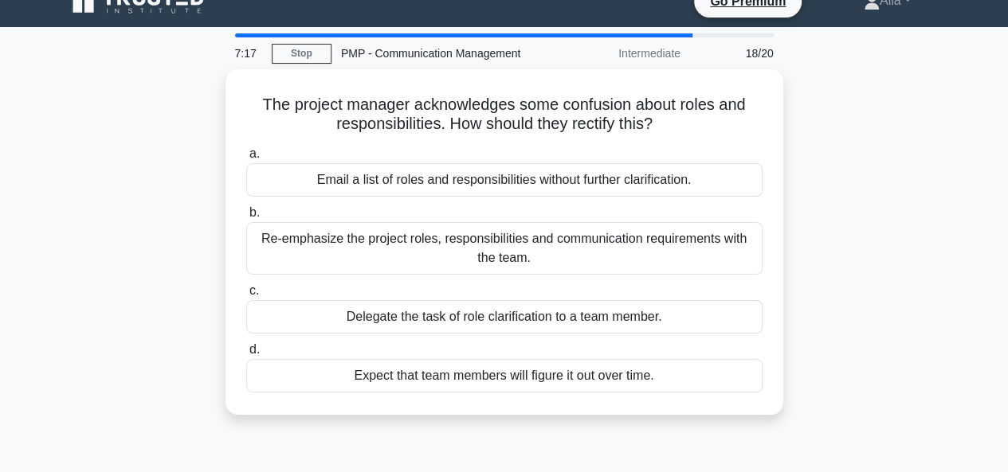
scroll to position [29, 0]
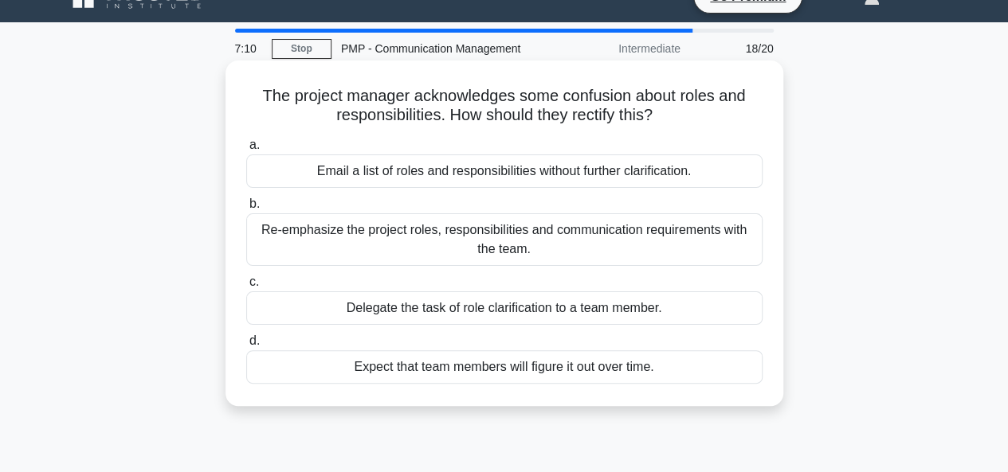
click at [426, 241] on div "Re-emphasize the project roles, responsibilities and communication requirements…" at bounding box center [504, 240] width 516 height 53
click at [246, 210] on input "b. Re-emphasize the project roles, responsibilities and communication requireme…" at bounding box center [246, 204] width 0 height 10
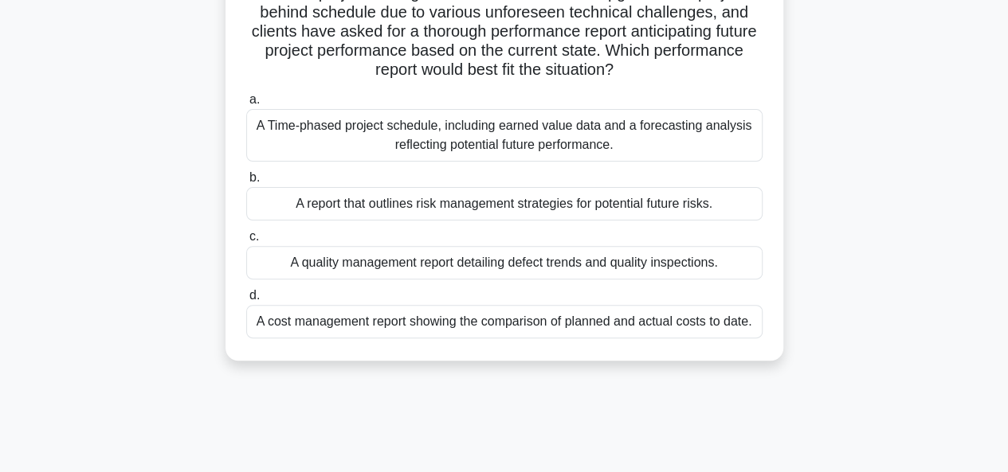
scroll to position [137, 0]
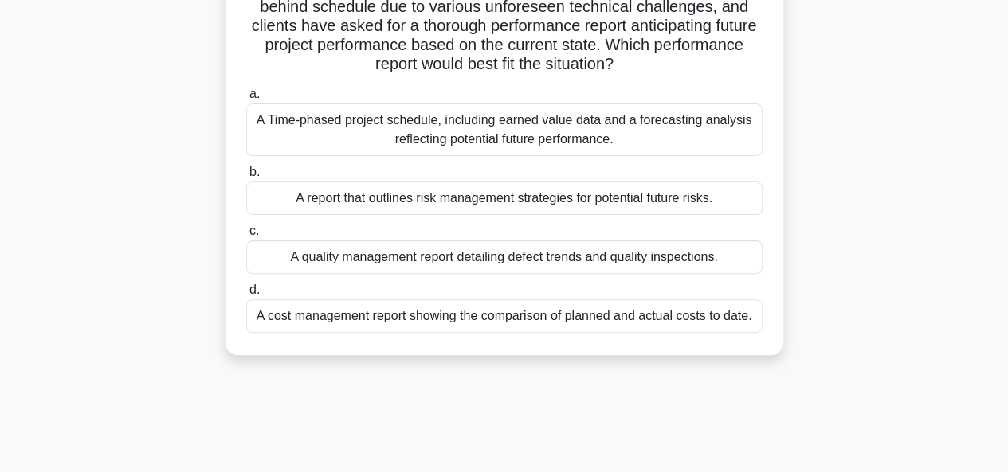
click at [461, 143] on div "A Time-phased project schedule, including earned value data and a forecasting a…" at bounding box center [504, 130] width 516 height 53
click at [246, 100] on input "a. A Time-phased project schedule, including earned value data and a forecastin…" at bounding box center [246, 94] width 0 height 10
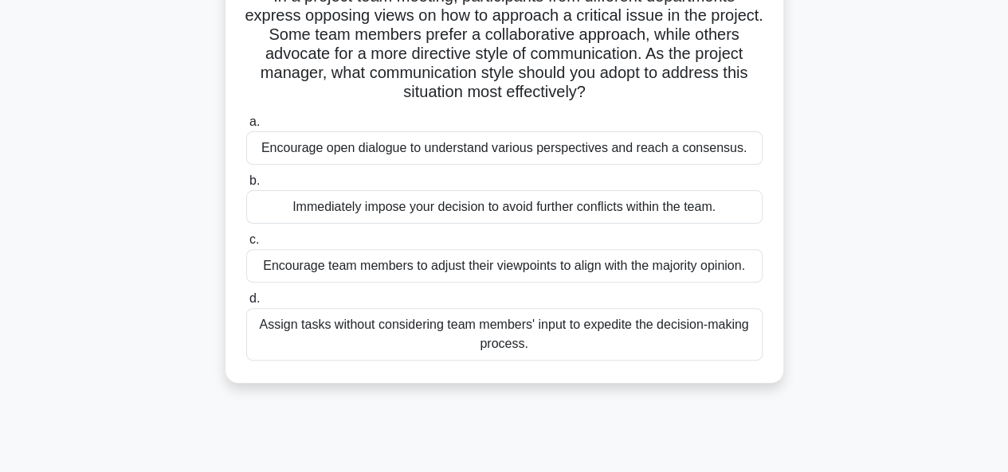
scroll to position [138, 0]
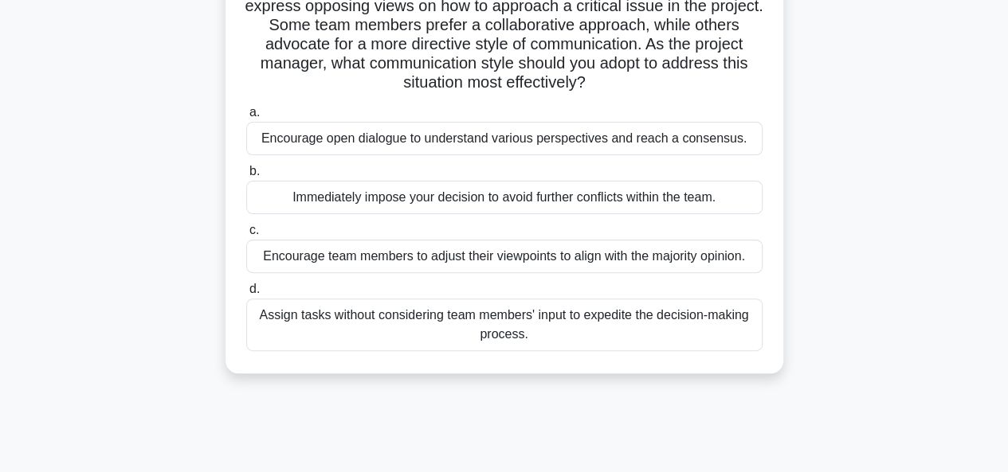
click at [559, 147] on div "Encourage open dialogue to understand various perspectives and reach a consensu…" at bounding box center [504, 138] width 516 height 33
click at [246, 118] on input "a. Encourage open dialogue to understand various perspectives and reach a conse…" at bounding box center [246, 113] width 0 height 10
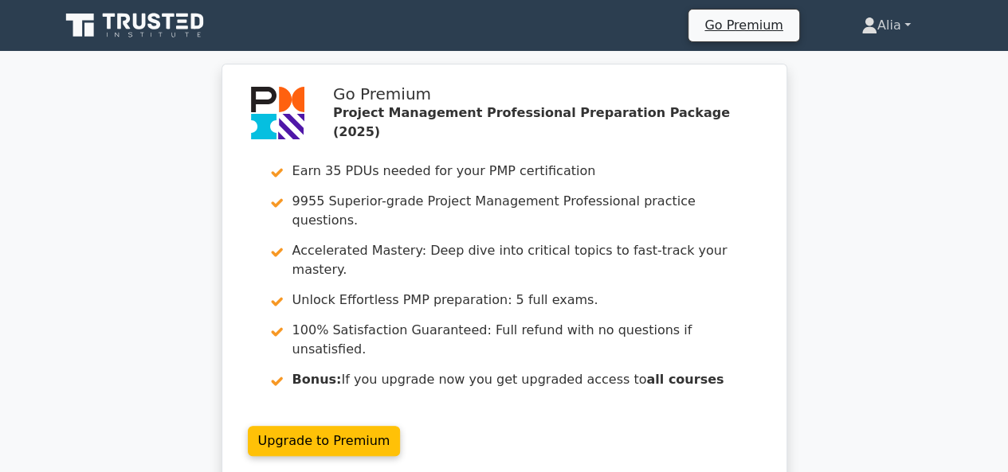
click at [908, 29] on link "Alia" at bounding box center [886, 26] width 126 height 32
click at [849, 61] on link "Profile" at bounding box center [887, 62] width 126 height 25
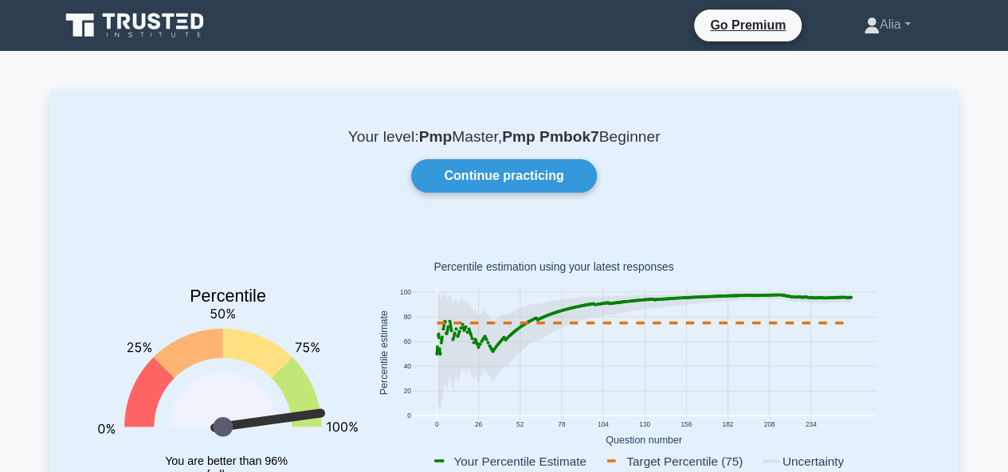
click at [86, 18] on icon at bounding box center [79, 25] width 28 height 23
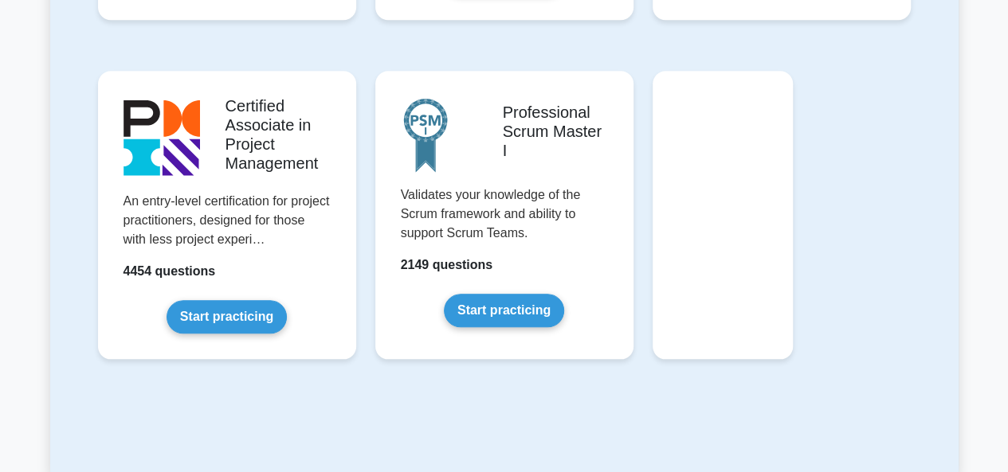
click at [563, 396] on div "Featured test packages Project Management Professional Recognizes the competenc…" at bounding box center [504, 27] width 908 height 896
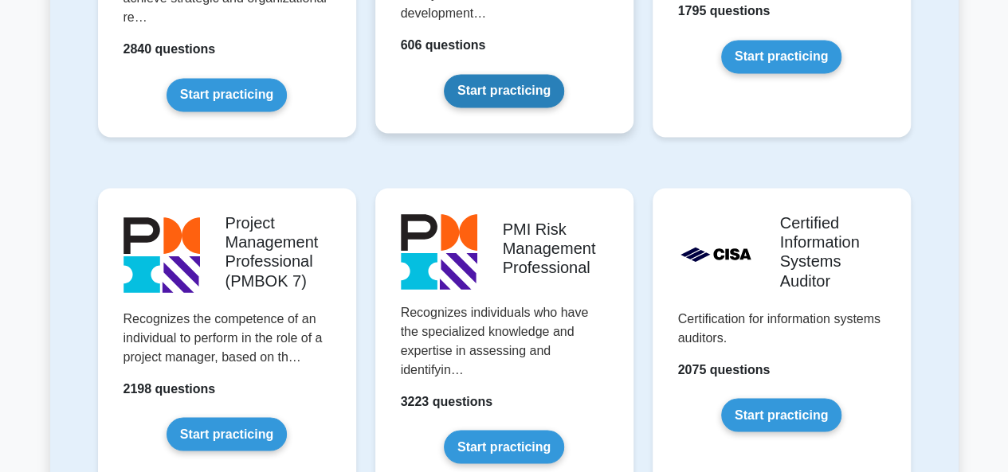
scroll to position [1248, 0]
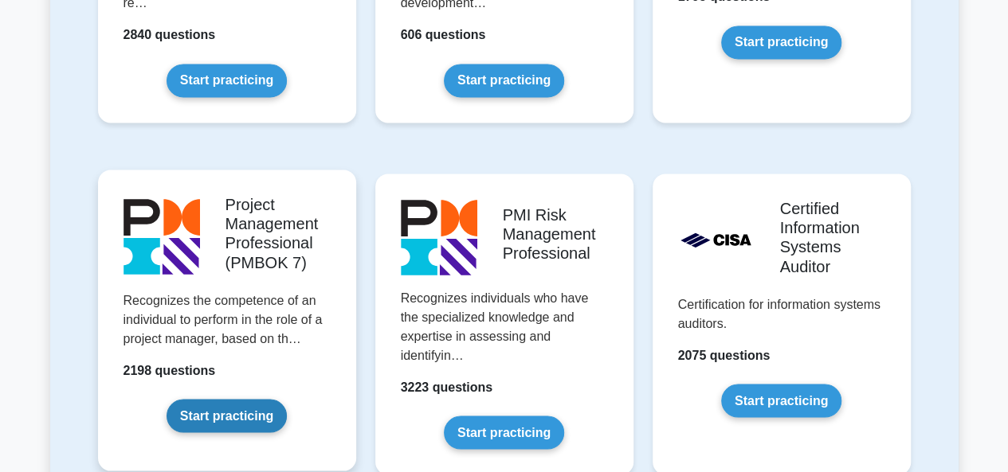
click at [212, 399] on link "Start practicing" at bounding box center [227, 415] width 120 height 33
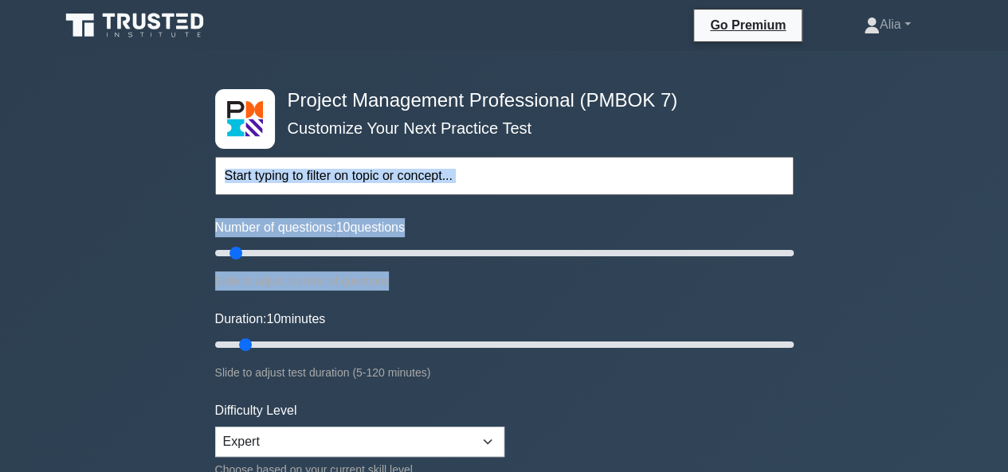
drag, startPoint x: 0, startPoint y: 0, endPoint x: 257, endPoint y: 116, distance: 281.4
click at [257, 116] on div "Project Management Professional (PMBOK 7) Customize Your Next Practice Test Top…" at bounding box center [505, 345] width 598 height 588
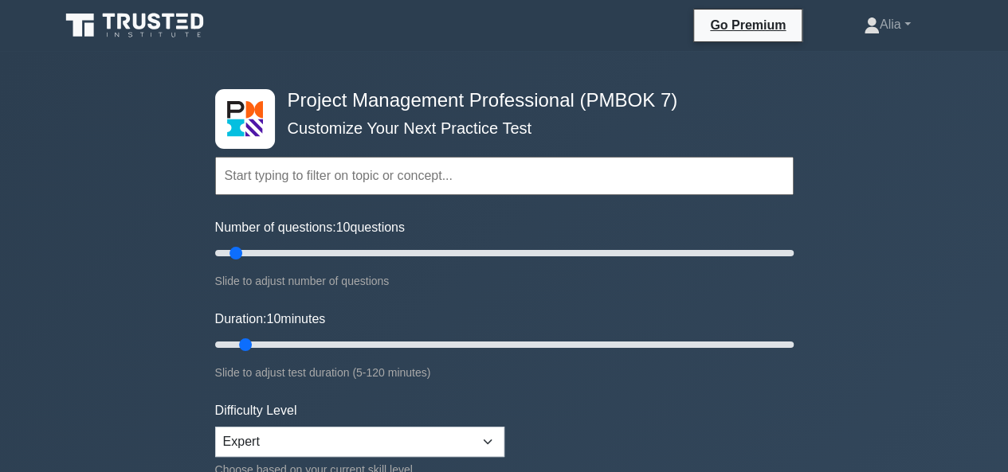
click at [693, 100] on h4 "Project Management Professional (PMBOK 7)" at bounding box center [498, 100] width 434 height 23
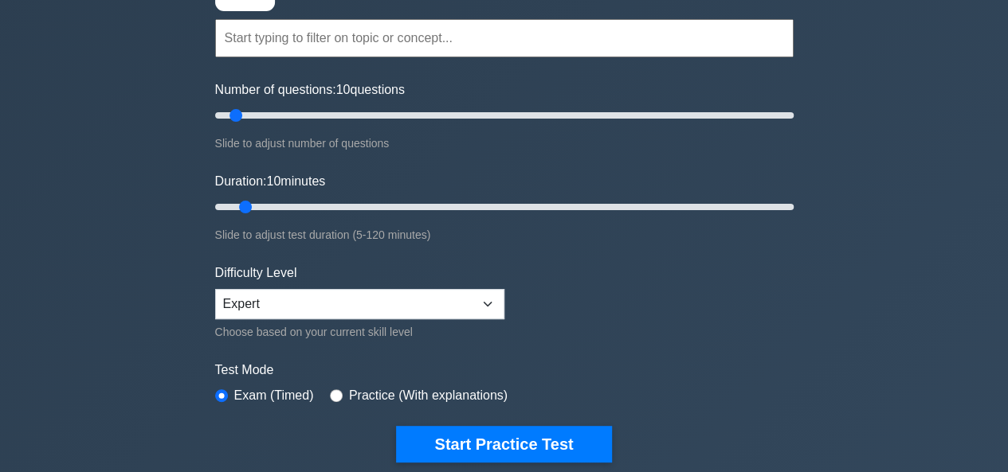
scroll to position [129, 0]
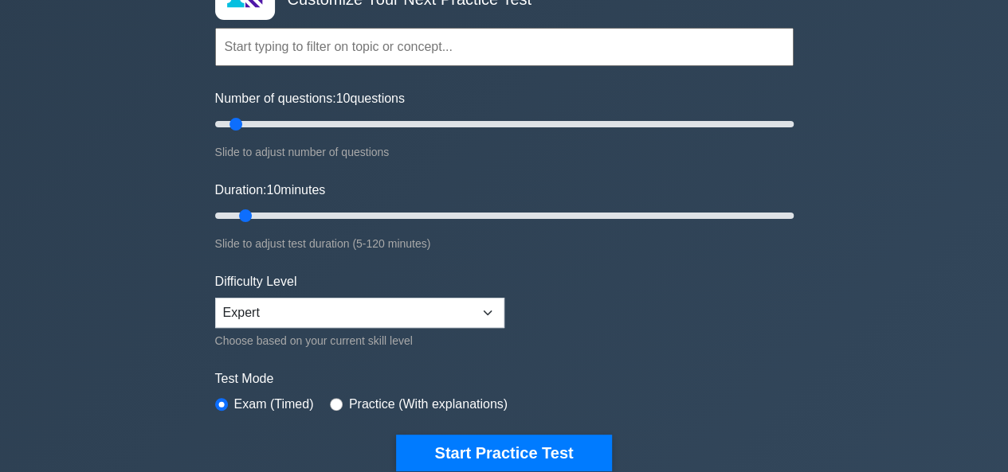
click at [333, 45] on input "text" at bounding box center [504, 47] width 578 height 38
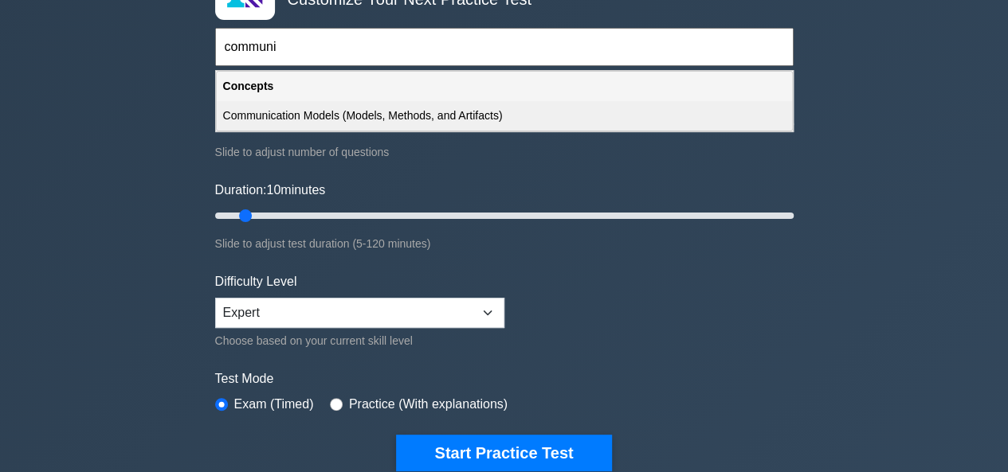
click at [323, 113] on div "Communication Models (Models, Methods, and Artifacts)" at bounding box center [504, 115] width 575 height 29
type input "Communication Models (Models, Methods, and Artifacts)"
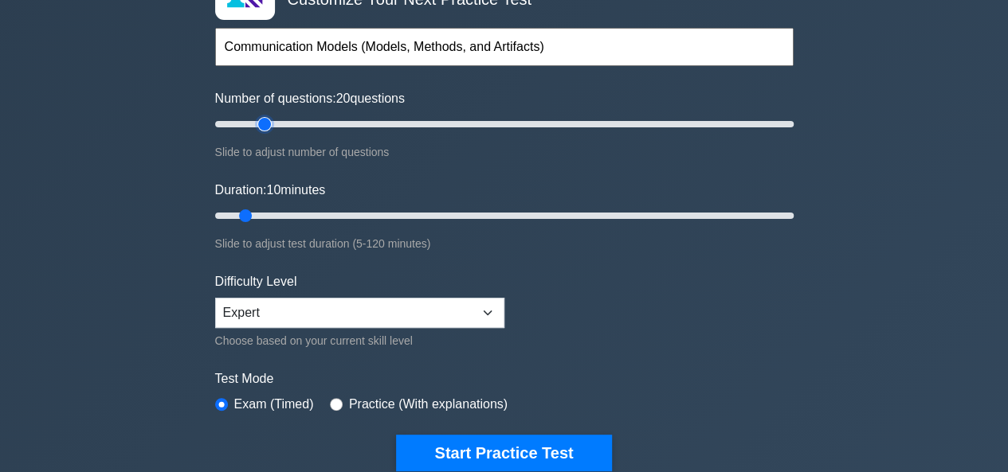
drag, startPoint x: 236, startPoint y: 131, endPoint x: 266, endPoint y: 127, distance: 30.5
type input "20"
click at [266, 127] on input "Number of questions: 20 questions" at bounding box center [504, 124] width 578 height 19
drag, startPoint x: 245, startPoint y: 214, endPoint x: 292, endPoint y: 214, distance: 47.0
type input "20"
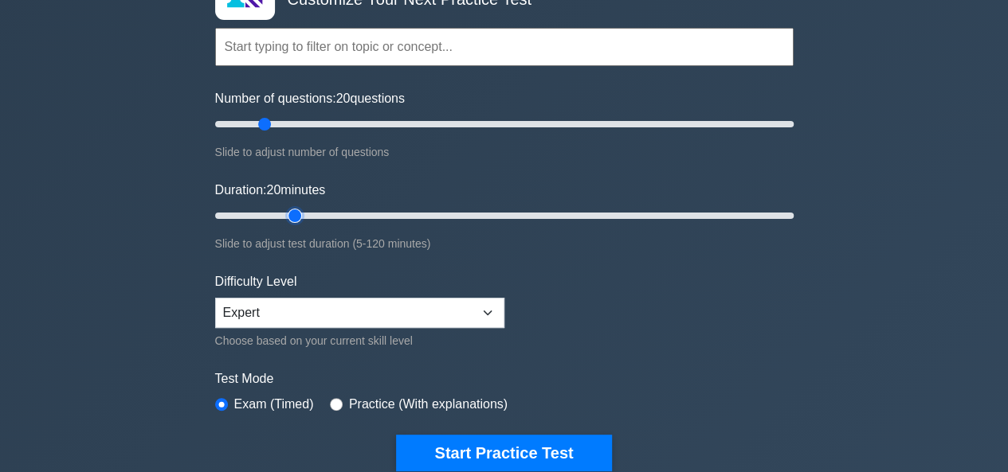
click at [292, 214] on input "Duration: 20 minutes" at bounding box center [504, 215] width 578 height 19
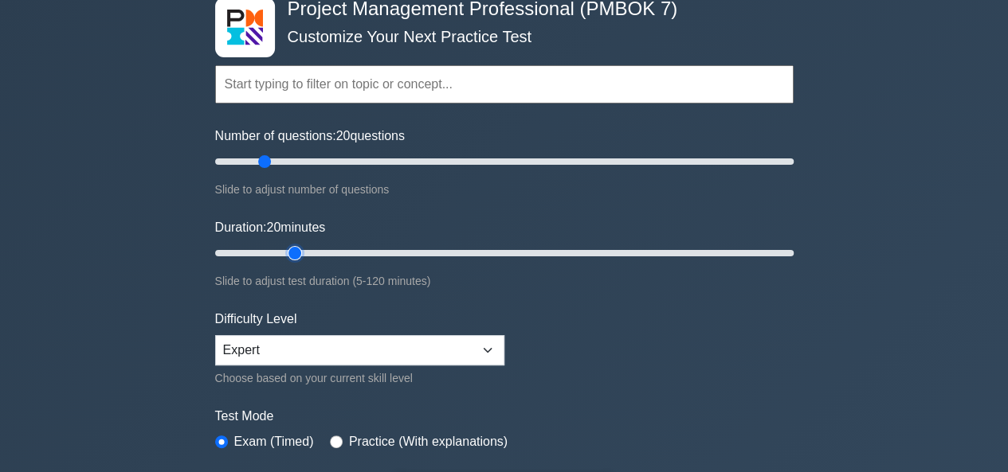
scroll to position [89, 0]
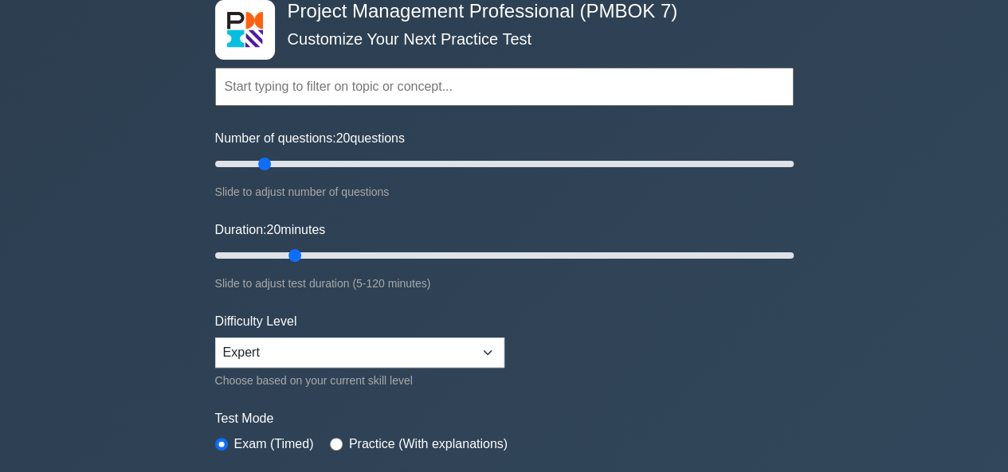
click at [363, 87] on input "text" at bounding box center [504, 87] width 578 height 38
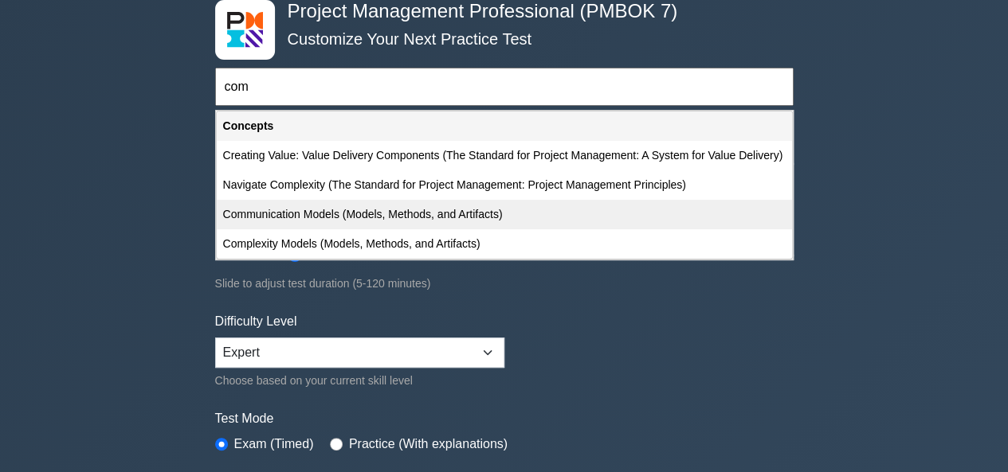
click at [313, 219] on div "Communication Models (Models, Methods, and Artifacts)" at bounding box center [504, 214] width 575 height 29
type input "Communication Models (Models, Methods, and Artifacts)"
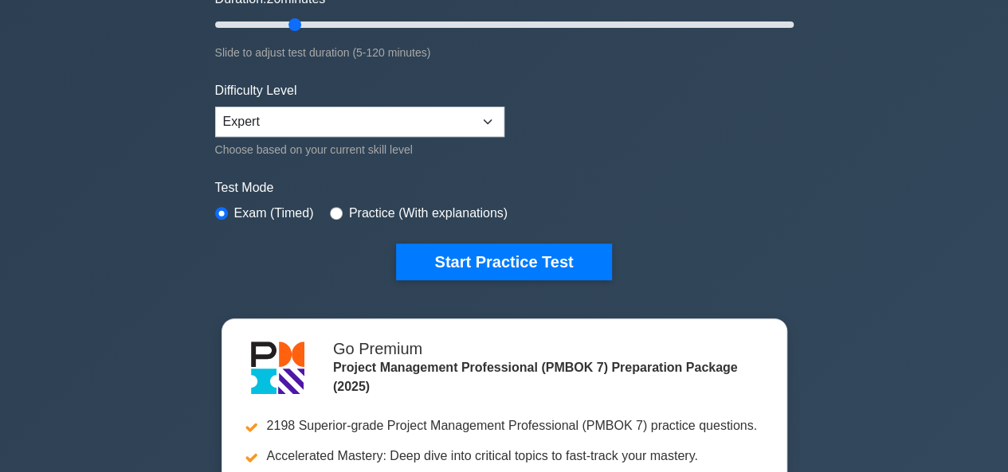
scroll to position [322, 0]
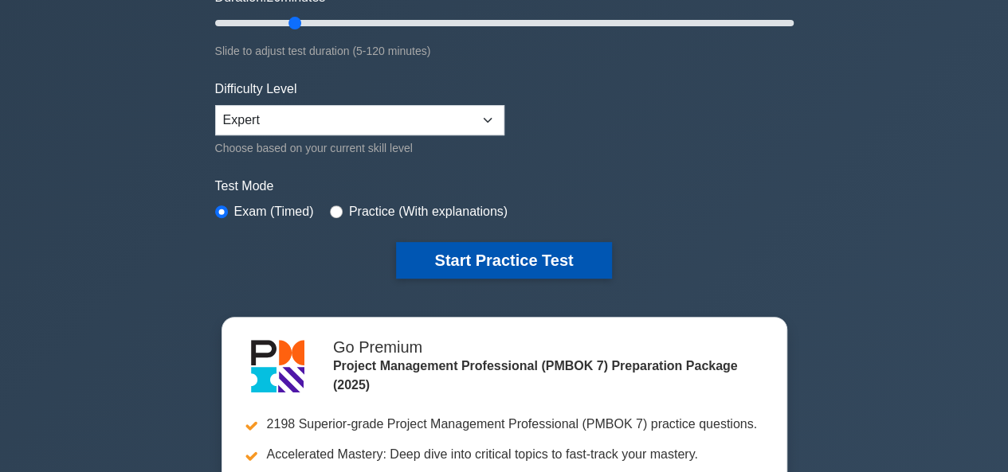
click at [494, 265] on button "Start Practice Test" at bounding box center [503, 260] width 215 height 37
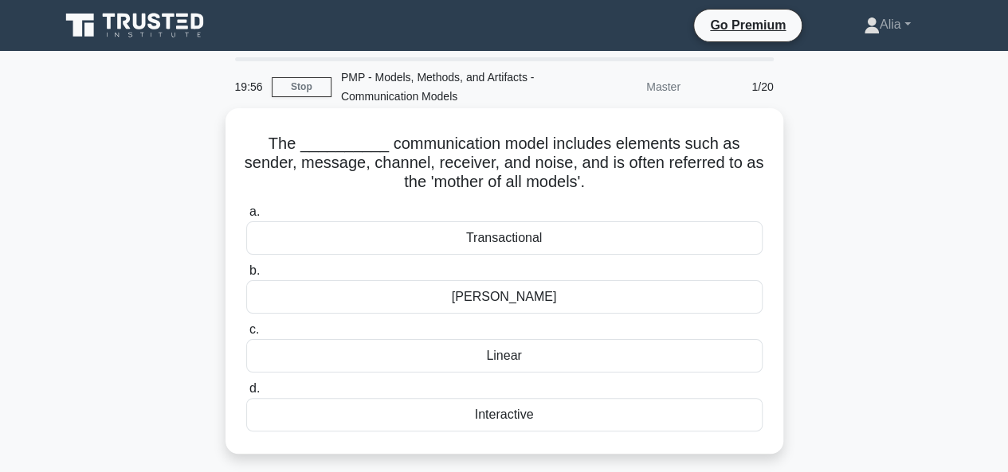
scroll to position [53, 0]
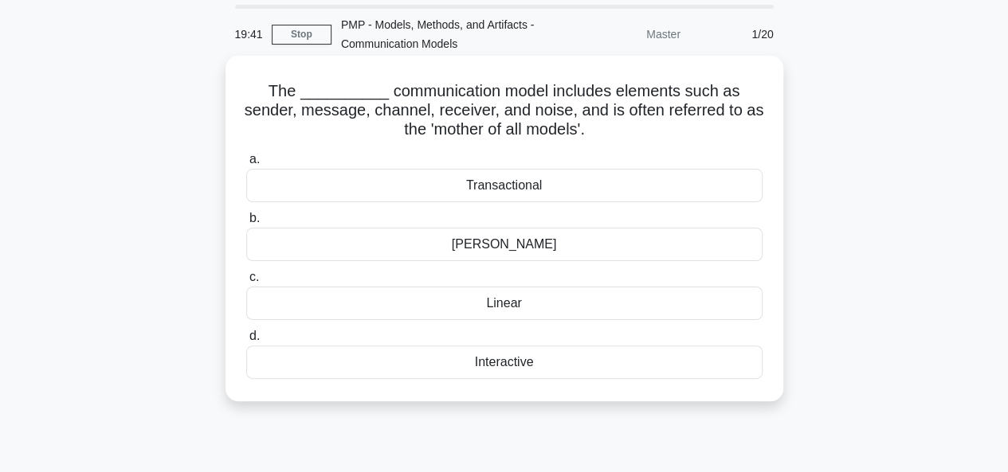
click at [515, 197] on div "Transactional" at bounding box center [504, 185] width 516 height 33
click at [246, 165] on input "a. Transactional" at bounding box center [246, 160] width 0 height 10
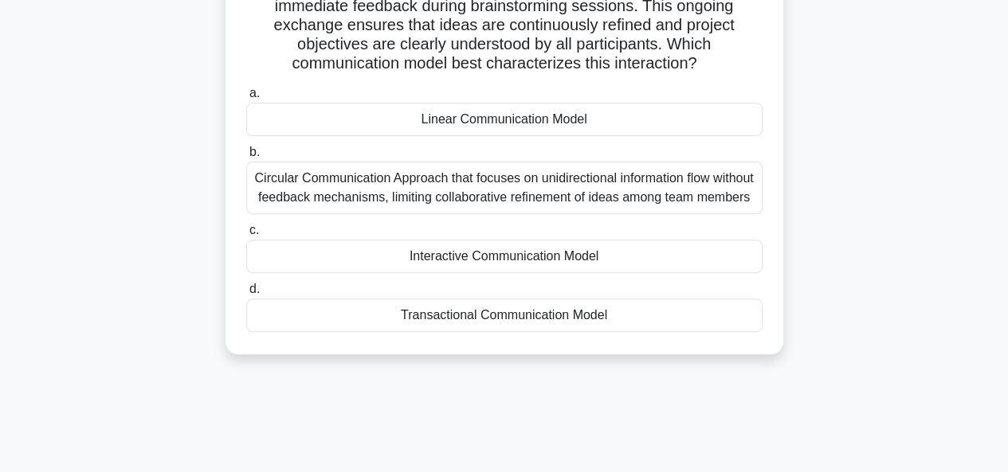
scroll to position [181, 0]
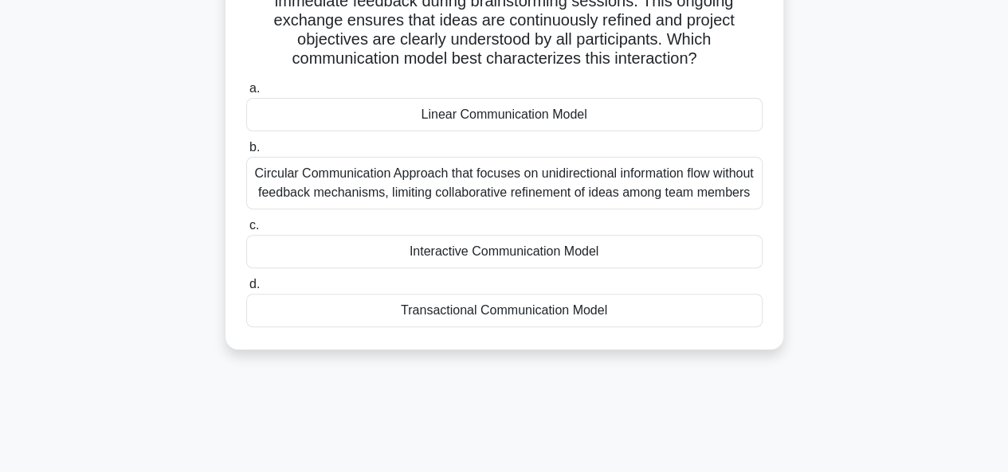
click at [441, 269] on div "Interactive Communication Model" at bounding box center [504, 251] width 516 height 33
click at [246, 231] on input "c. Interactive Communication Model" at bounding box center [246, 226] width 0 height 10
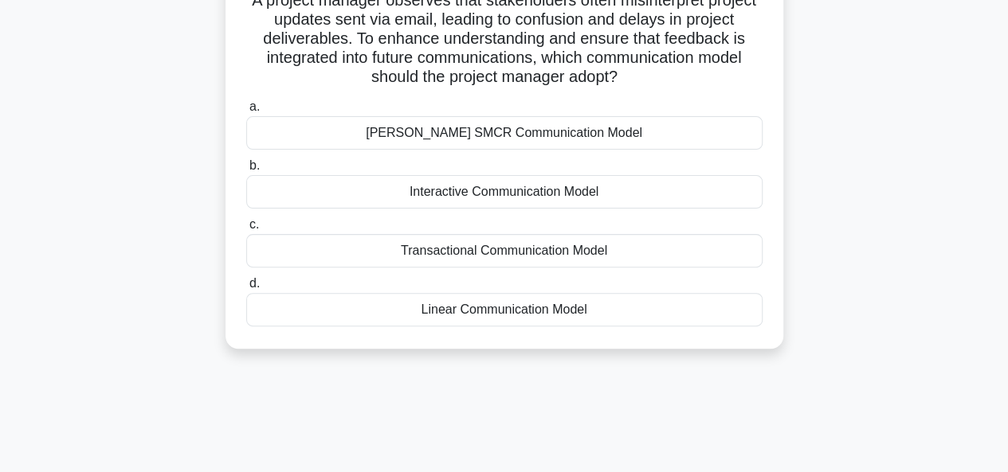
scroll to position [135, 0]
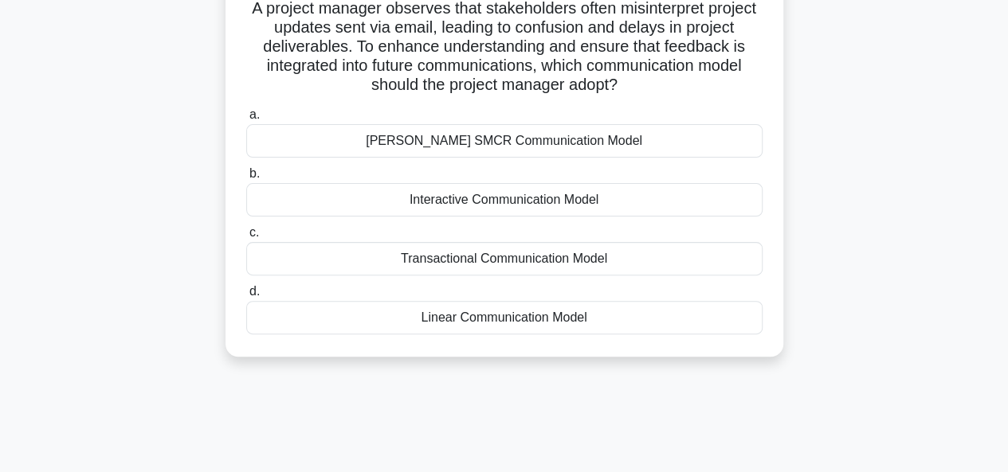
click at [447, 144] on div "Berlo’s SMCR Communication Model" at bounding box center [504, 140] width 516 height 33
click at [246, 120] on input "a. Berlo’s SMCR Communication Model" at bounding box center [246, 115] width 0 height 10
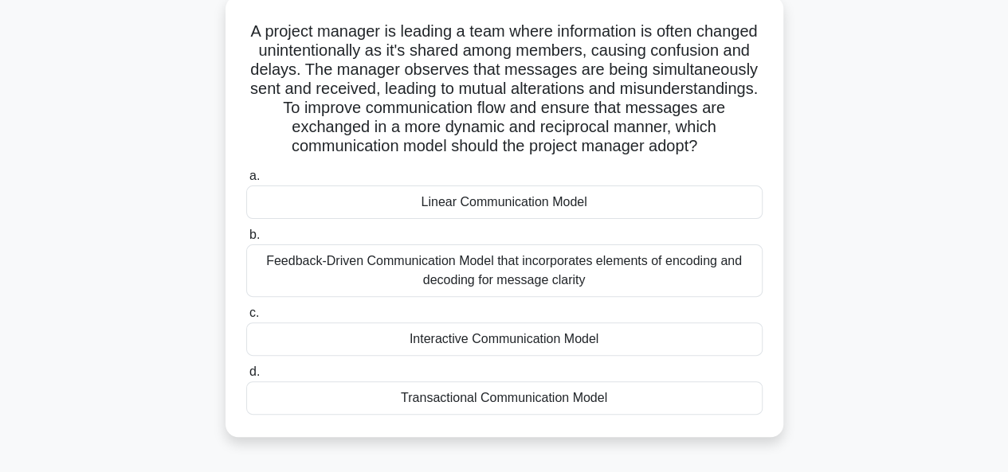
scroll to position [110, 0]
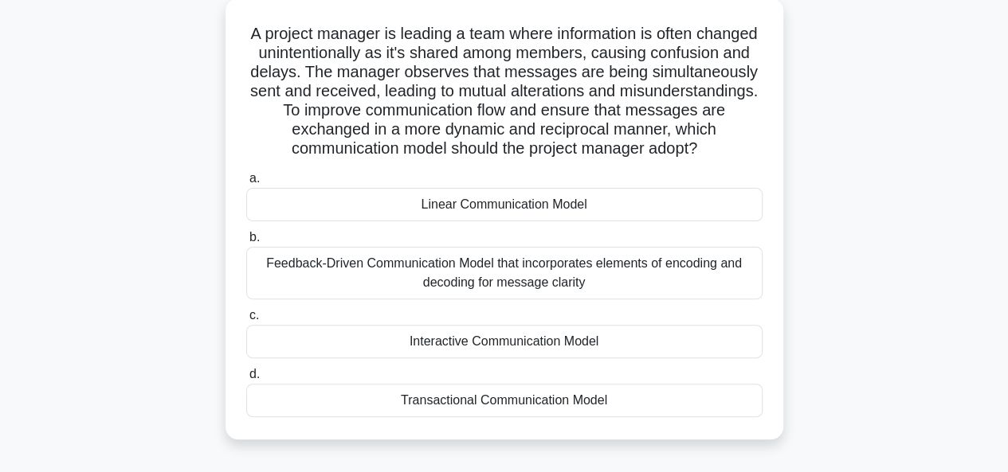
drag, startPoint x: 276, startPoint y: 33, endPoint x: 747, endPoint y: 425, distance: 612.7
click at [747, 425] on div "A project manager is leading a team where information is often changed unintent…" at bounding box center [504, 219] width 545 height 429
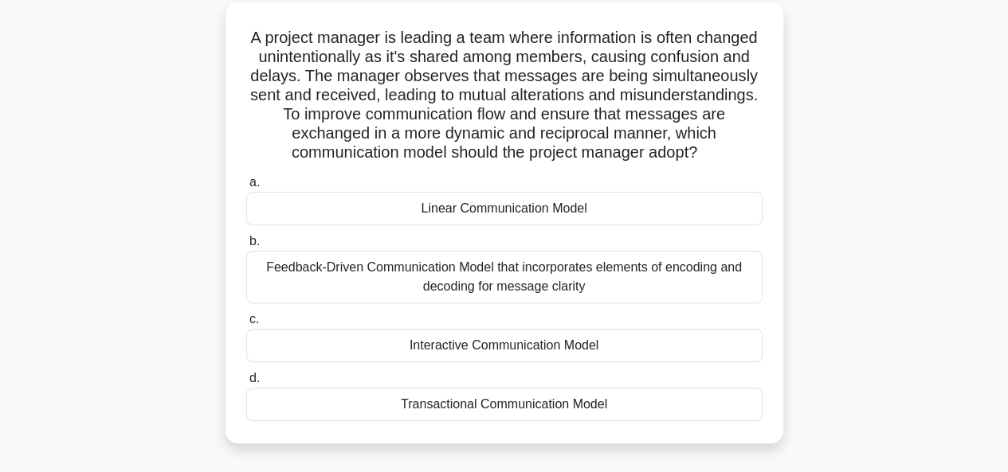
copy div "A project manager is leading a team where information is often changed unintent…"
click at [838, 219] on div "A project manager is leading a team where information is often changed unintent…" at bounding box center [504, 232] width 908 height 461
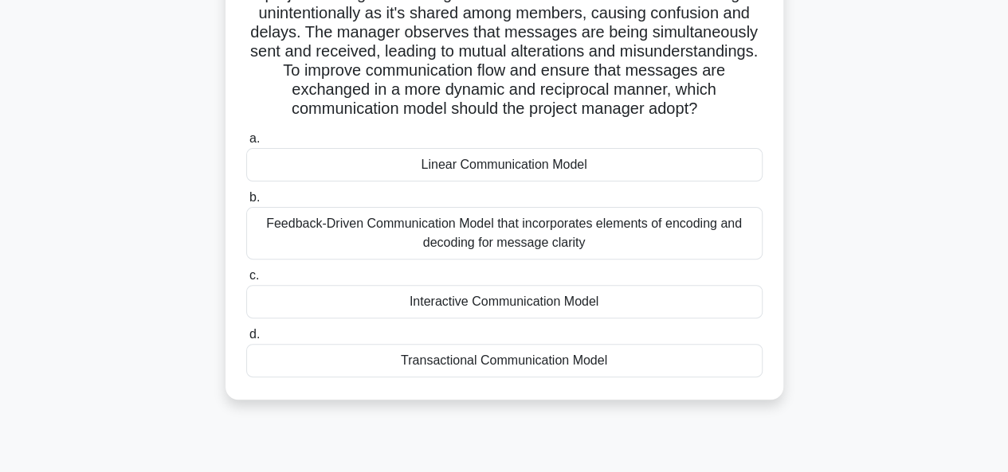
scroll to position [155, 0]
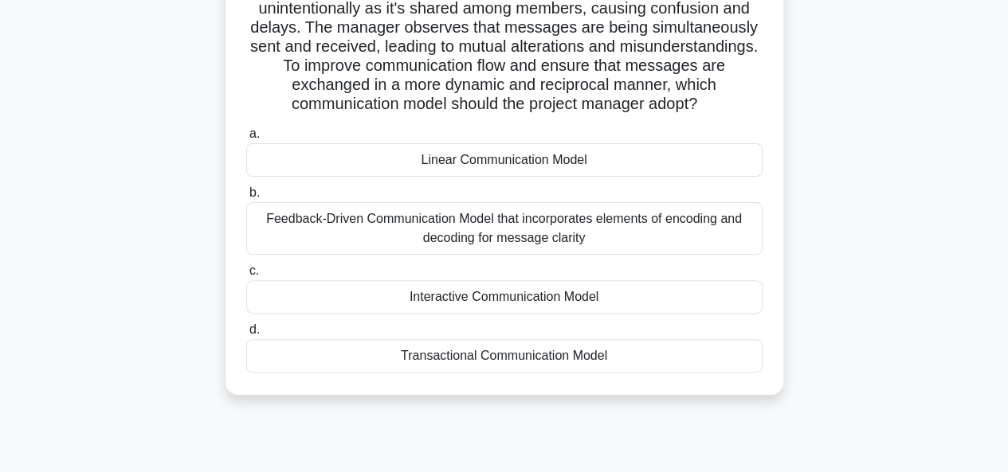
click at [448, 238] on div "Feedback-Driven Communication Model that incorporates elements of encoding and …" at bounding box center [504, 228] width 516 height 53
click at [246, 198] on input "b. Feedback-Driven Communication Model that incorporates elements of encoding a…" at bounding box center [246, 193] width 0 height 10
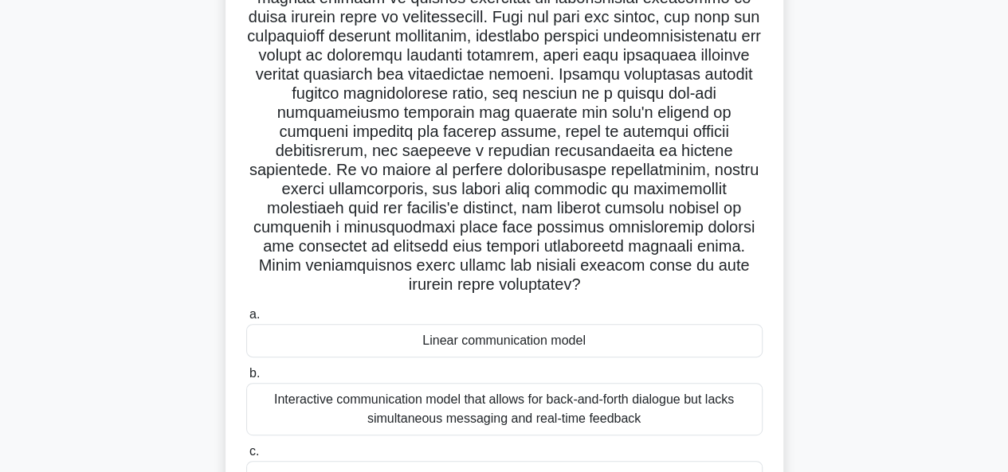
scroll to position [166, 0]
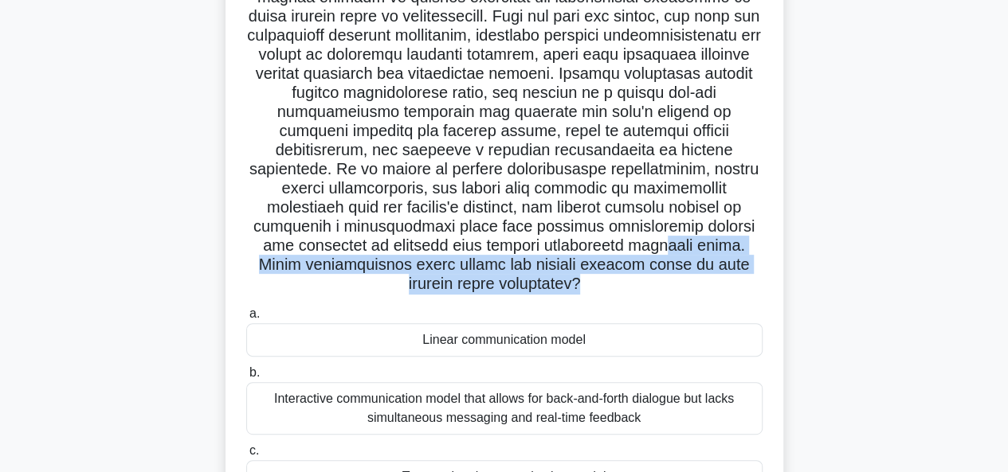
drag, startPoint x: 700, startPoint y: 286, endPoint x: 370, endPoint y: 262, distance: 330.7
click at [370, 262] on h5 ".spinner_0XTQ{transform-origin:center;animation:spinner_y6GP .75s linear infini…" at bounding box center [504, 131] width 519 height 327
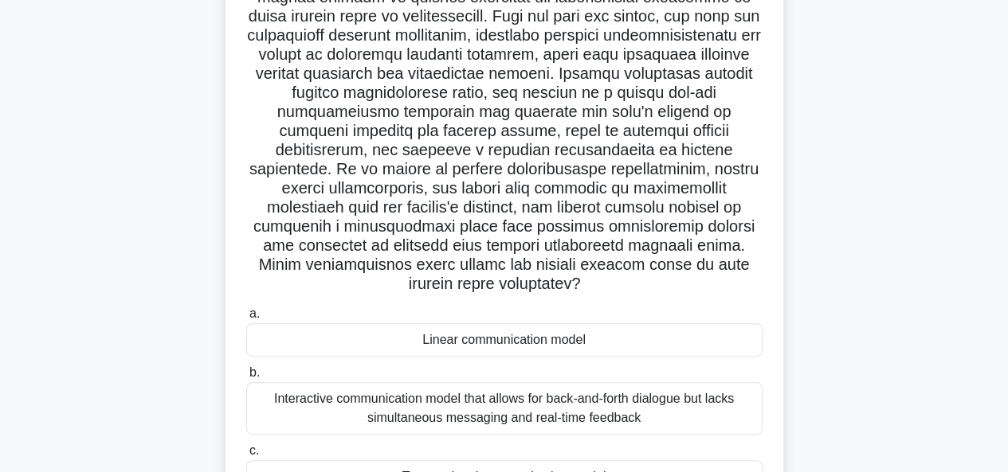
drag, startPoint x: 703, startPoint y: 283, endPoint x: 467, endPoint y: 27, distance: 347.9
click at [467, 27] on h5 ".spinner_0XTQ{transform-origin:center;animation:spinner_y6GP .75s linear infini…" at bounding box center [504, 131] width 519 height 327
click at [507, 18] on h5 ".spinner_0XTQ{transform-origin:center;animation:spinner_y6GP .75s linear infini…" at bounding box center [504, 131] width 519 height 327
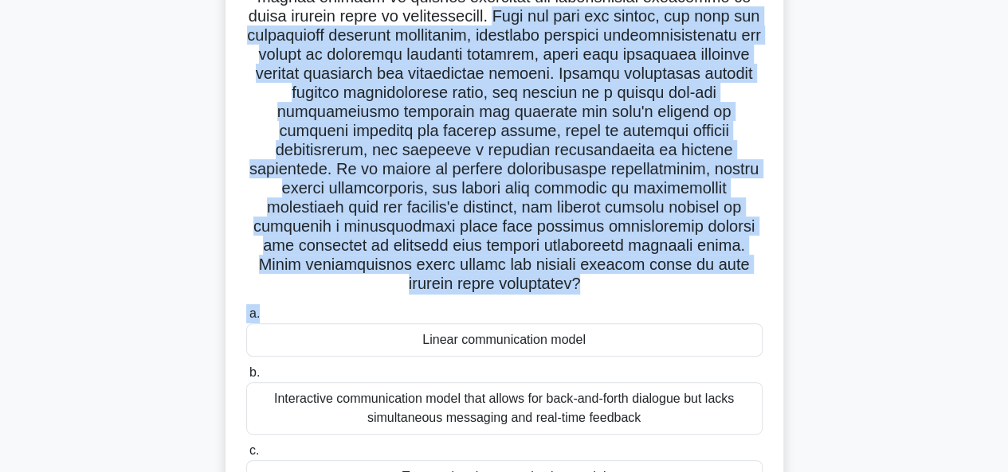
drag, startPoint x: 500, startPoint y: 15, endPoint x: 720, endPoint y: 308, distance: 367.0
click at [720, 308] on div ".spinner_0XTQ{transform-origin:center;animation:spinner_y6GP .75s linear infini…" at bounding box center [504, 259] width 545 height 620
click at [720, 308] on label "a. Linear communication model" at bounding box center [504, 330] width 516 height 53
click at [246, 309] on input "a. Linear communication model" at bounding box center [246, 314] width 0 height 10
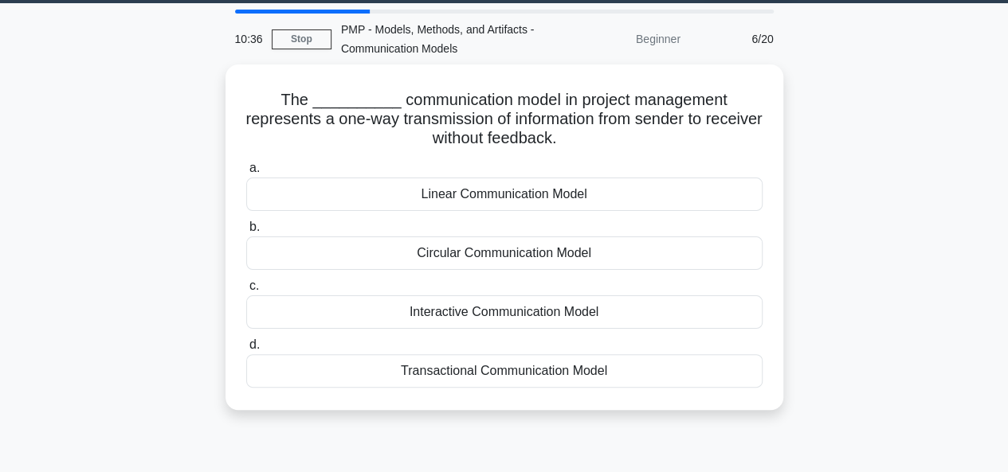
scroll to position [48, 0]
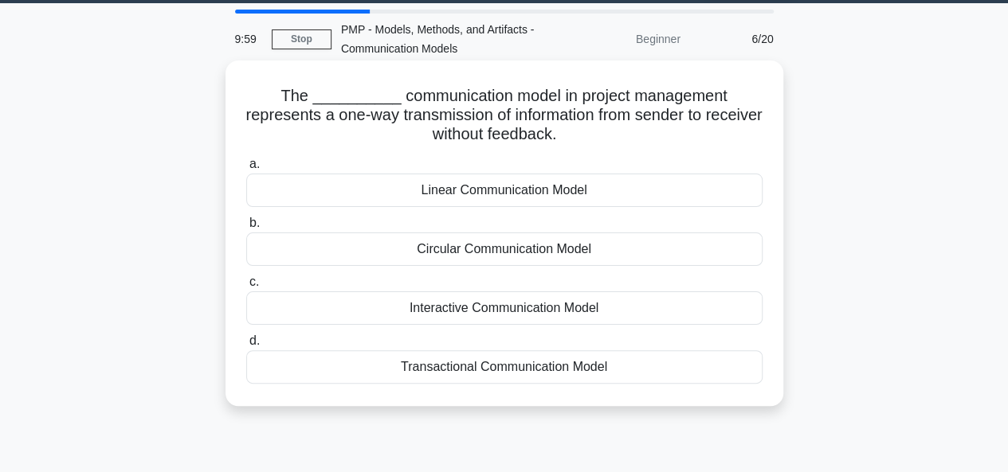
click at [463, 188] on div "Linear Communication Model" at bounding box center [504, 190] width 516 height 33
click at [246, 170] on input "a. Linear Communication Model" at bounding box center [246, 164] width 0 height 10
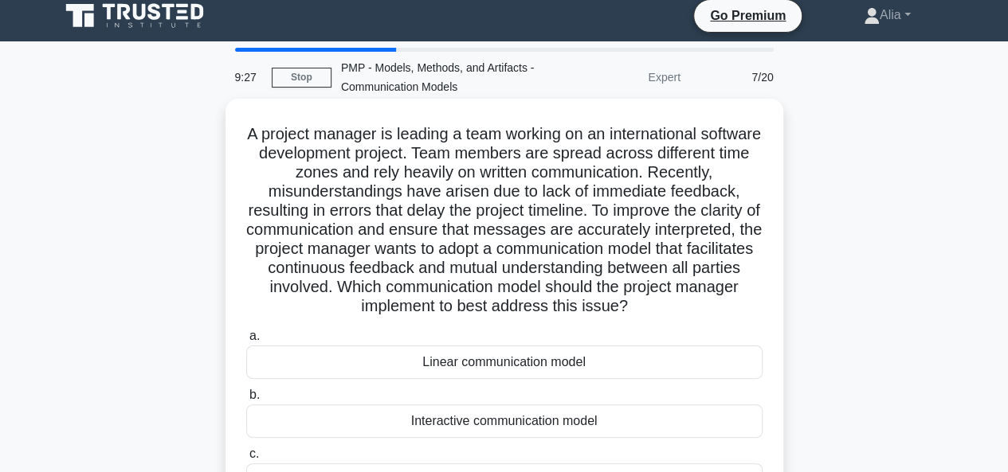
scroll to position [10, 0]
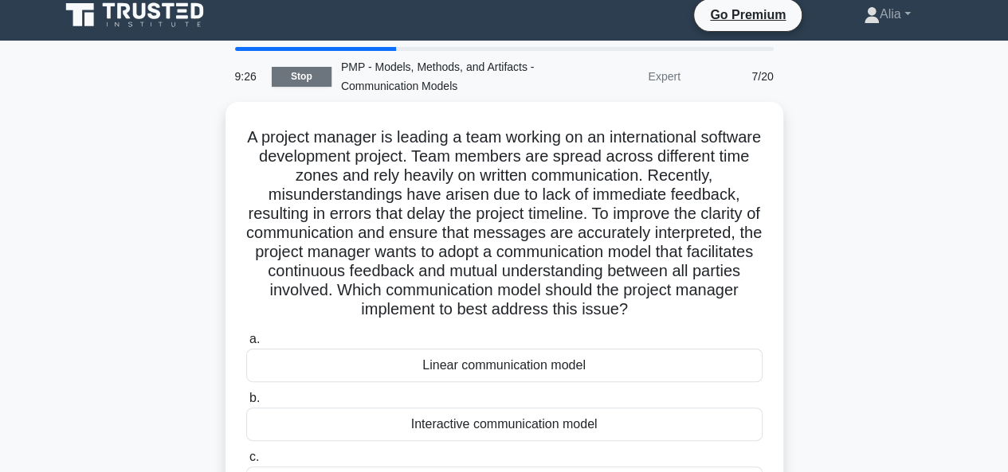
click at [288, 70] on link "Stop" at bounding box center [302, 77] width 60 height 20
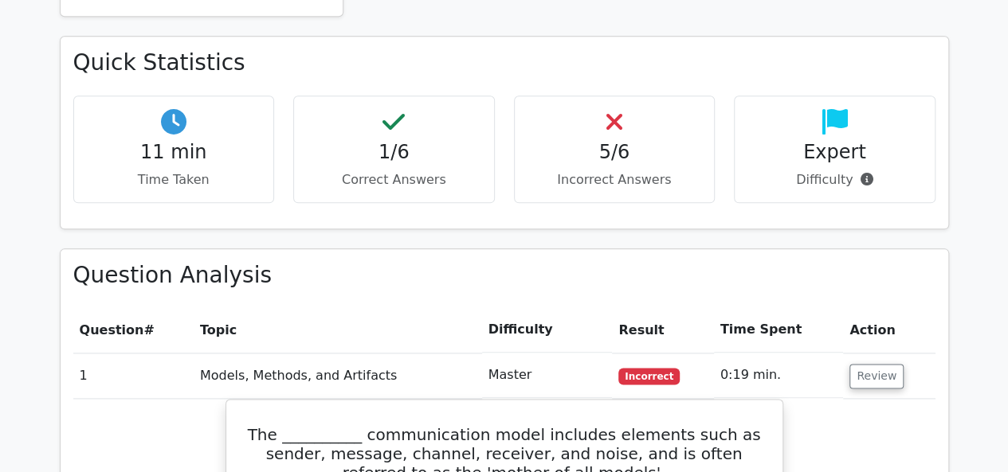
scroll to position [879, 0]
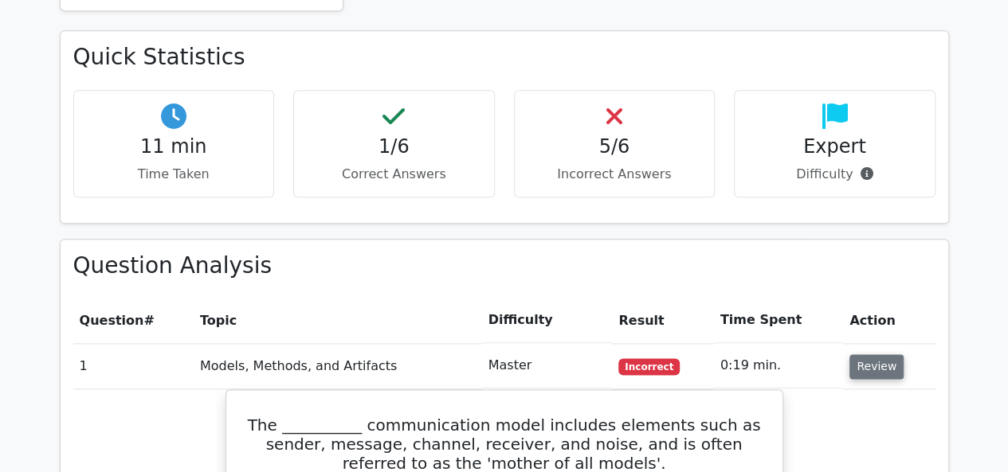
click at [872, 355] on button "Review" at bounding box center [876, 367] width 54 height 25
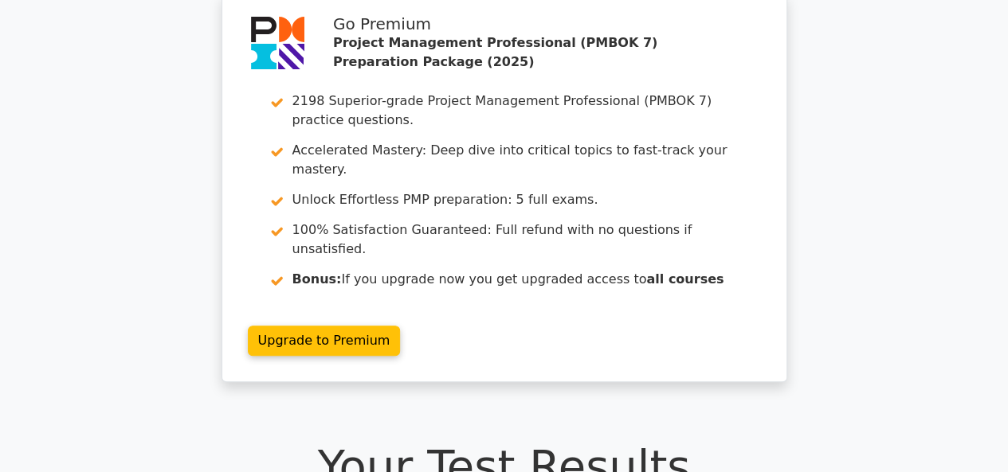
scroll to position [0, 0]
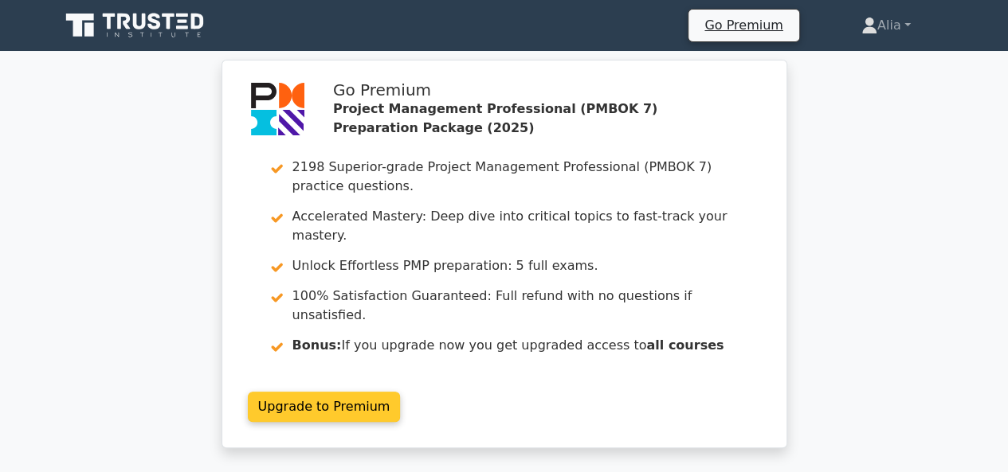
click at [287, 392] on link "Upgrade to Premium" at bounding box center [324, 407] width 153 height 30
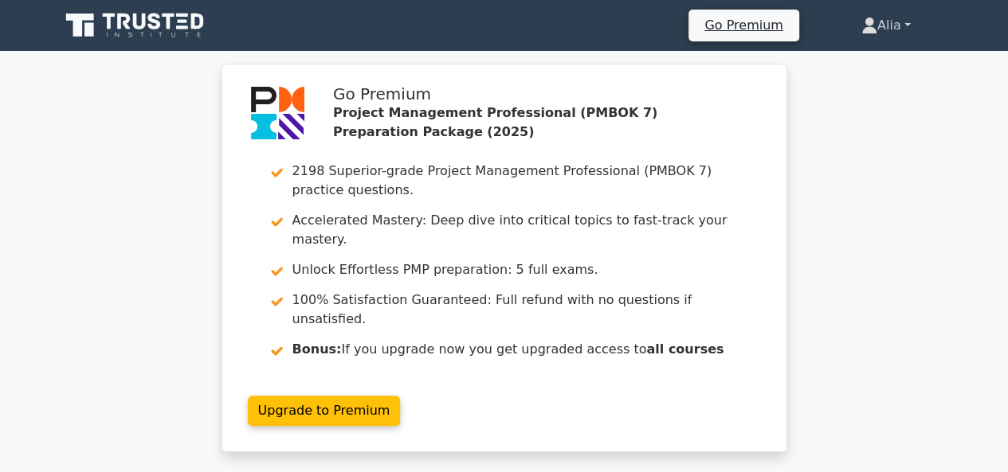
click at [905, 27] on link "Alia" at bounding box center [886, 26] width 126 height 32
click at [852, 66] on link "Profile" at bounding box center [887, 62] width 126 height 25
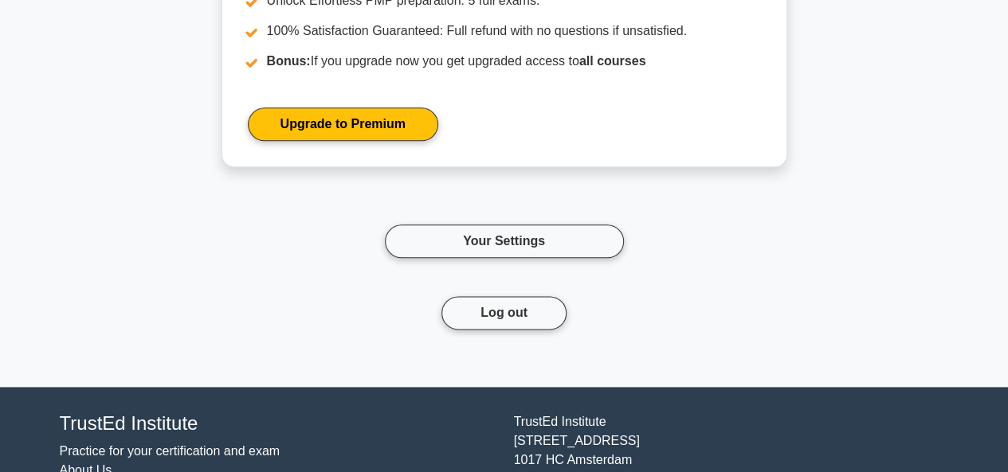
scroll to position [6991, 0]
